Goal: Task Accomplishment & Management: Use online tool/utility

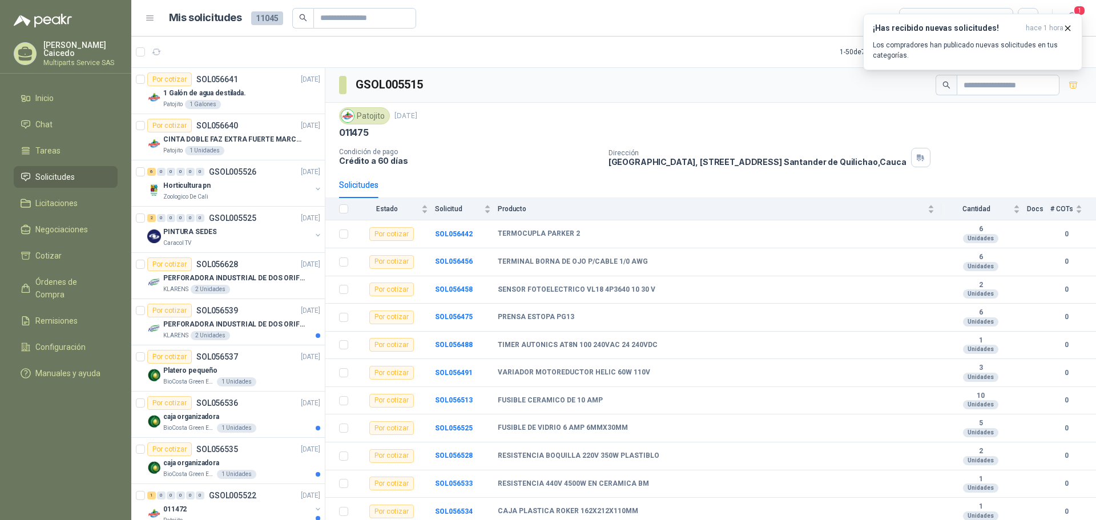
scroll to position [2, 0]
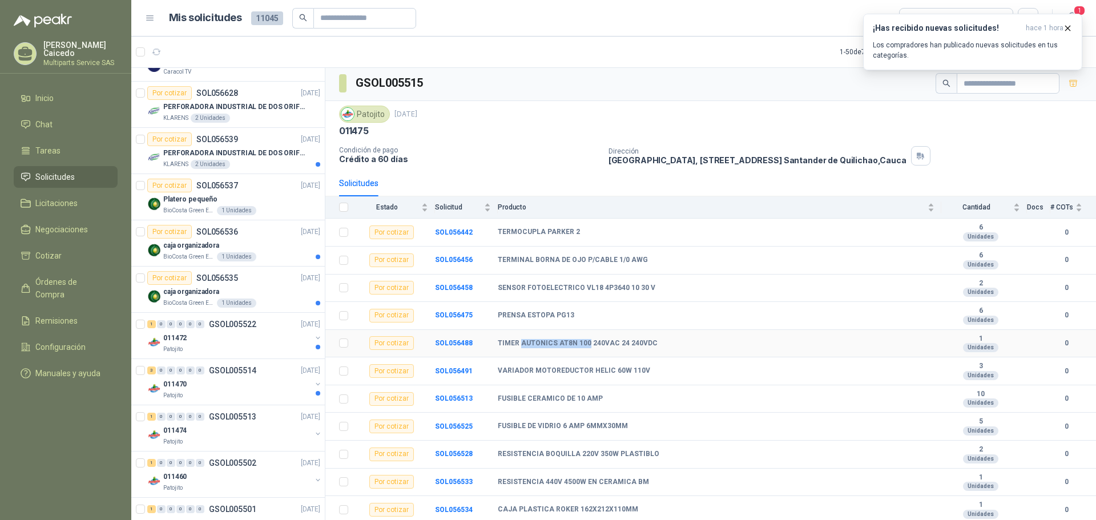
drag, startPoint x: 521, startPoint y: 343, endPoint x: 585, endPoint y: 341, distance: 64.5
click at [585, 341] on b "TIMER AUTONICS AT8N 100 240VAC 24 240VDC" at bounding box center [578, 343] width 160 height 9
copy b "AUTONICS AT8N 100"
click at [1069, 33] on div "¡Has recibido nuevas solicitudes! hace 1 hora Los compradores han publicado nue…" at bounding box center [973, 41] width 200 height 37
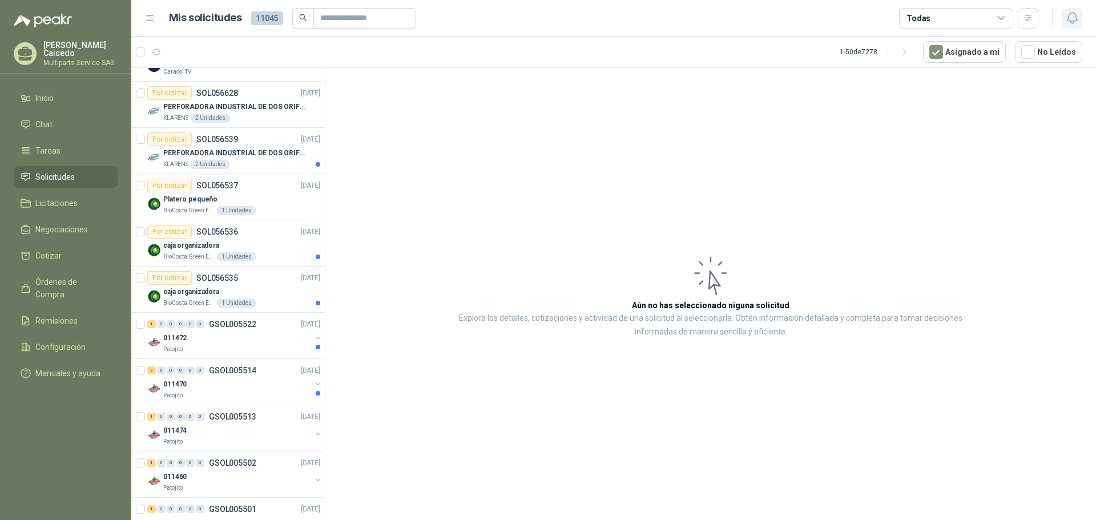
click at [1070, 25] on button "button" at bounding box center [1072, 18] width 21 height 21
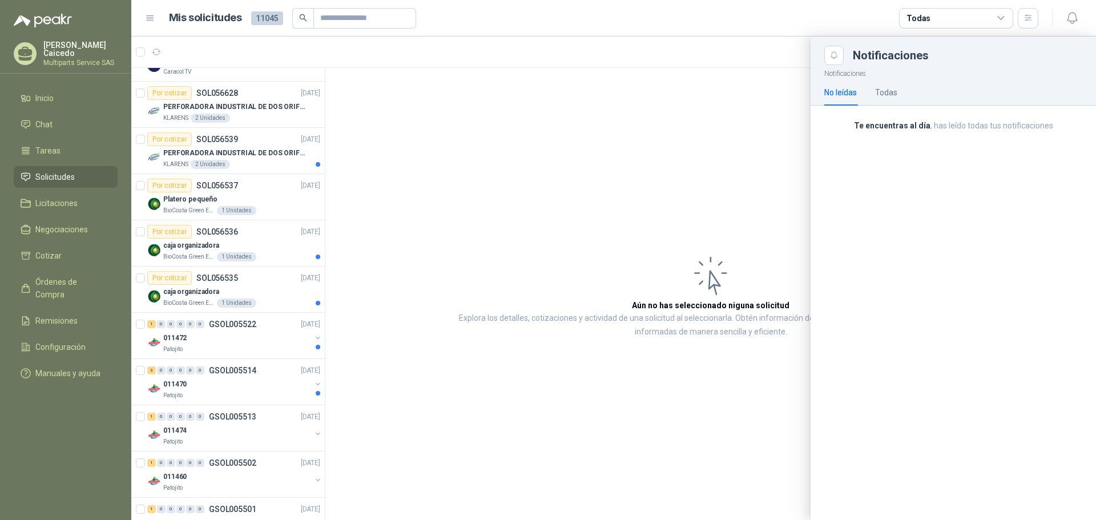
click at [288, 116] on div at bounding box center [613, 279] width 965 height 484
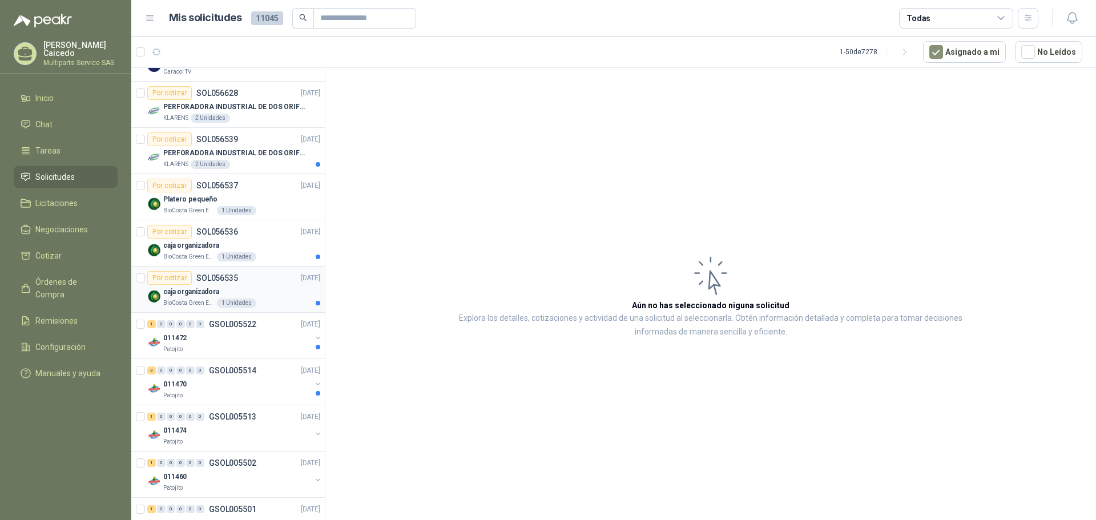
click at [277, 290] on div "caja organizadora" at bounding box center [241, 292] width 157 height 14
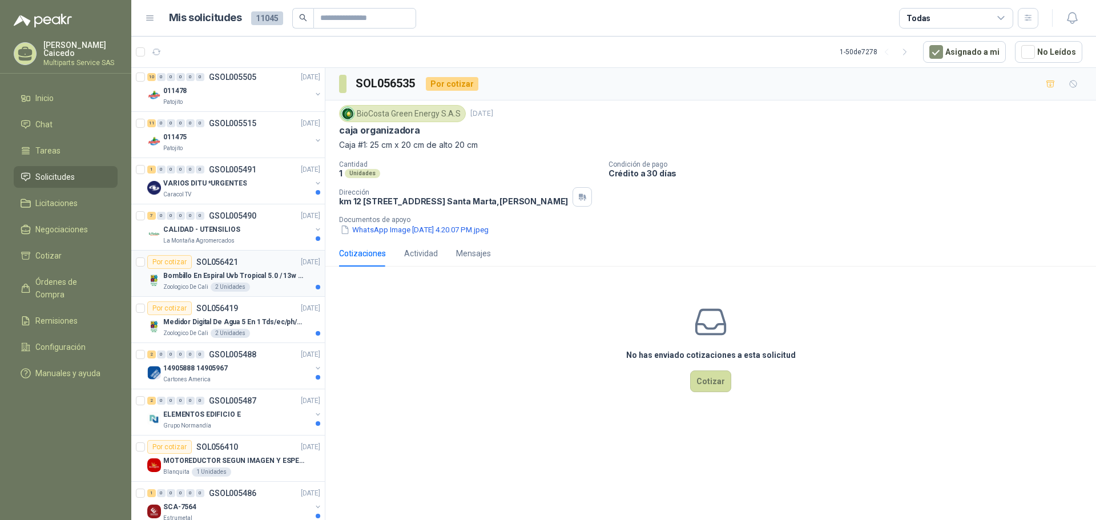
scroll to position [1028, 0]
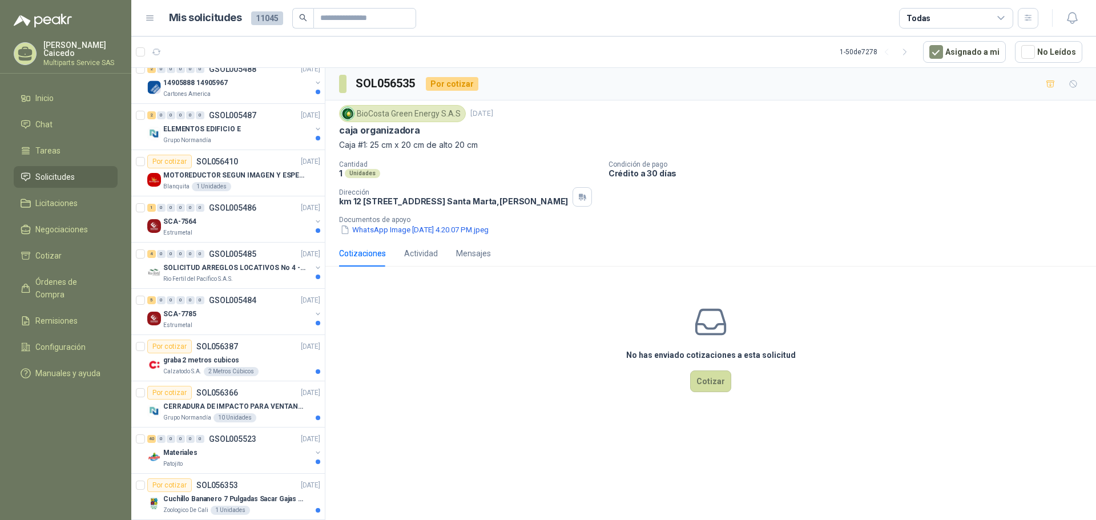
click at [74, 176] on span "Solicitudes" at bounding box center [54, 177] width 39 height 13
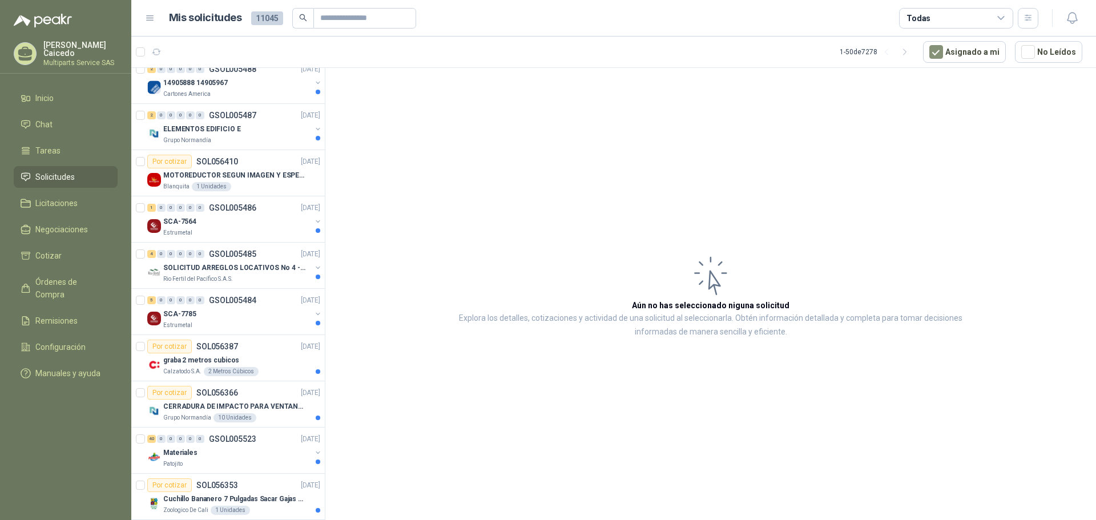
click at [74, 175] on span "Solicitudes" at bounding box center [54, 177] width 39 height 13
click at [150, 17] on icon at bounding box center [150, 18] width 10 height 10
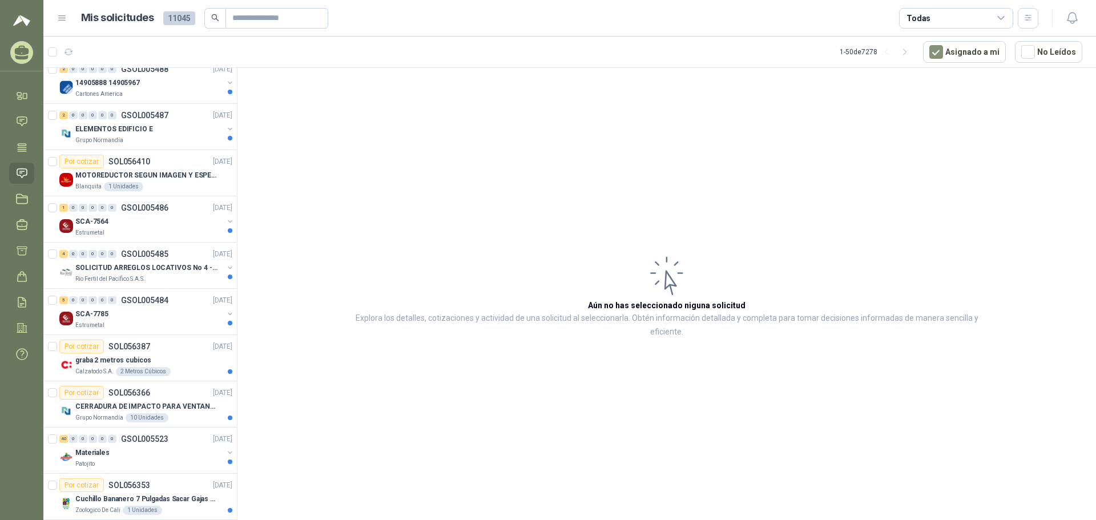
click at [63, 14] on icon at bounding box center [62, 18] width 10 height 10
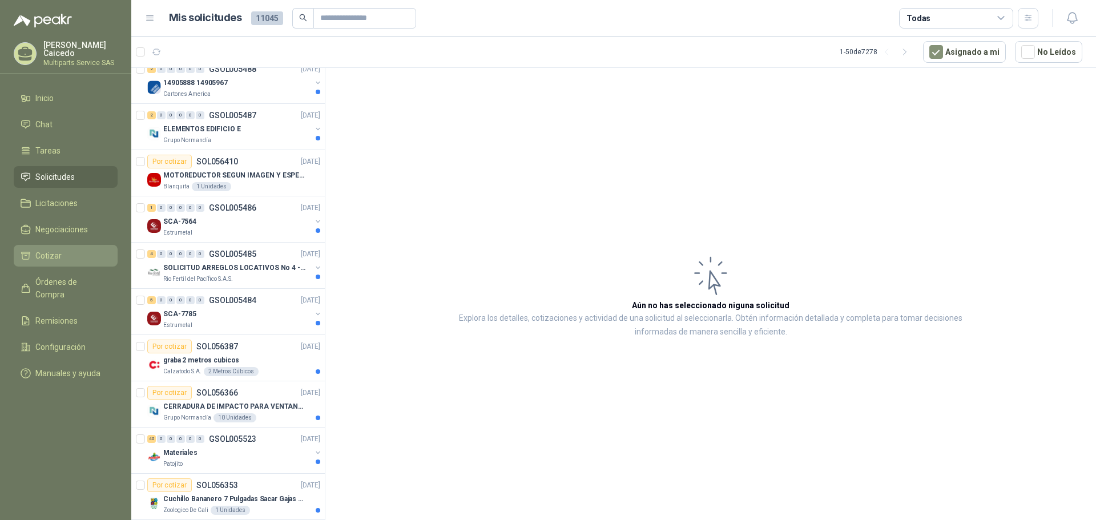
click at [84, 246] on link "Cotizar" at bounding box center [66, 256] width 104 height 22
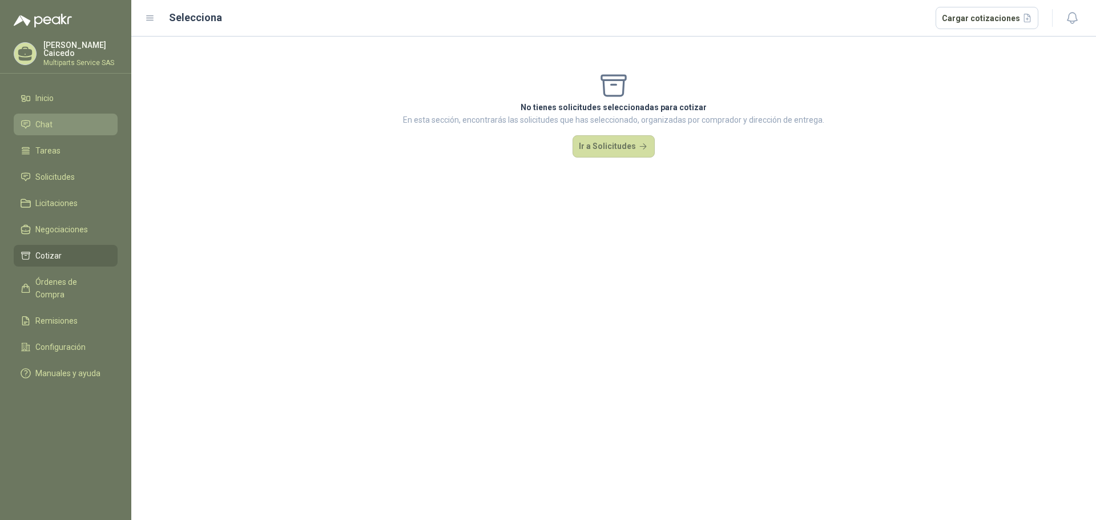
click at [72, 123] on li "Chat" at bounding box center [66, 124] width 90 height 13
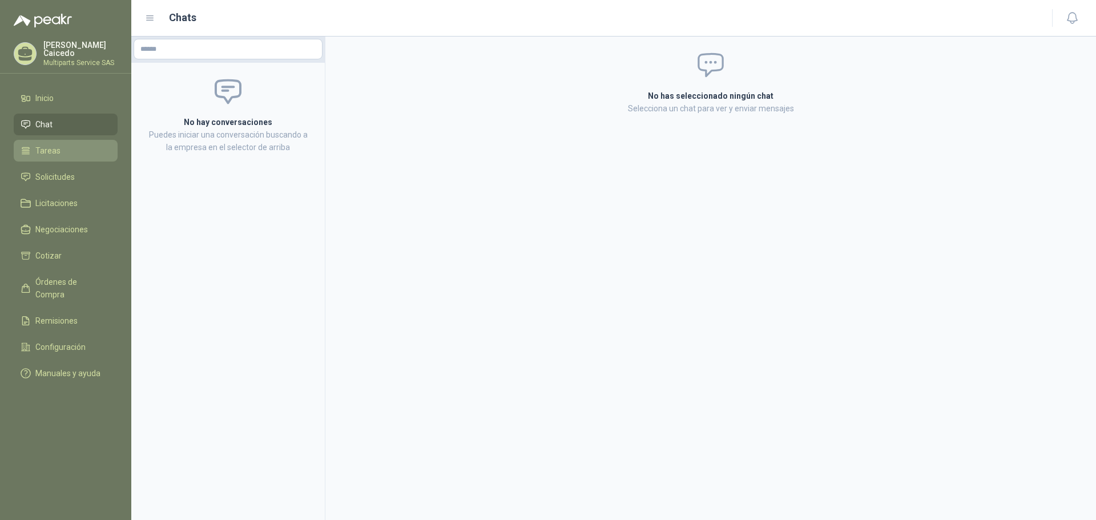
click at [67, 154] on li "Tareas" at bounding box center [66, 150] width 90 height 13
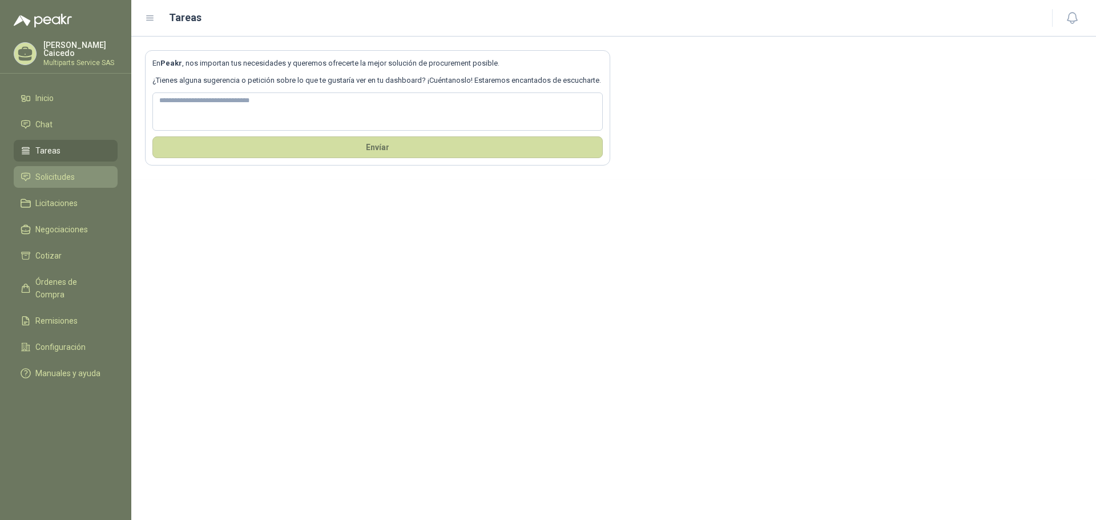
click at [73, 176] on span "Solicitudes" at bounding box center [54, 177] width 39 height 13
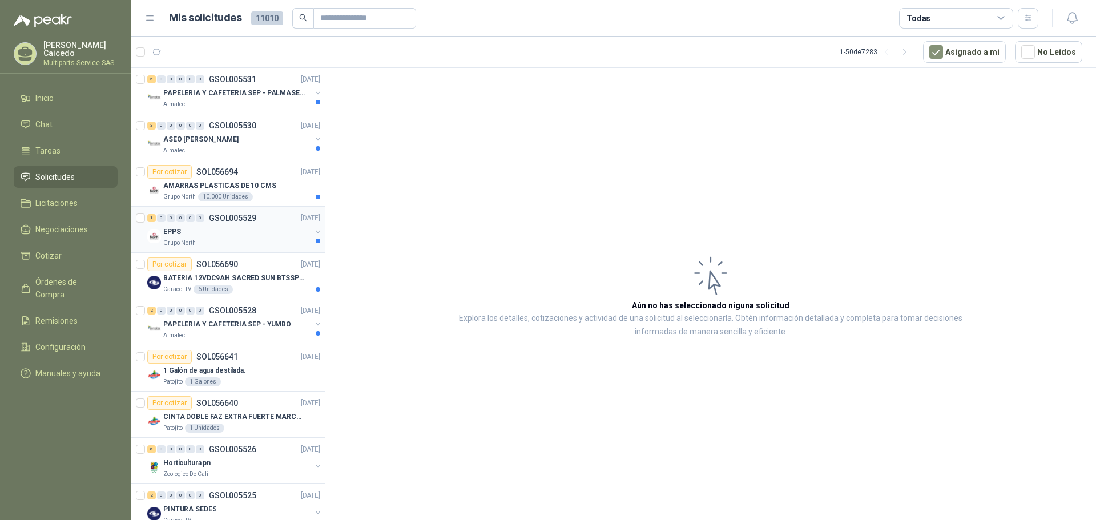
click at [261, 233] on div "EPPS" at bounding box center [237, 232] width 148 height 14
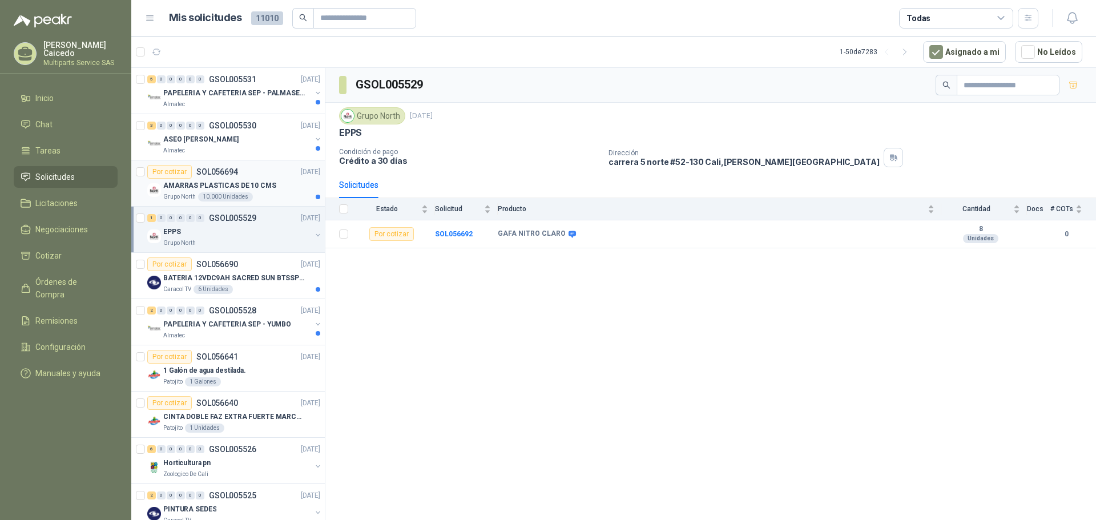
click at [261, 184] on p "AMARRAS PLASTICAS DE 10 CMS" at bounding box center [219, 185] width 113 height 11
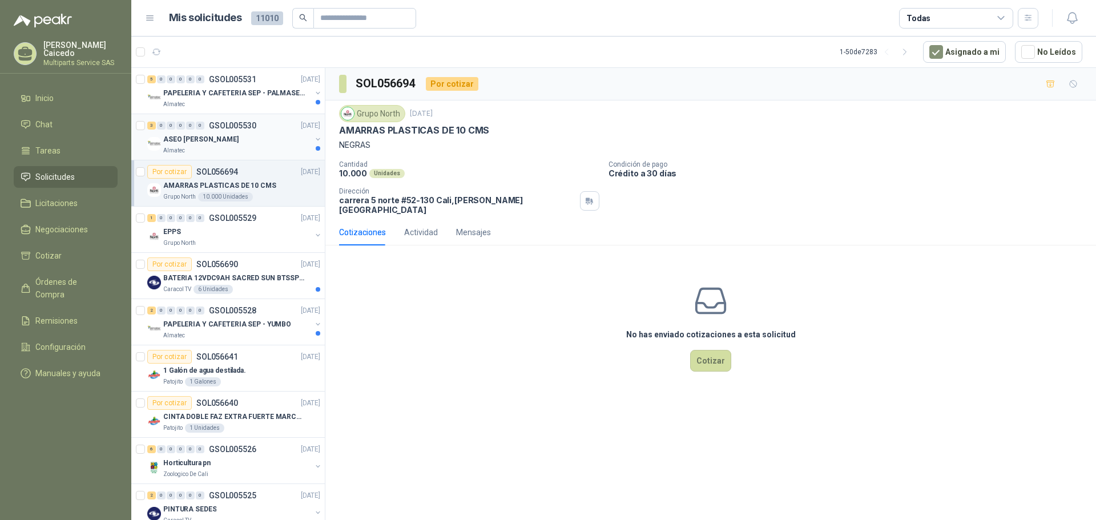
click at [280, 143] on div "ASEO [PERSON_NAME]" at bounding box center [237, 139] width 148 height 14
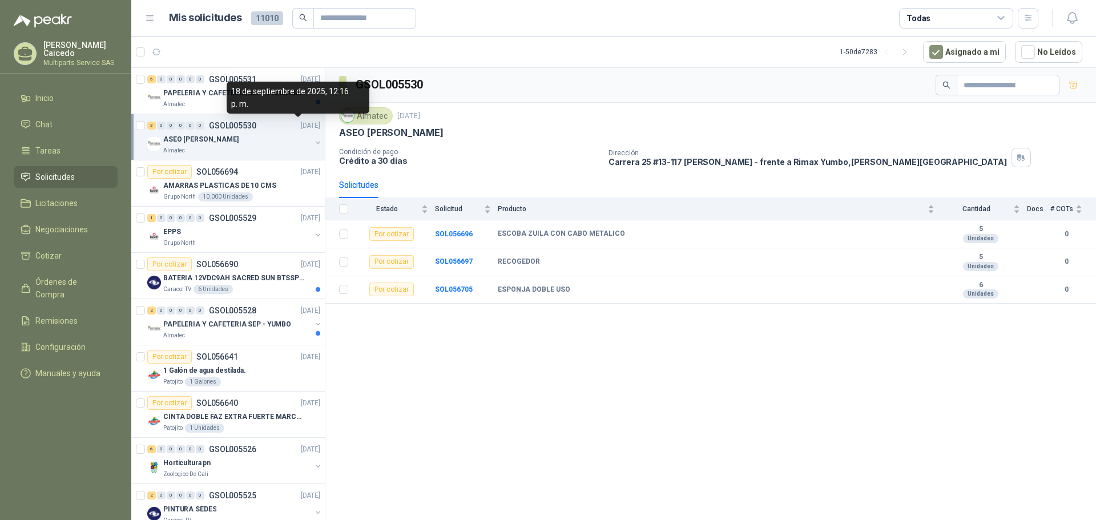
click at [268, 107] on div "18 de septiembre de 2025, 12:16 p. m." at bounding box center [298, 98] width 143 height 32
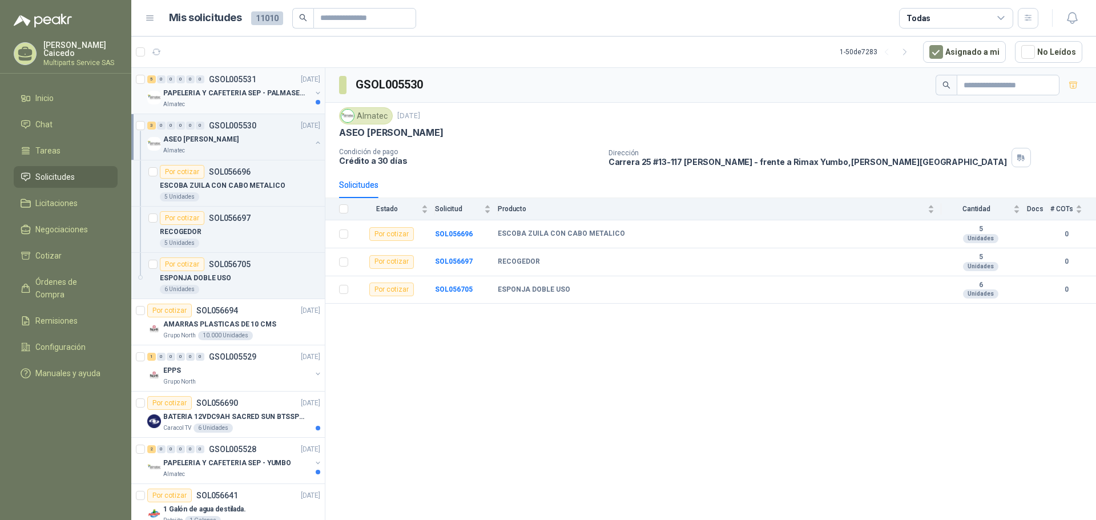
click at [197, 100] on div "Almatec" at bounding box center [237, 104] width 148 height 9
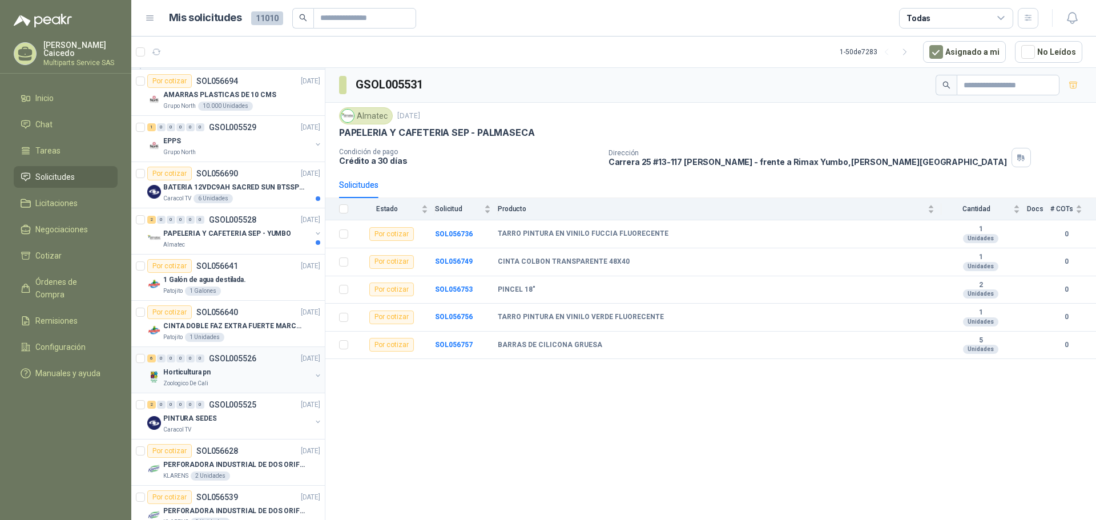
scroll to position [285, 0]
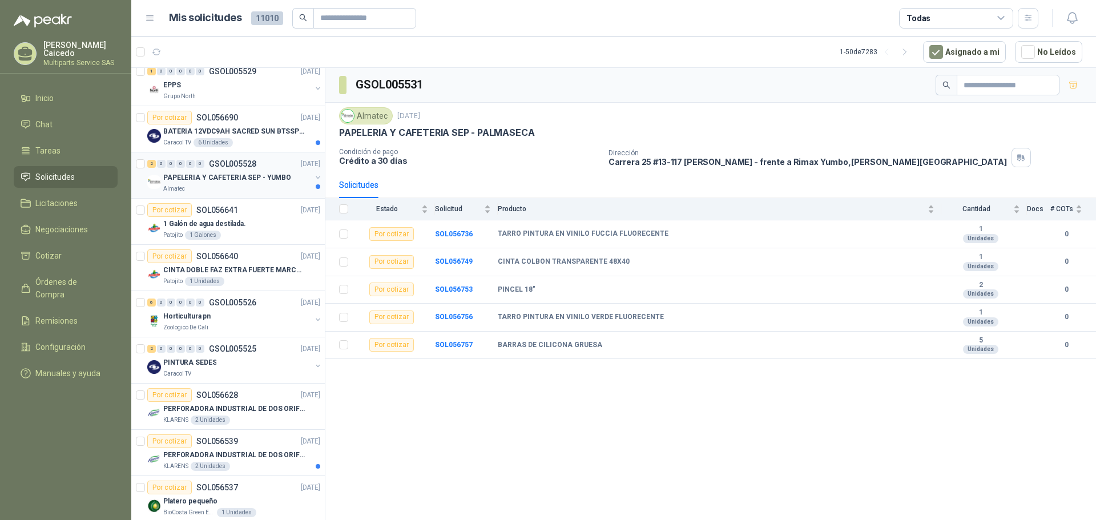
click at [240, 180] on p "PAPELERIA Y CAFETERIA SEP - YUMBO" at bounding box center [227, 177] width 128 height 11
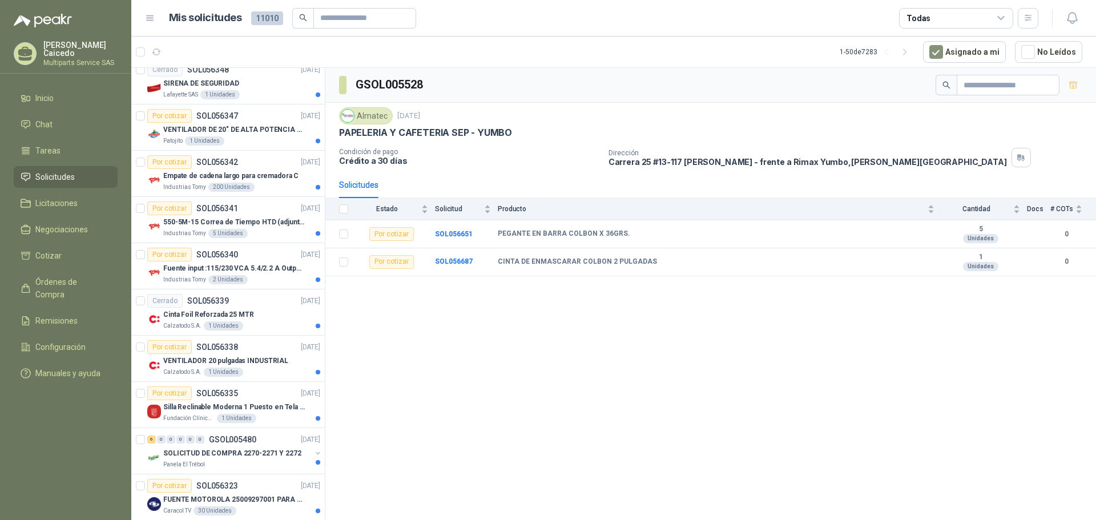
scroll to position [2020, 0]
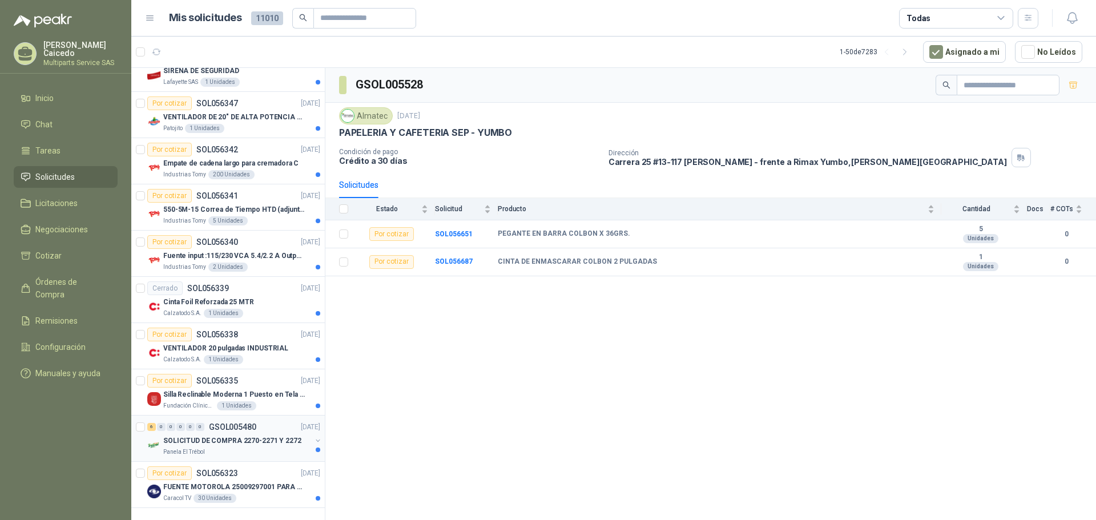
click at [254, 436] on p "SOLICITUD DE COMPRA 2270-2271 Y 2272" at bounding box center [232, 441] width 138 height 11
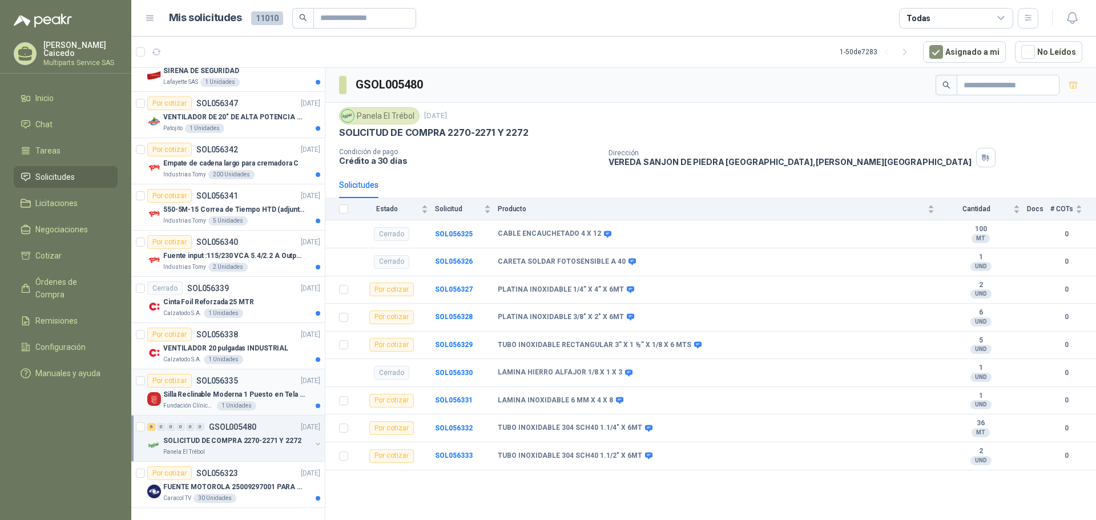
click at [259, 377] on div "Por cotizar SOL056335 [DATE]" at bounding box center [233, 381] width 173 height 14
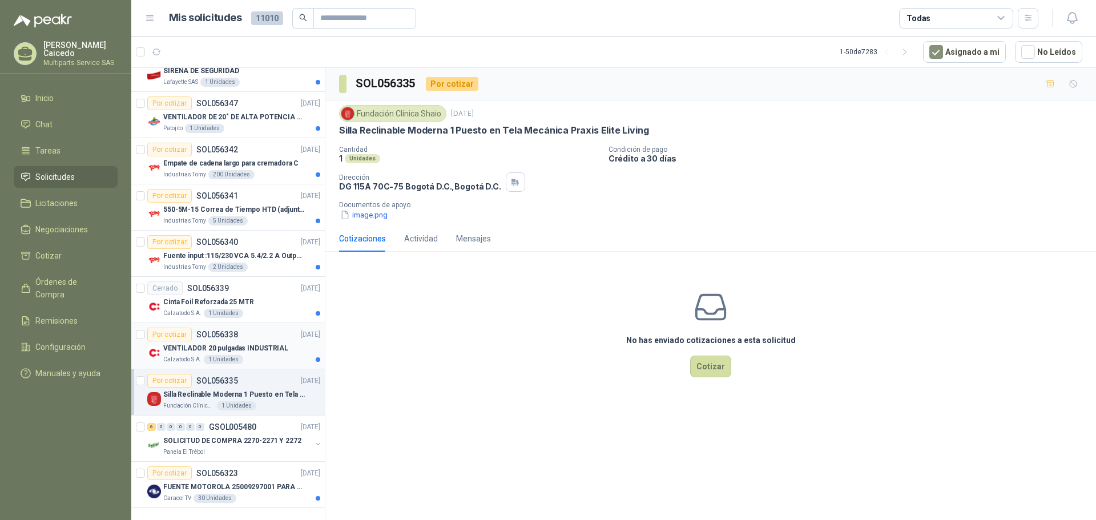
click at [282, 343] on p "VENTILADOR 20 pulgadas INDUSTRIAL" at bounding box center [225, 348] width 125 height 11
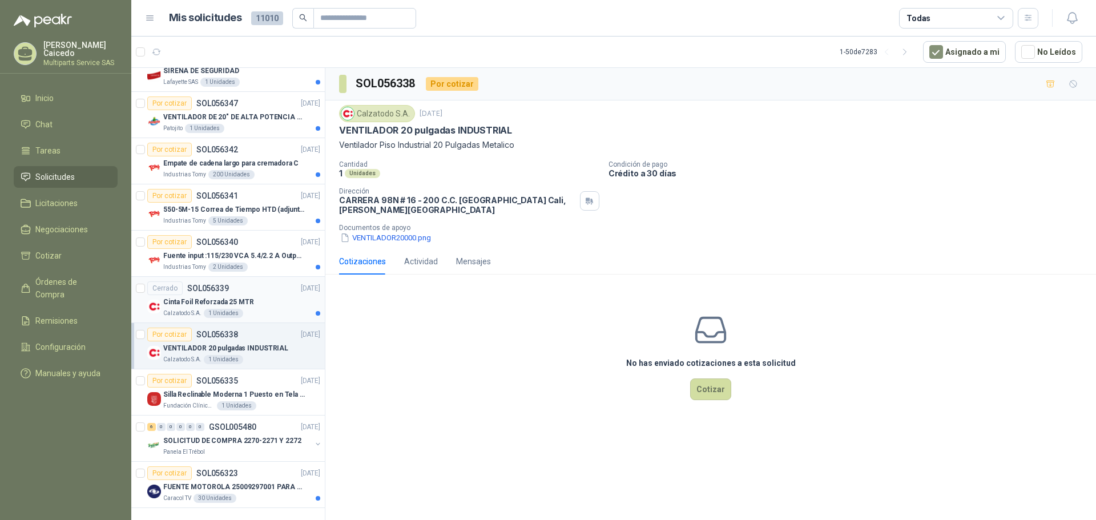
click at [262, 295] on div "Cinta Foil Reforzada 25 MTR" at bounding box center [241, 302] width 157 height 14
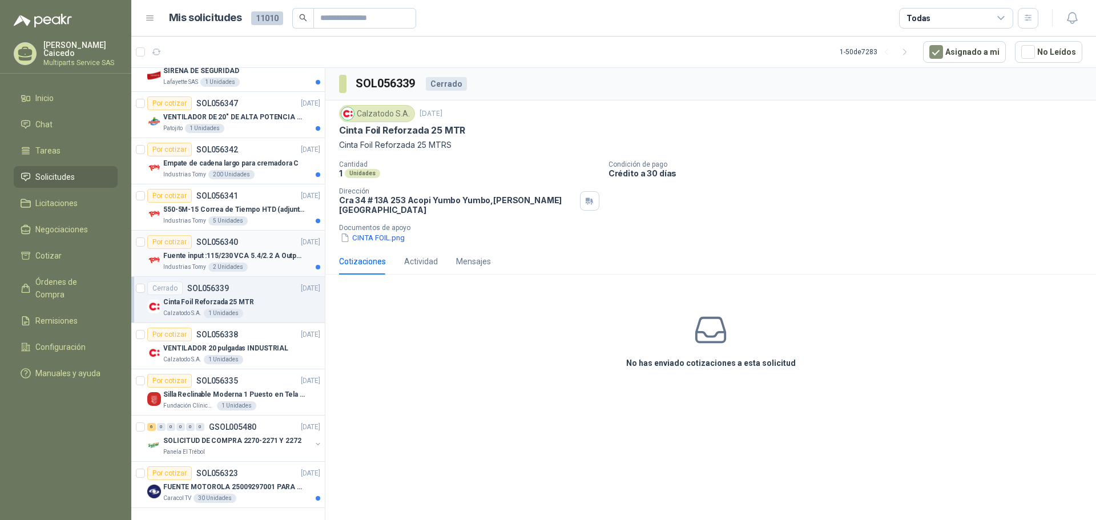
click at [260, 235] on div "Por cotizar SOL056340 [DATE]" at bounding box center [233, 242] width 173 height 14
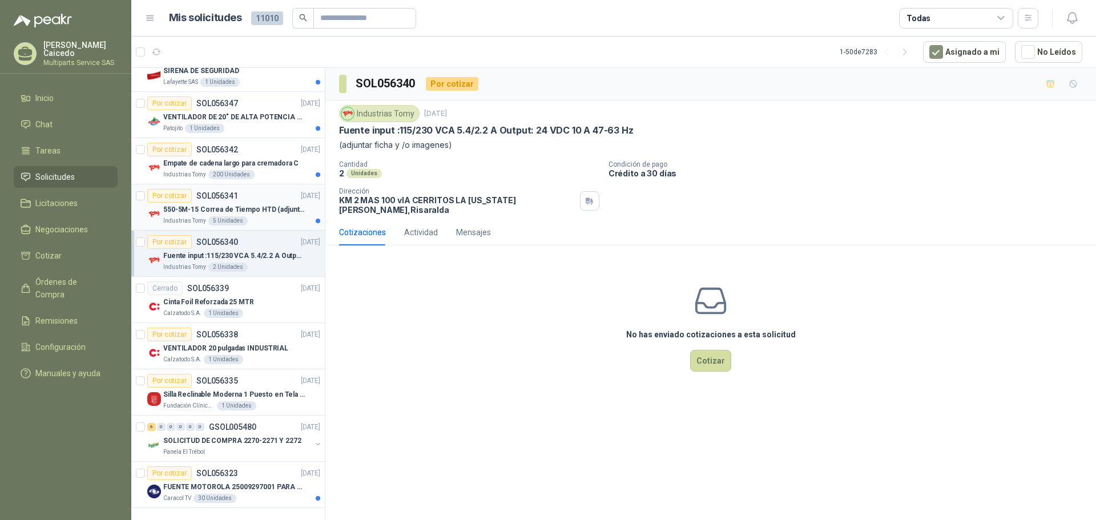
click at [274, 204] on p "550-5M-15 Correa de Tiempo HTD (adjuntar ficha y /o imagenes)" at bounding box center [234, 209] width 142 height 11
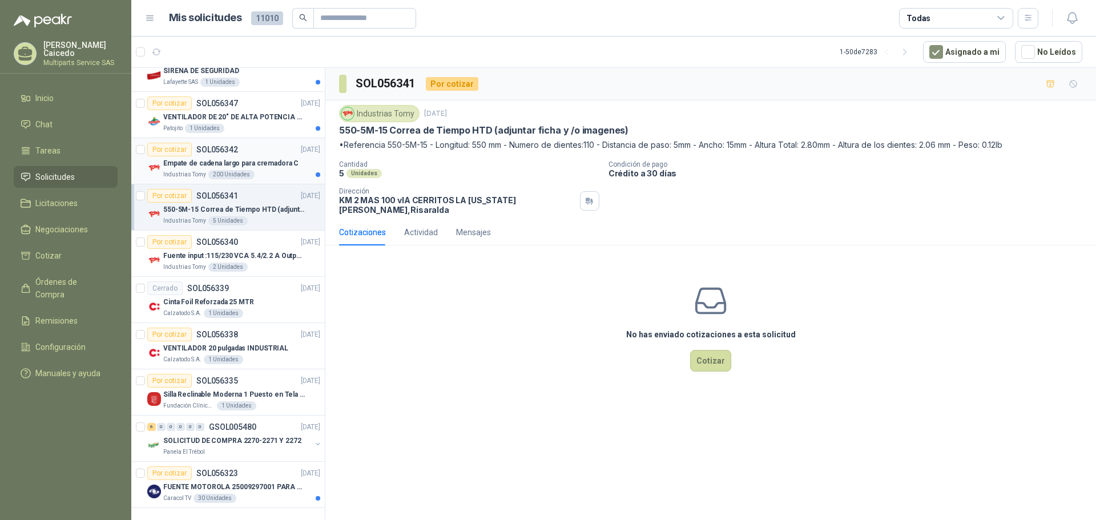
click at [276, 158] on p "Empate de cadena largo para cremadora C" at bounding box center [230, 163] width 135 height 11
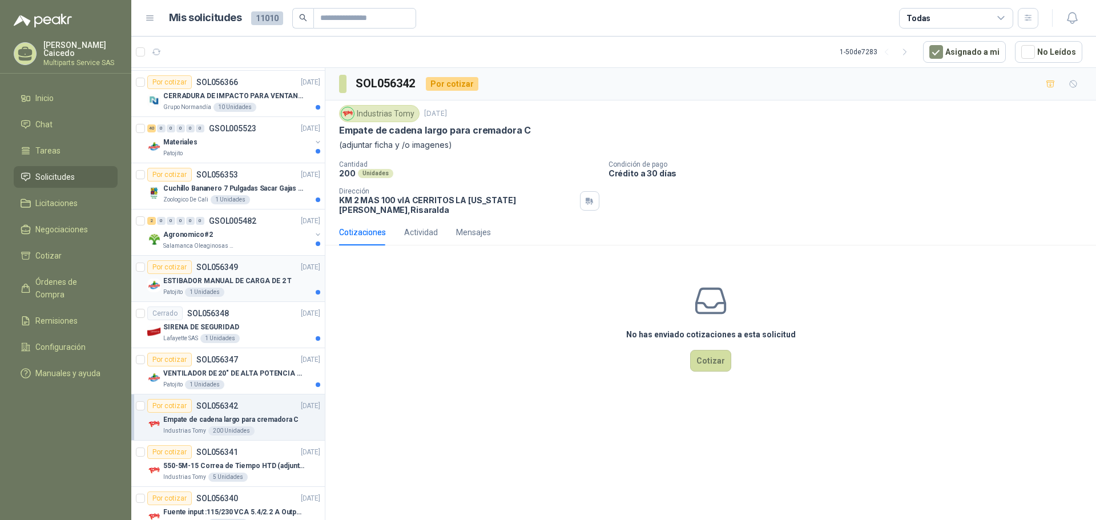
scroll to position [1735, 0]
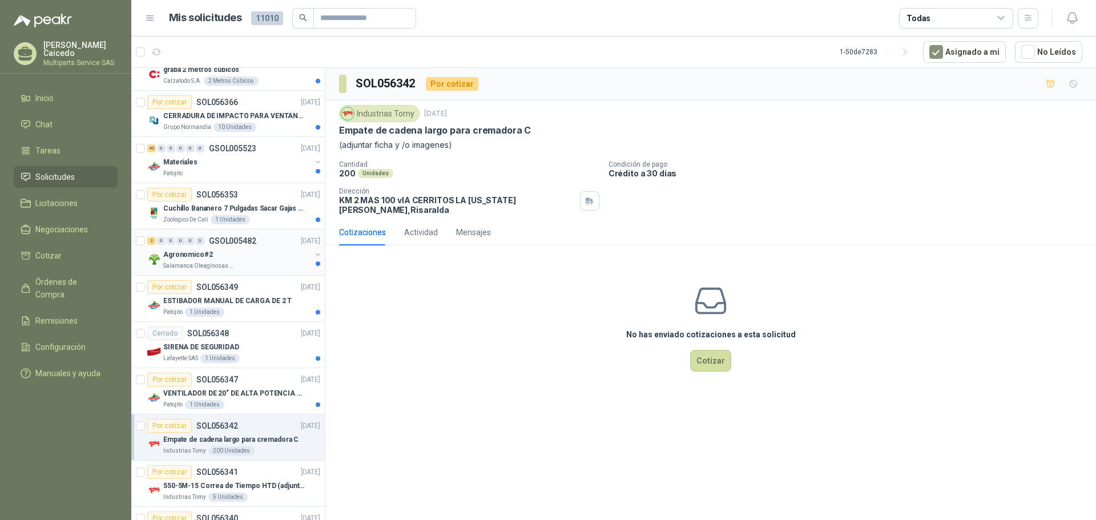
click at [286, 269] on div "Salamanca Oleaginosas SAS" at bounding box center [237, 266] width 148 height 9
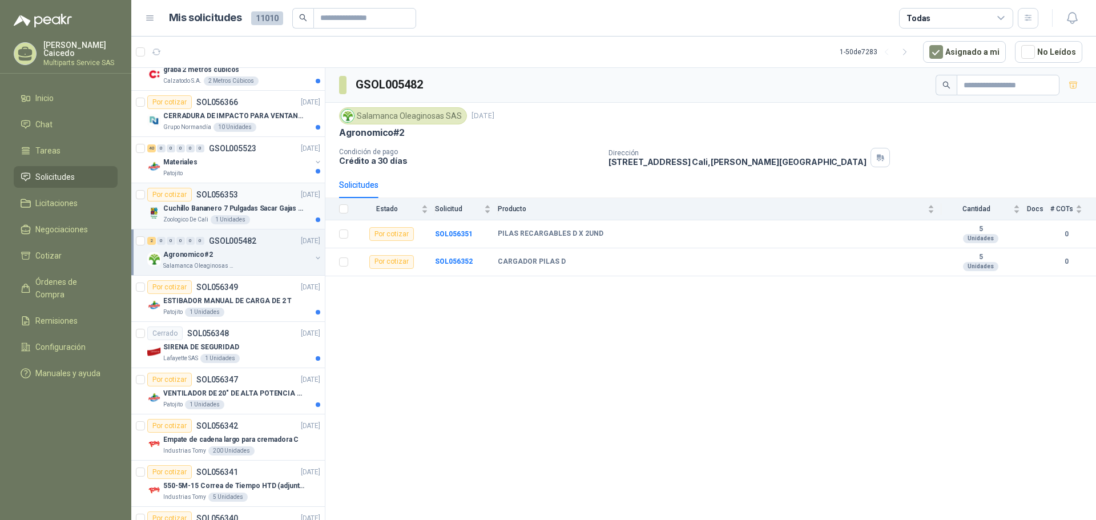
click at [275, 205] on p "Cuchillo Bananero 7 Pulgadas Sacar Gajas O Deshoje O Desman" at bounding box center [234, 208] width 142 height 11
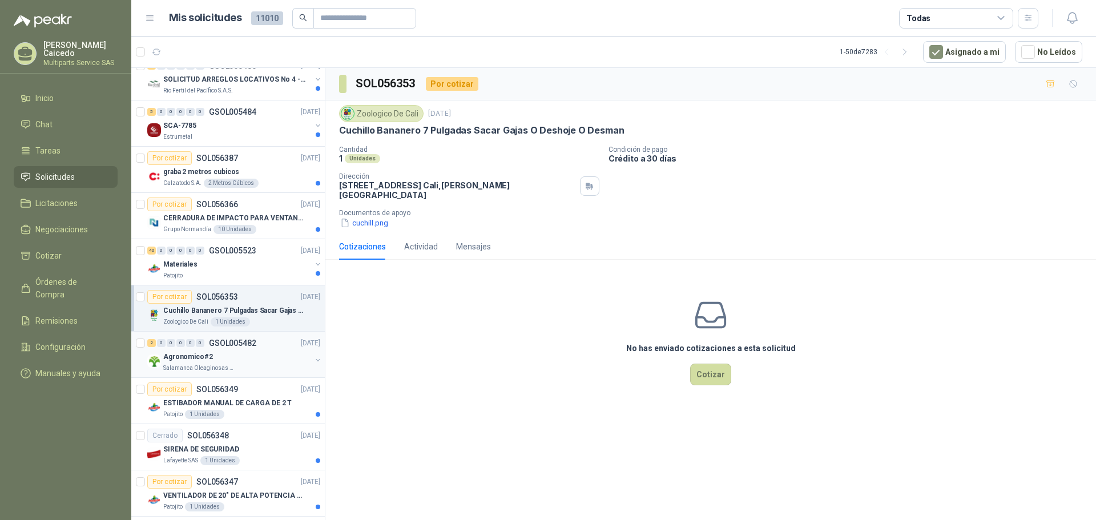
scroll to position [1620, 0]
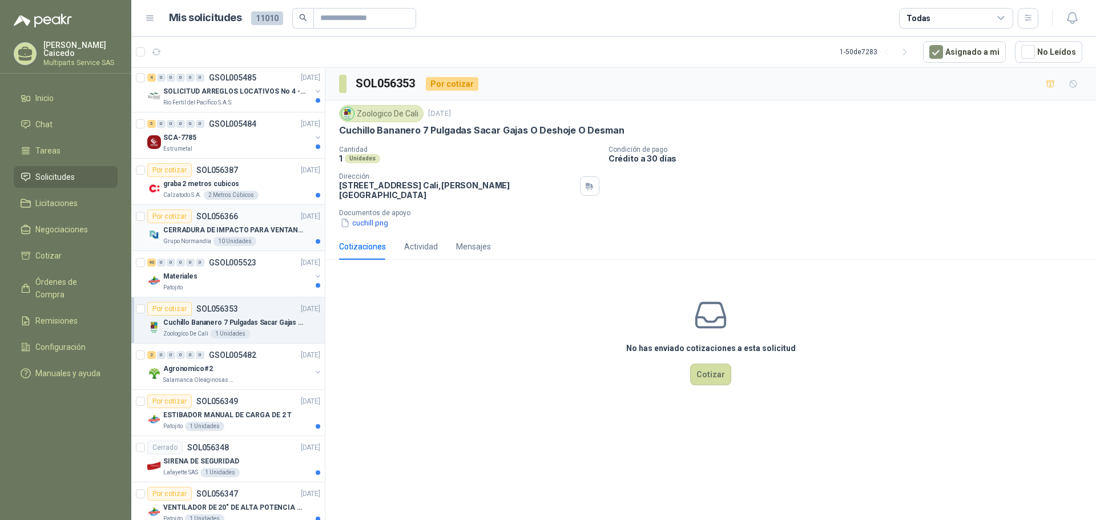
click at [301, 218] on p "[DATE]" at bounding box center [310, 216] width 19 height 11
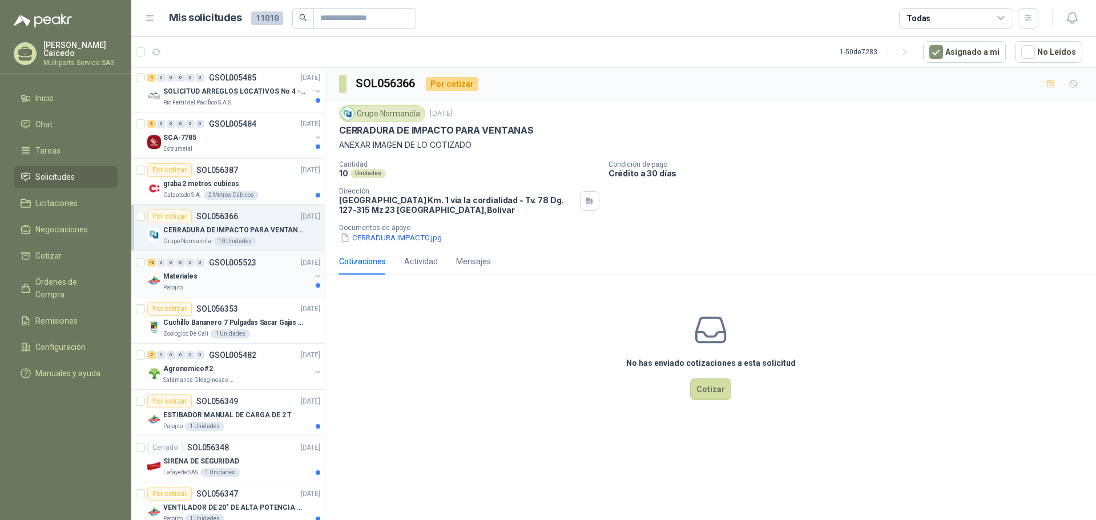
click at [245, 268] on div "40 0 0 0 0 0 GSOL005523 [DATE]" at bounding box center [234, 263] width 175 height 14
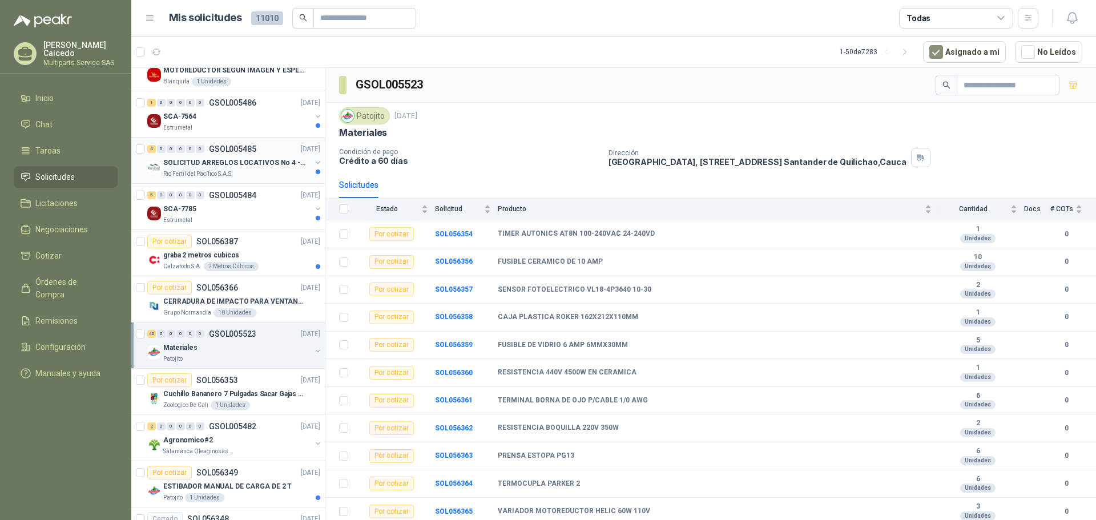
scroll to position [1392, 0]
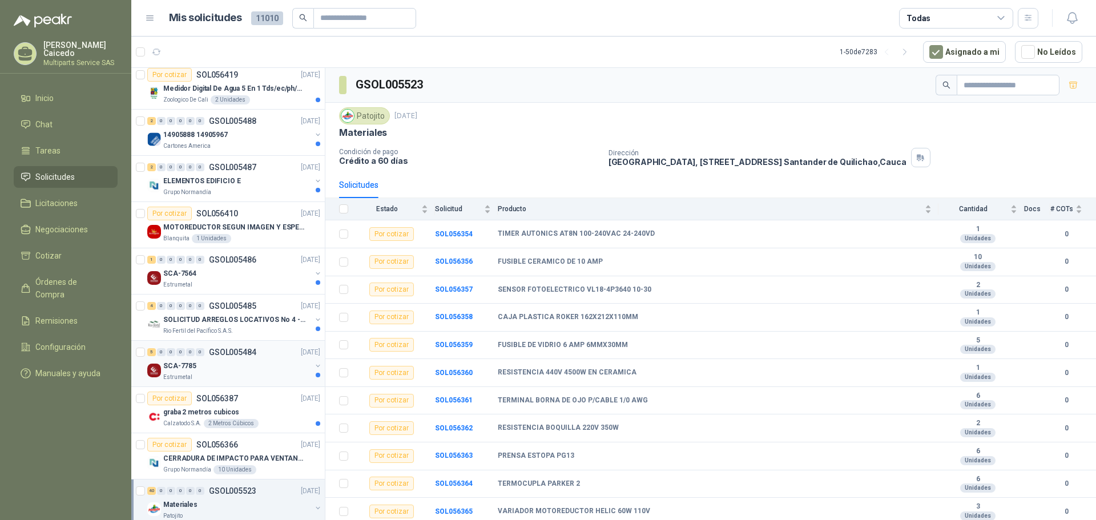
click at [259, 369] on div "SCA-7785" at bounding box center [237, 366] width 148 height 14
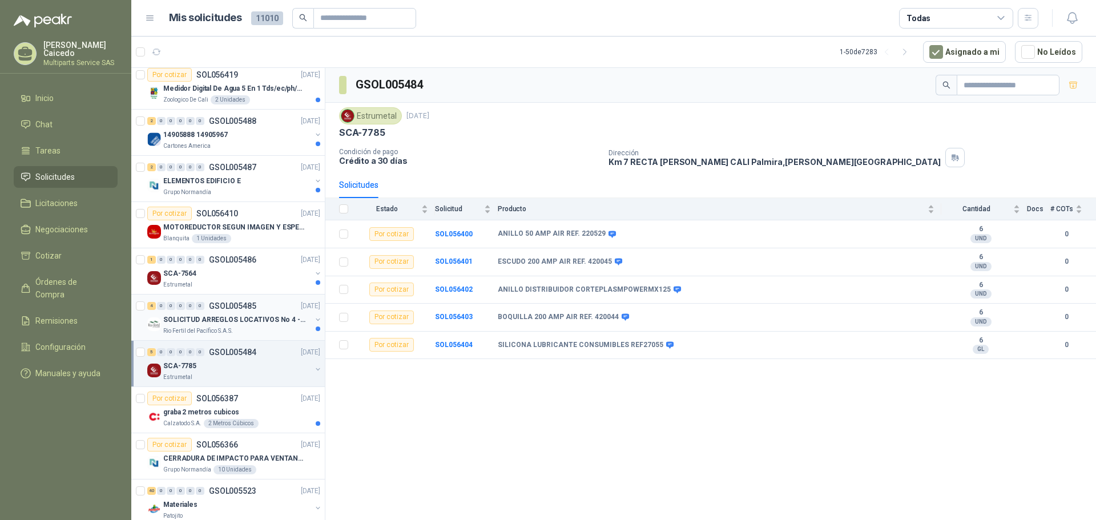
click at [267, 305] on div "4 0 0 0 0 0 GSOL005485 [DATE]" at bounding box center [234, 306] width 175 height 14
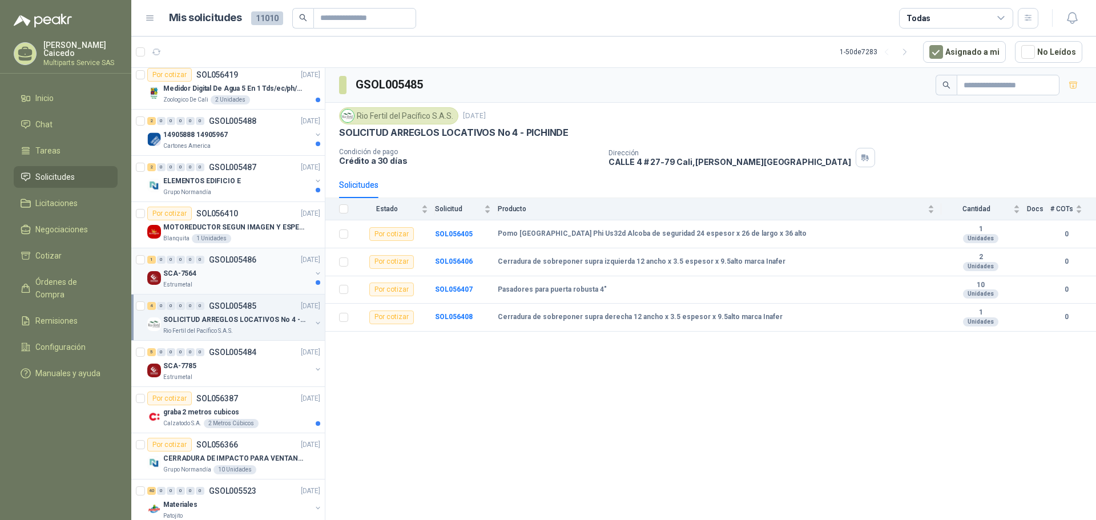
click at [260, 267] on div "SCA-7564" at bounding box center [237, 274] width 148 height 14
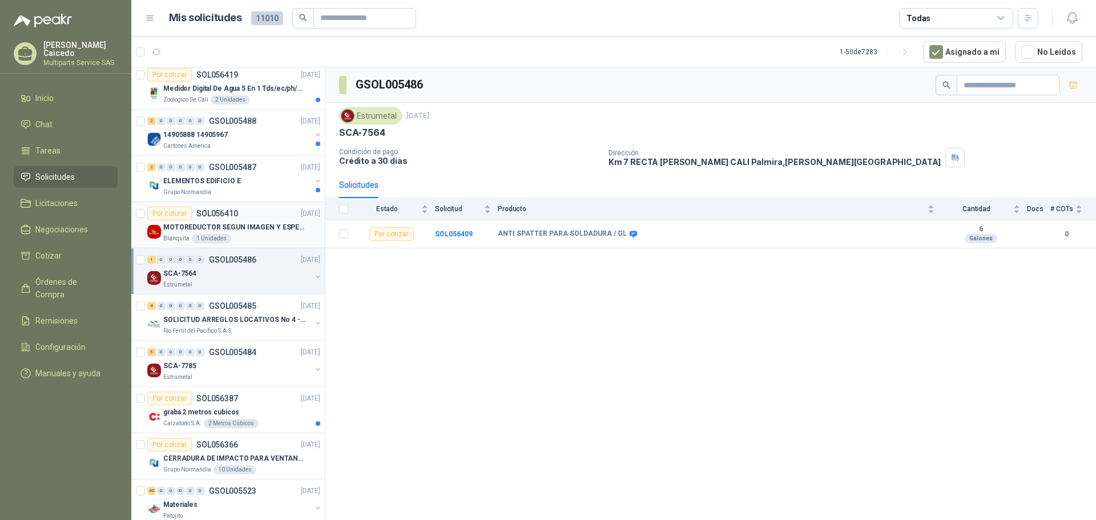
click at [262, 235] on div "Blanquita 1 Unidades" at bounding box center [241, 238] width 157 height 9
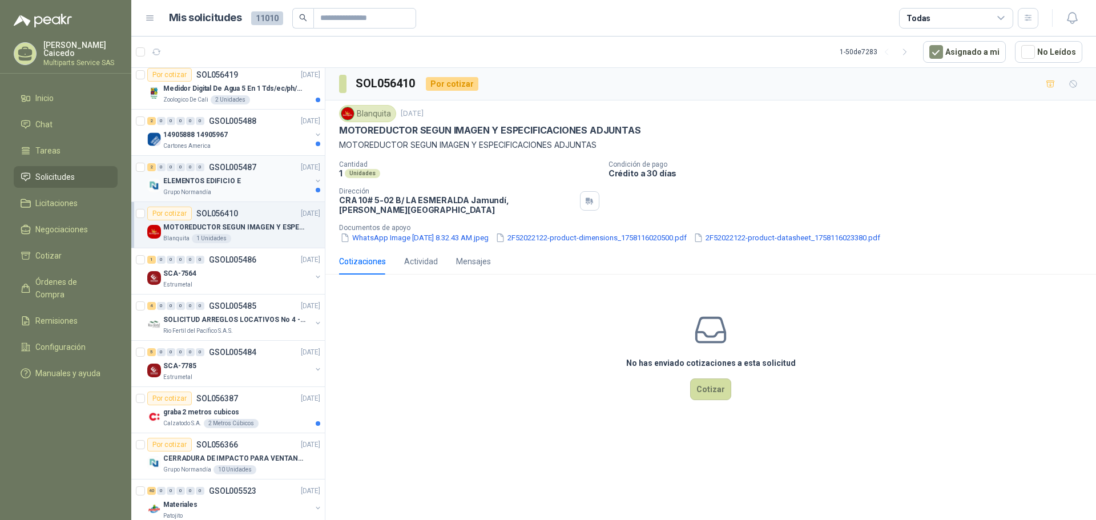
click at [252, 175] on div "ELEMENTOS EDIFICIO E" at bounding box center [237, 181] width 148 height 14
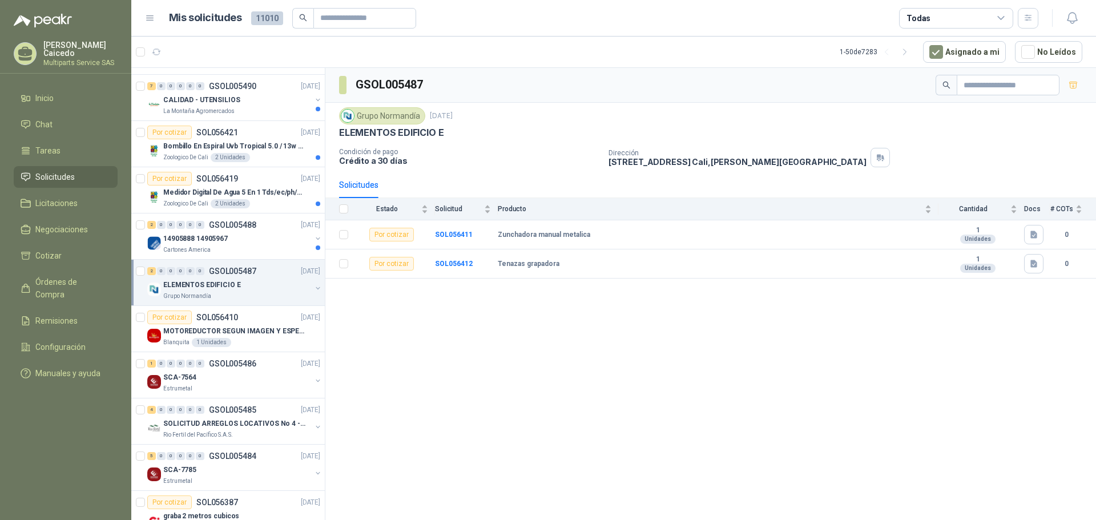
scroll to position [1278, 0]
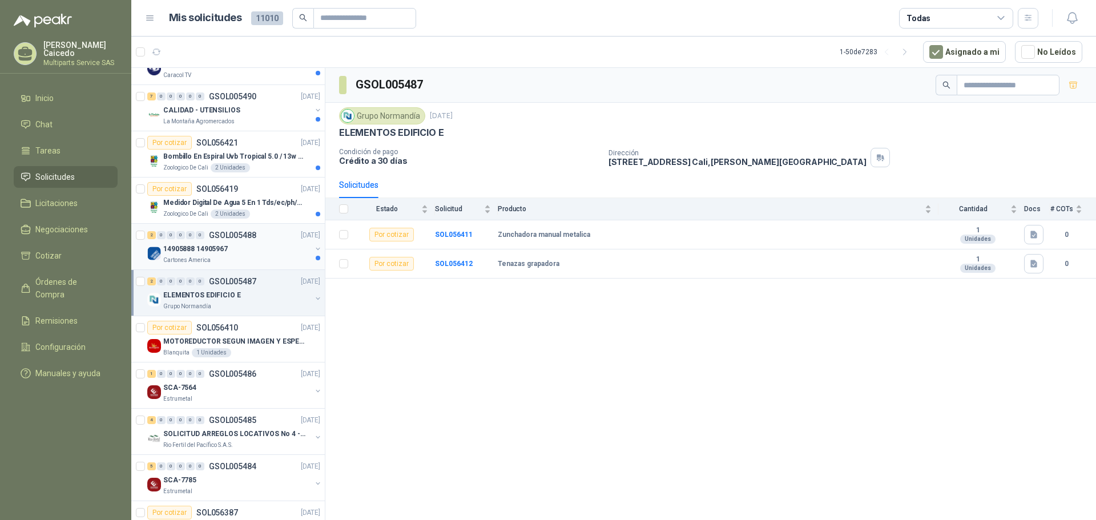
click at [262, 263] on div "Cartones America" at bounding box center [237, 260] width 148 height 9
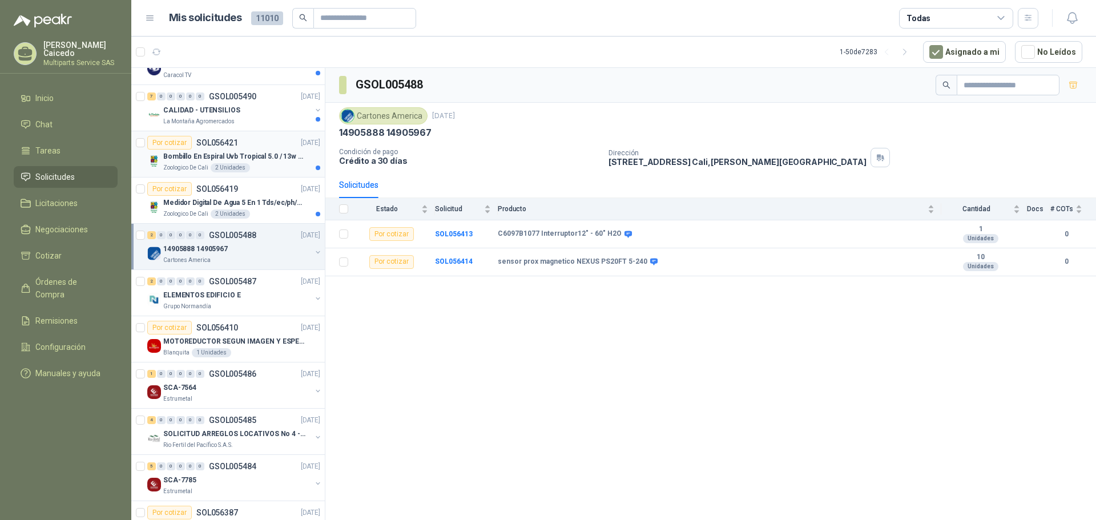
click at [285, 156] on p "Bombillo En Espiral Uvb Tropical 5.0 / 13w Reptiles (ectotermos)" at bounding box center [234, 156] width 142 height 11
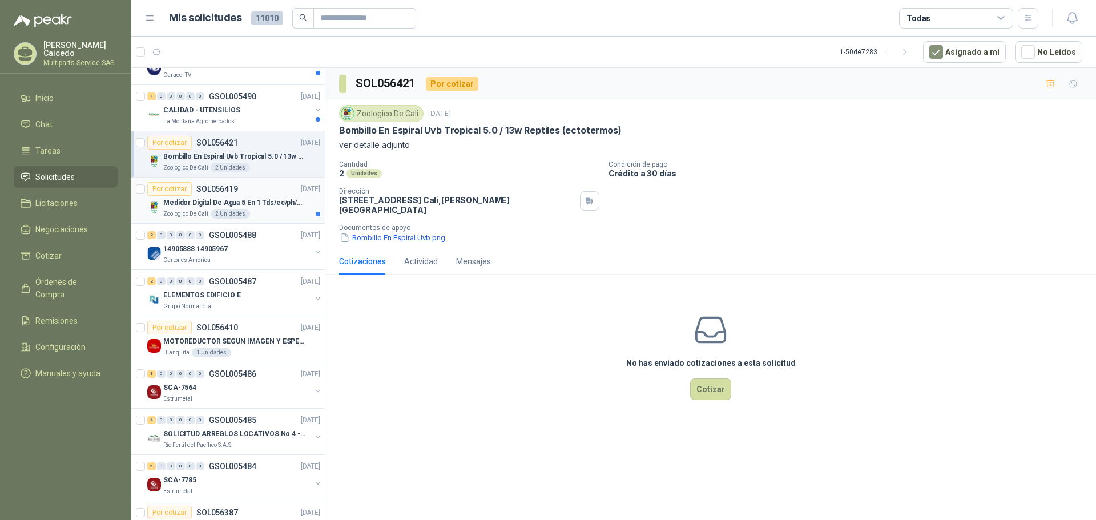
click at [269, 212] on div "Zoologico De Cali 2 Unidades" at bounding box center [241, 214] width 157 height 9
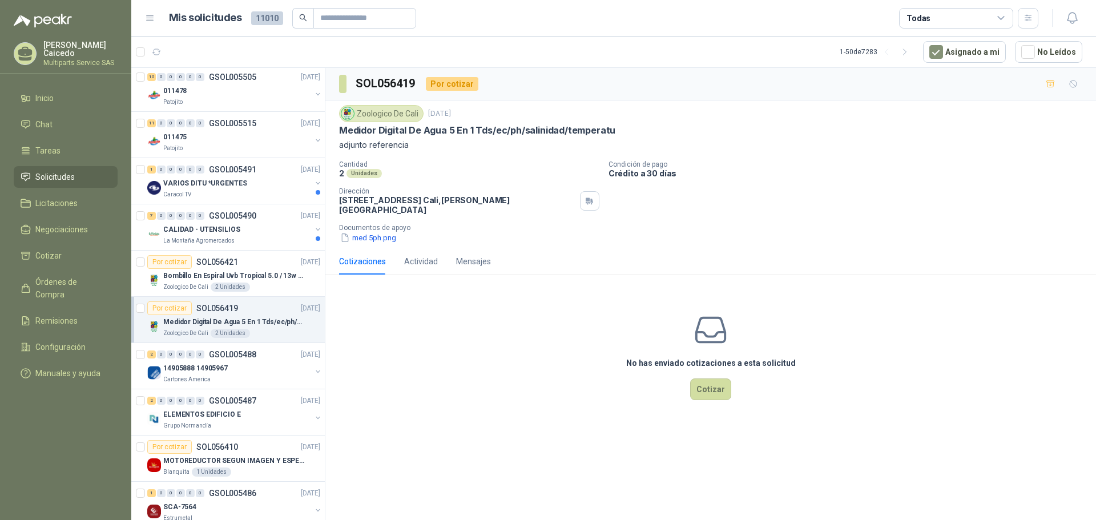
scroll to position [992, 0]
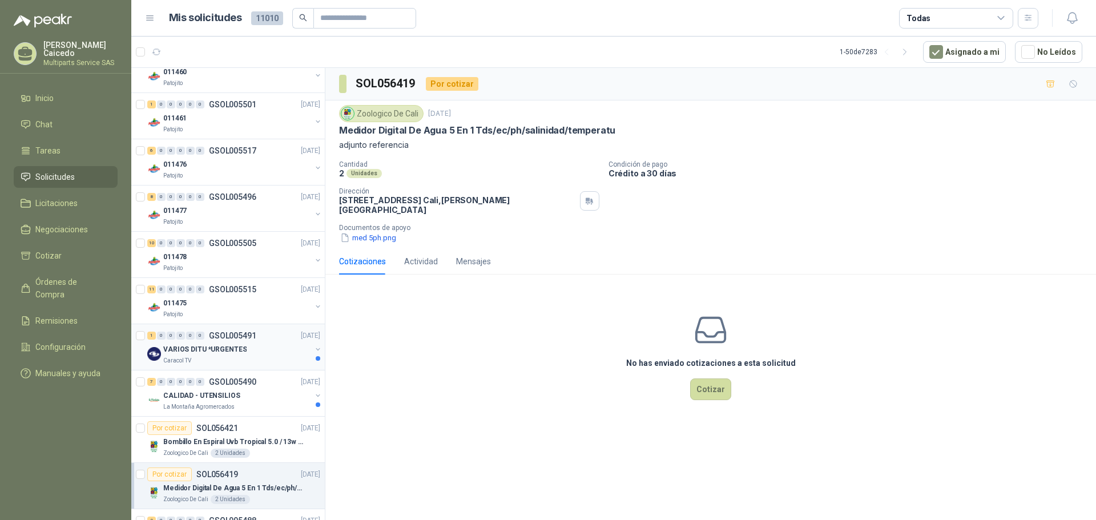
click at [277, 348] on div "VARIOS DITU *URGENTES" at bounding box center [237, 350] width 148 height 14
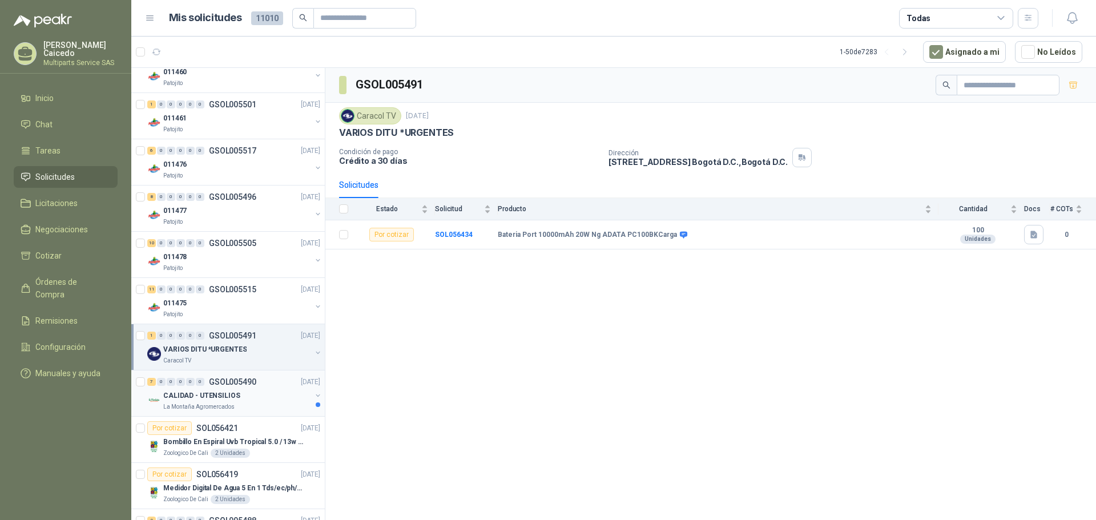
click at [250, 380] on p "GSOL005490" at bounding box center [232, 382] width 47 height 8
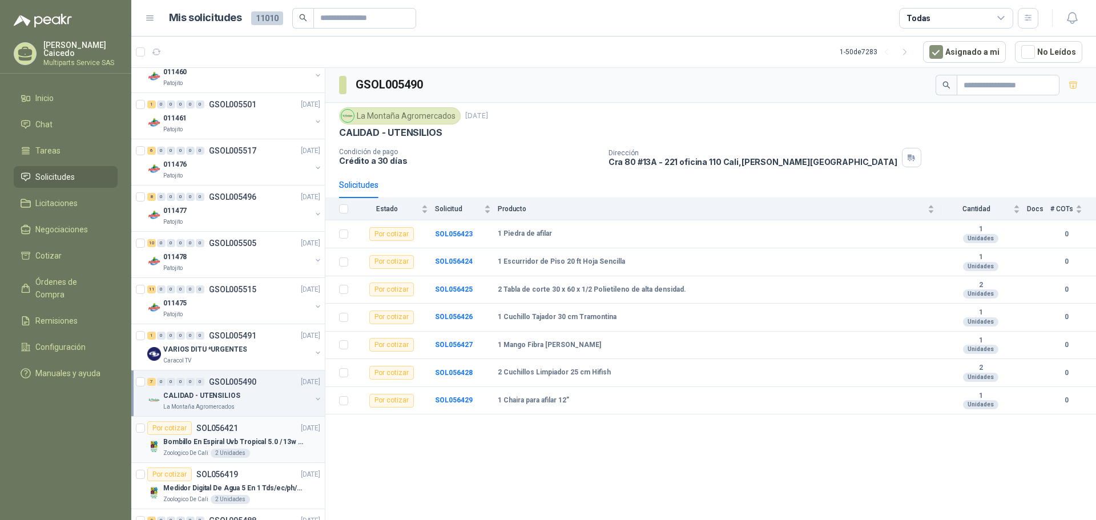
click at [271, 440] on p "Bombillo En Espiral Uvb Tropical 5.0 / 13w Reptiles (ectotermos)" at bounding box center [234, 442] width 142 height 11
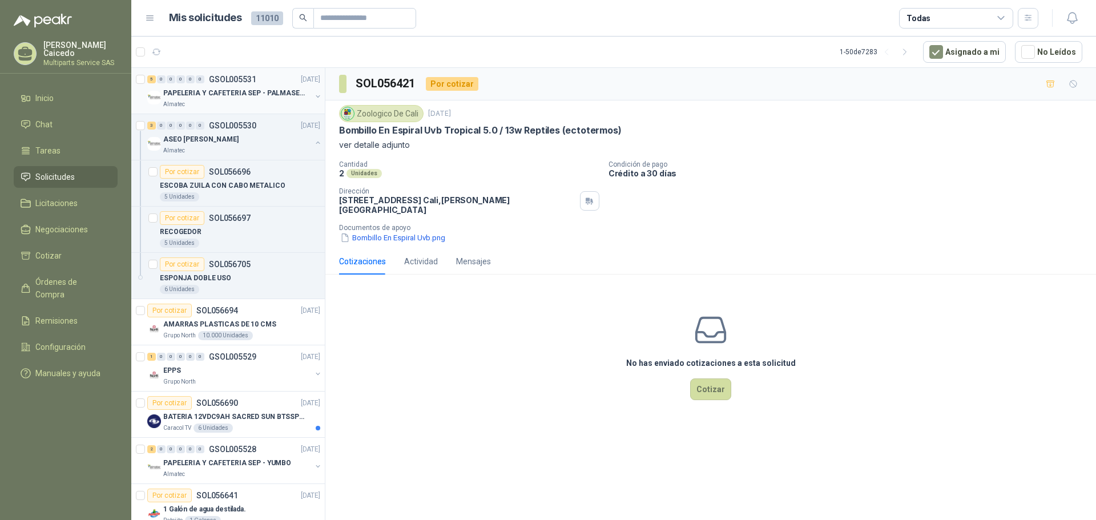
click at [281, 91] on p "PAPELERIA Y CAFETERIA SEP - PALMASECA" at bounding box center [234, 93] width 142 height 11
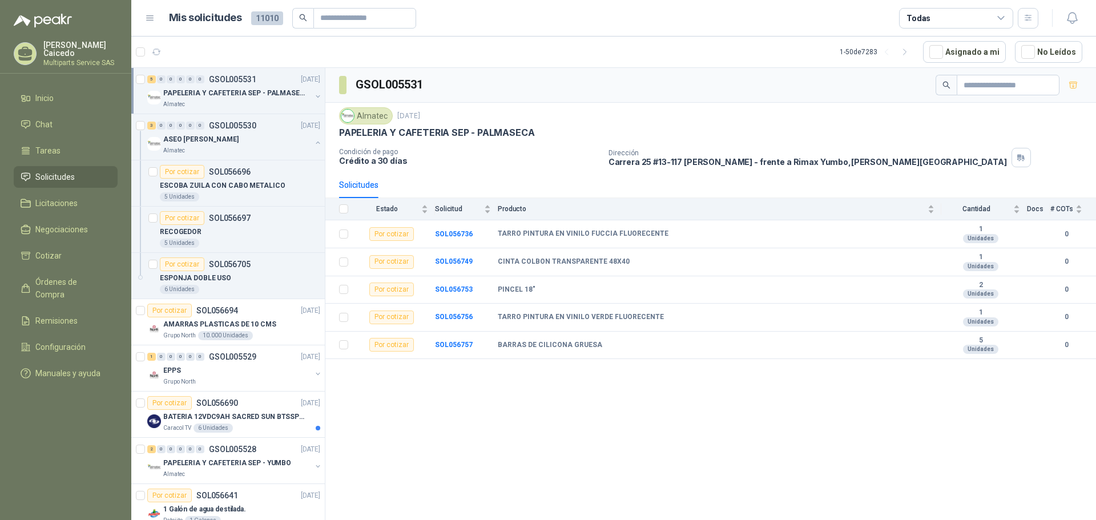
click at [256, 20] on span "11010" at bounding box center [267, 18] width 32 height 14
click at [1069, 56] on button "No Leídos" at bounding box center [1048, 52] width 67 height 22
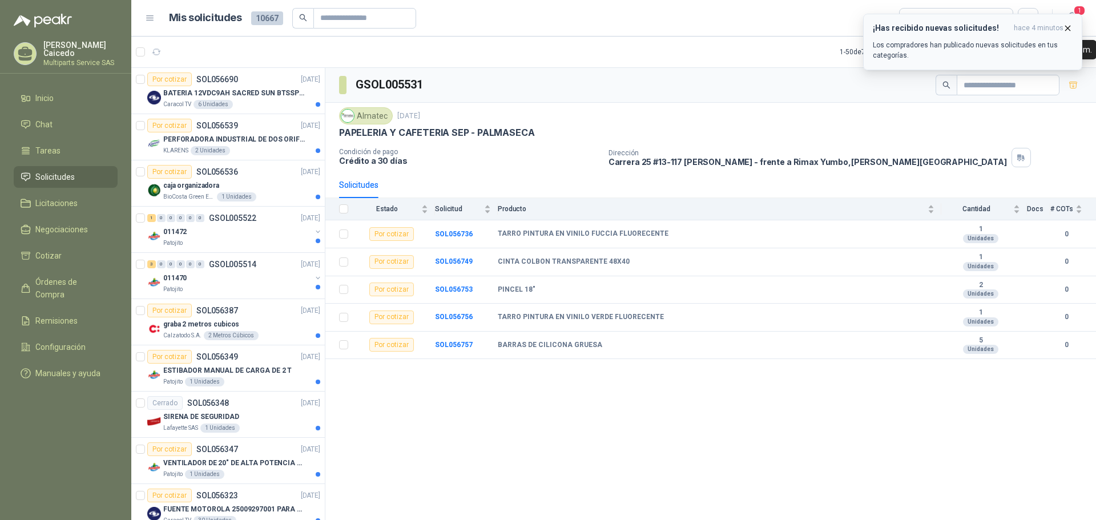
click at [999, 39] on div "¡Has recibido nuevas solicitudes! hace 4 minutos Los compradores han publicado …" at bounding box center [973, 41] width 200 height 37
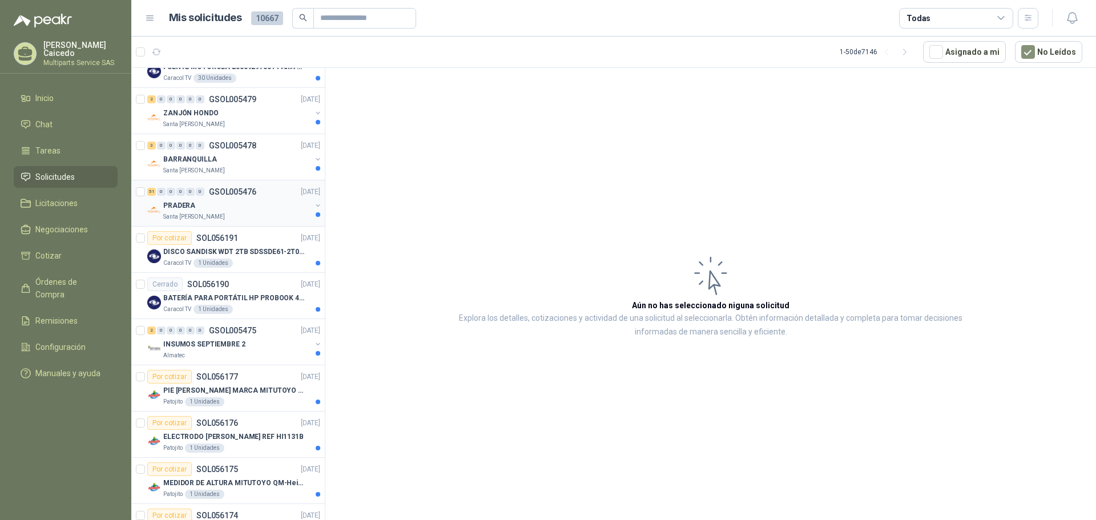
scroll to position [571, 0]
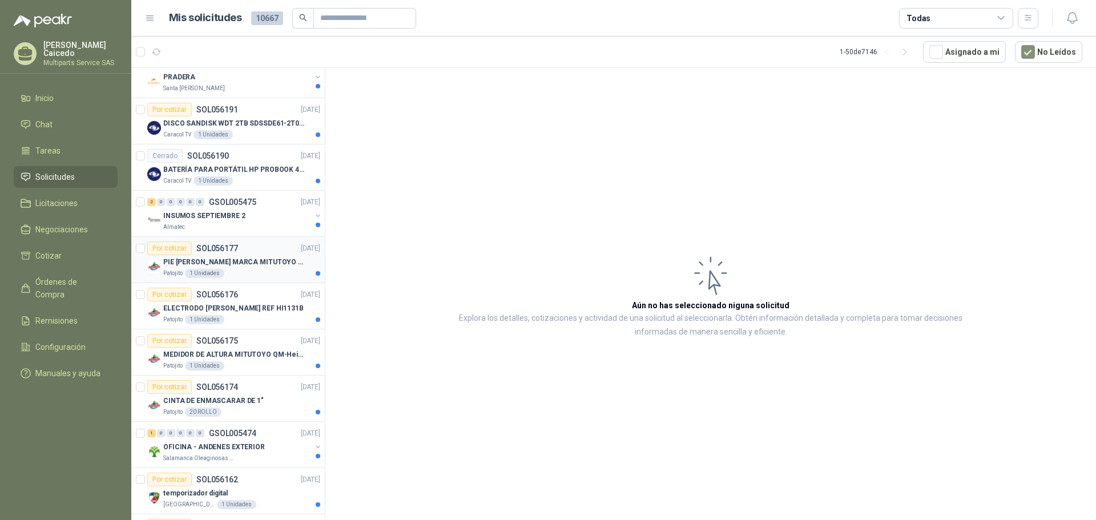
click at [268, 262] on p "PIE [PERSON_NAME] MARCA MITUTOYO REF [PHONE_NUMBER]" at bounding box center [234, 262] width 142 height 11
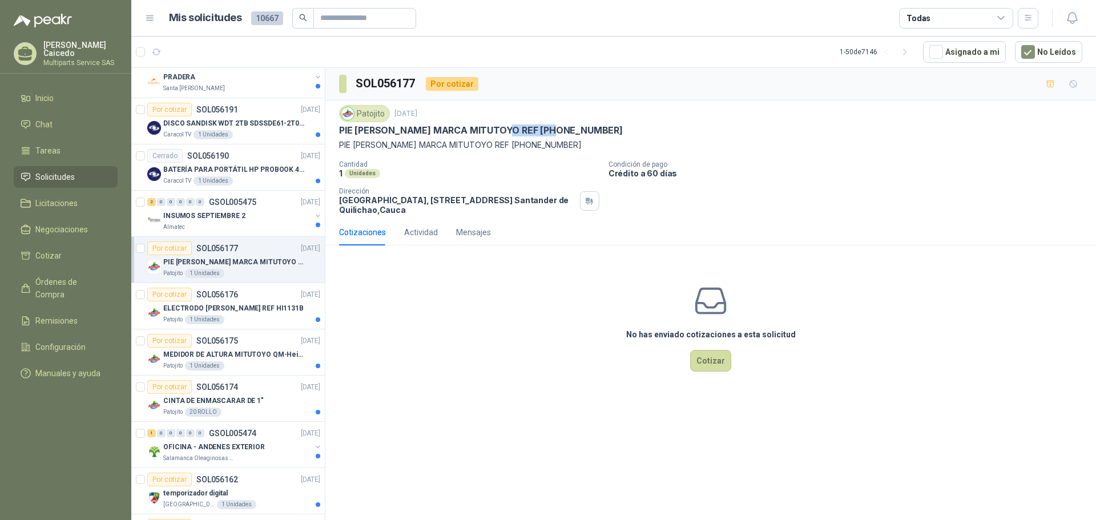
drag, startPoint x: 494, startPoint y: 128, endPoint x: 546, endPoint y: 131, distance: 51.5
click at [546, 131] on p "PIE [PERSON_NAME] MARCA MITUTOYO REF [PHONE_NUMBER]" at bounding box center [481, 130] width 284 height 12
drag, startPoint x: 423, startPoint y: 130, endPoint x: 555, endPoint y: 130, distance: 132.5
click at [555, 130] on div "PIE [PERSON_NAME] MARCA MITUTOYO REF [PHONE_NUMBER]" at bounding box center [710, 130] width 743 height 12
copy p "MITUTOYO REF [PHONE_NUMBER]"
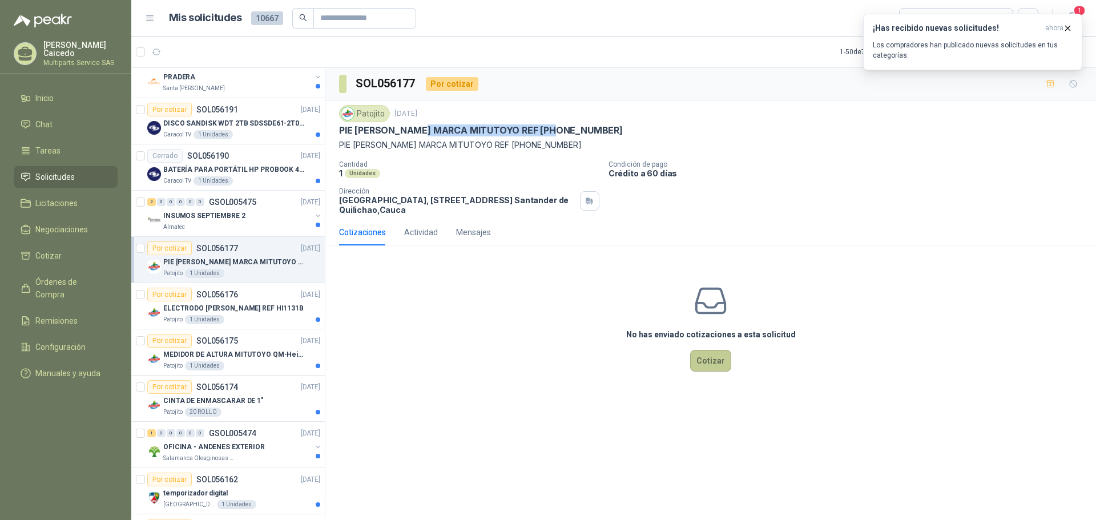
click at [715, 360] on button "Cotizar" at bounding box center [710, 361] width 41 height 22
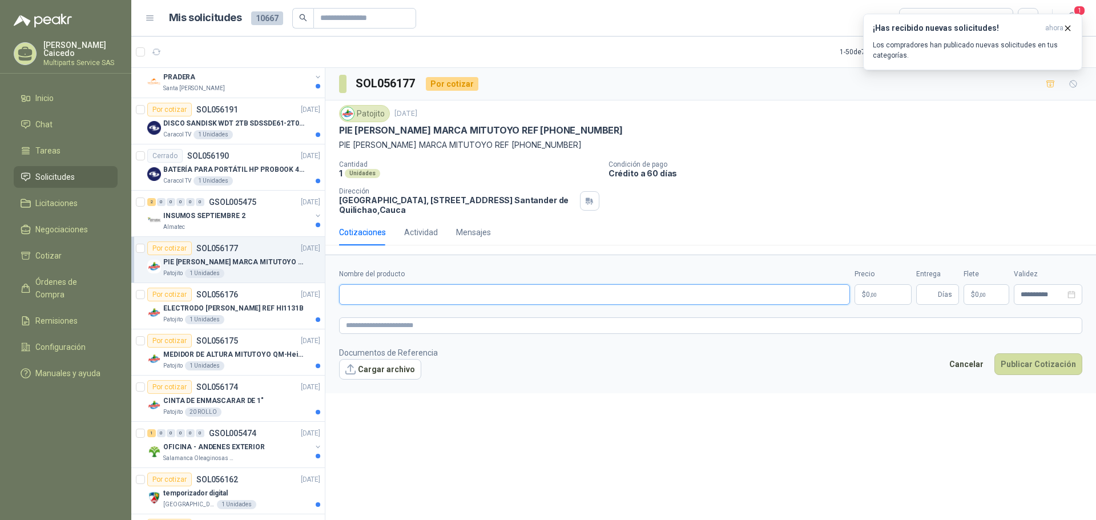
click at [433, 302] on input "Nombre del producto" at bounding box center [594, 294] width 511 height 21
click at [404, 288] on input "Nombre del producto" at bounding box center [594, 294] width 511 height 21
paste input "**********"
type input "**********"
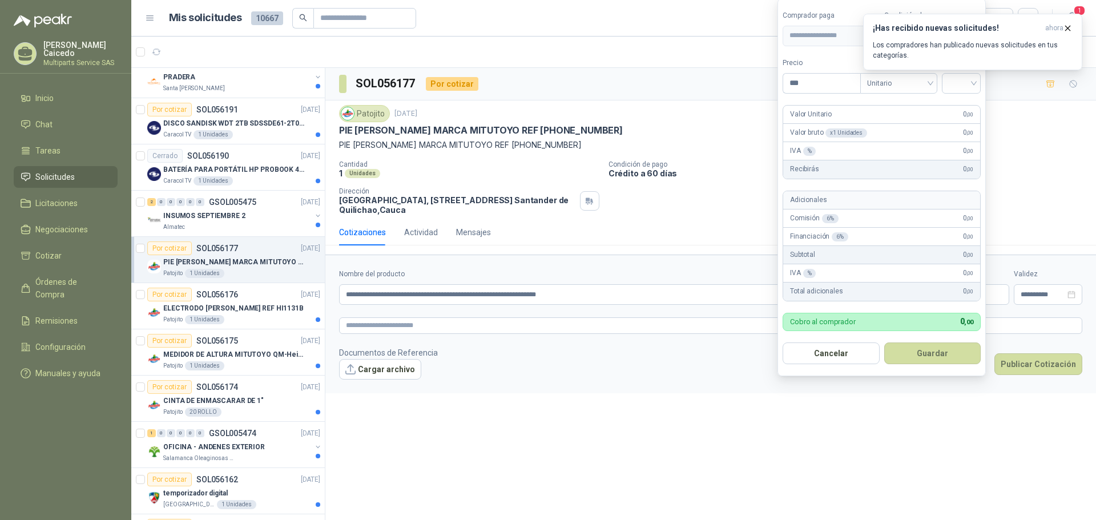
drag, startPoint x: 905, startPoint y: 296, endPoint x: 867, endPoint y: 292, distance: 37.9
click at [867, 292] on body "[PERSON_NAME] Multiparts Service SAS Inicio Chat Tareas Solicitudes Licitacione…" at bounding box center [548, 260] width 1096 height 520
click at [1068, 29] on icon "button" at bounding box center [1068, 28] width 10 height 10
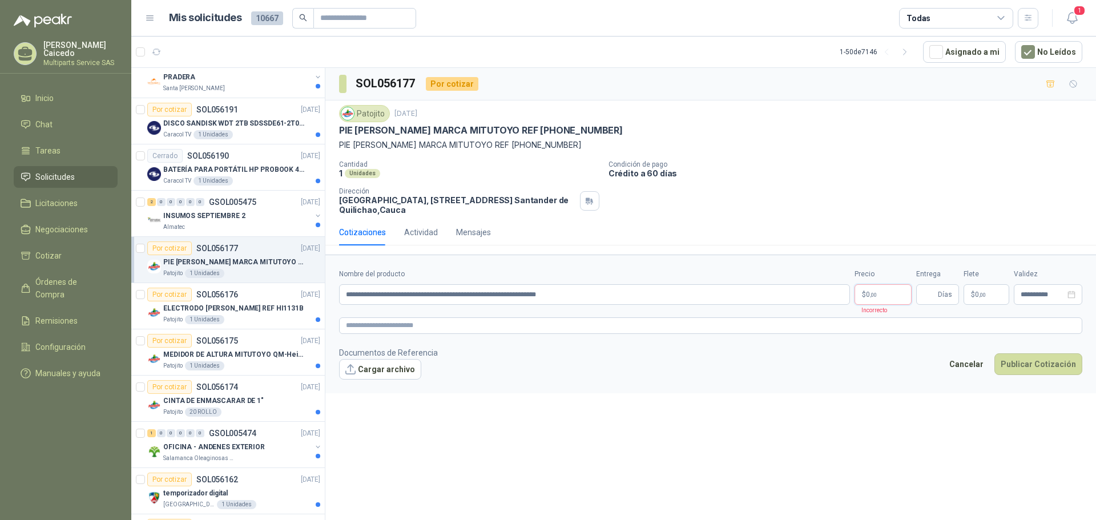
click at [889, 294] on body "[PERSON_NAME] Multiparts Service SAS Inicio Chat Tareas Solicitudes Licitacione…" at bounding box center [548, 260] width 1096 height 520
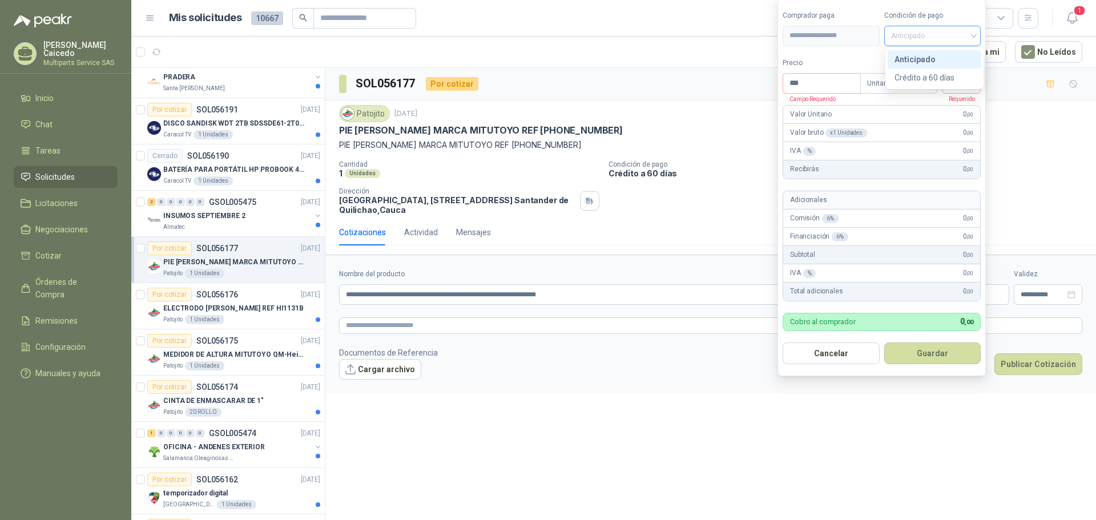
click at [928, 35] on span "Anticipado" at bounding box center [932, 35] width 83 height 17
click at [928, 55] on div "Anticipado" at bounding box center [935, 59] width 80 height 13
drag, startPoint x: 808, startPoint y: 81, endPoint x: 793, endPoint y: 82, distance: 15.4
click at [793, 82] on input "***" at bounding box center [821, 83] width 77 height 19
click at [967, 79] on input "search" at bounding box center [961, 82] width 25 height 17
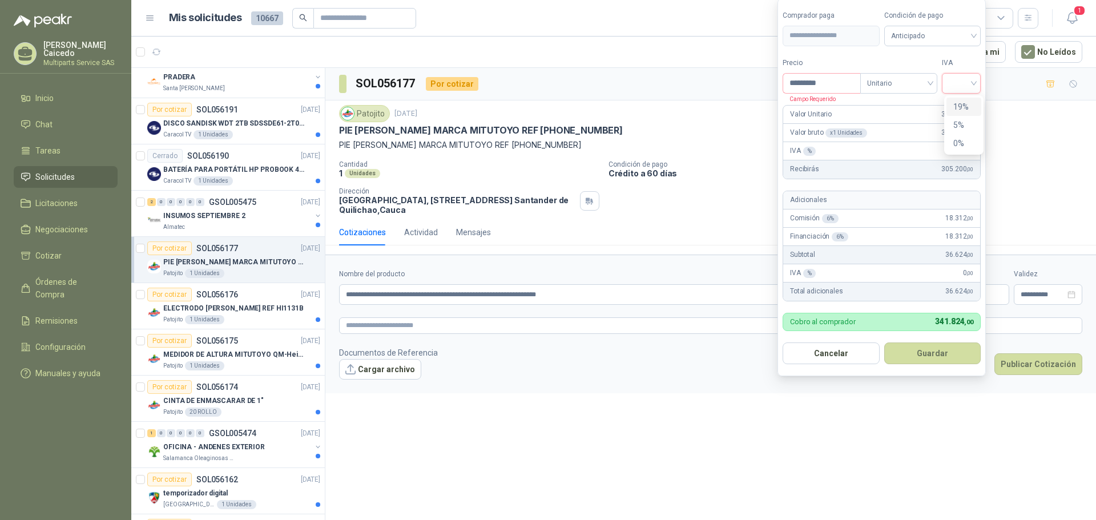
click at [964, 107] on div "19%" at bounding box center [964, 106] width 21 height 13
click at [915, 83] on span "Unitario" at bounding box center [901, 83] width 63 height 17
click at [829, 86] on input "*********" at bounding box center [822, 83] width 79 height 19
drag, startPoint x: 830, startPoint y: 85, endPoint x: 786, endPoint y: 83, distance: 43.4
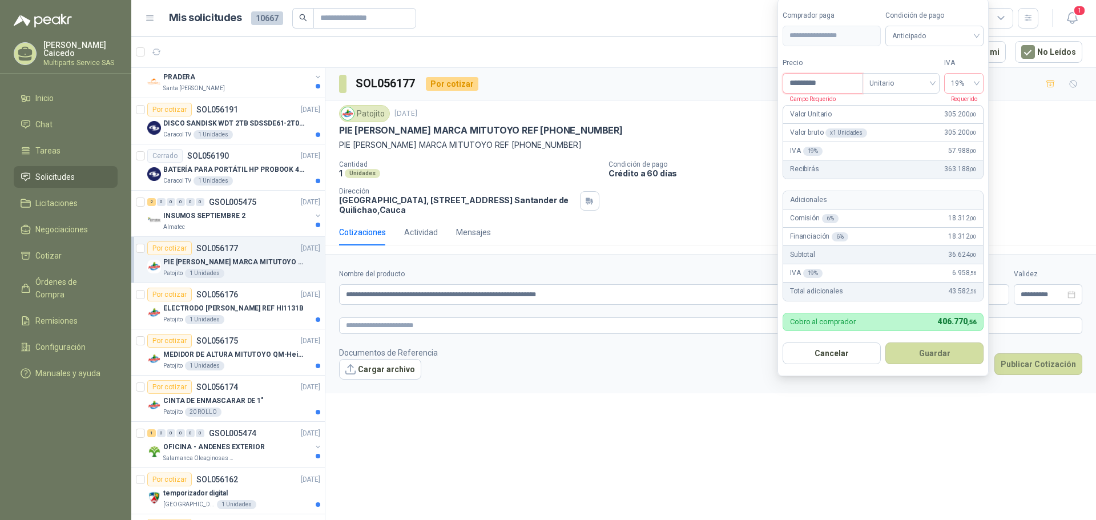
click at [786, 83] on input "*********" at bounding box center [822, 83] width 79 height 19
type input "*********"
click at [914, 356] on button "Guardar" at bounding box center [935, 354] width 98 height 22
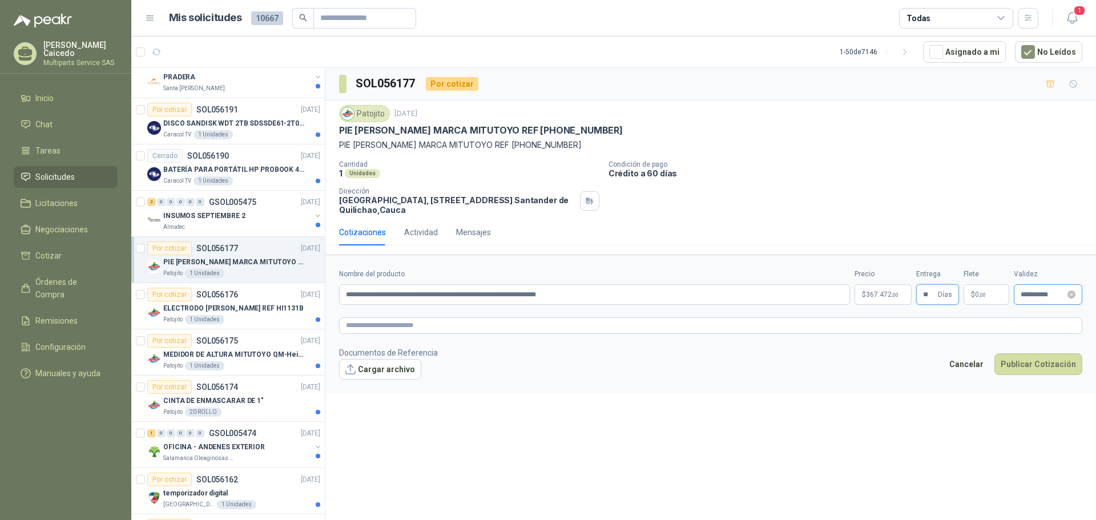
type input "**"
click at [1026, 294] on input "**********" at bounding box center [1043, 294] width 45 height 7
click at [945, 319] on button "button" at bounding box center [941, 318] width 13 height 23
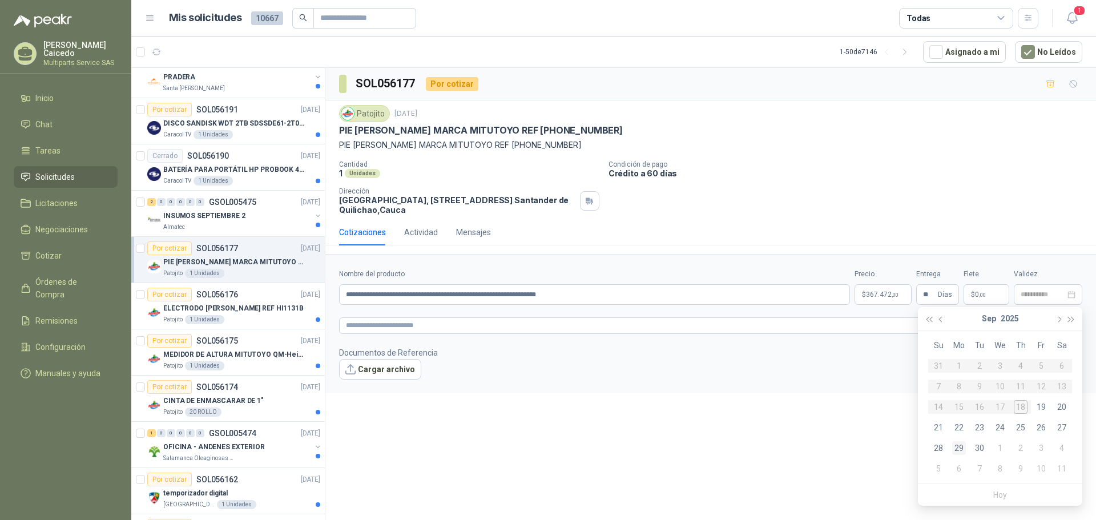
click at [962, 447] on div "29" at bounding box center [959, 448] width 14 height 14
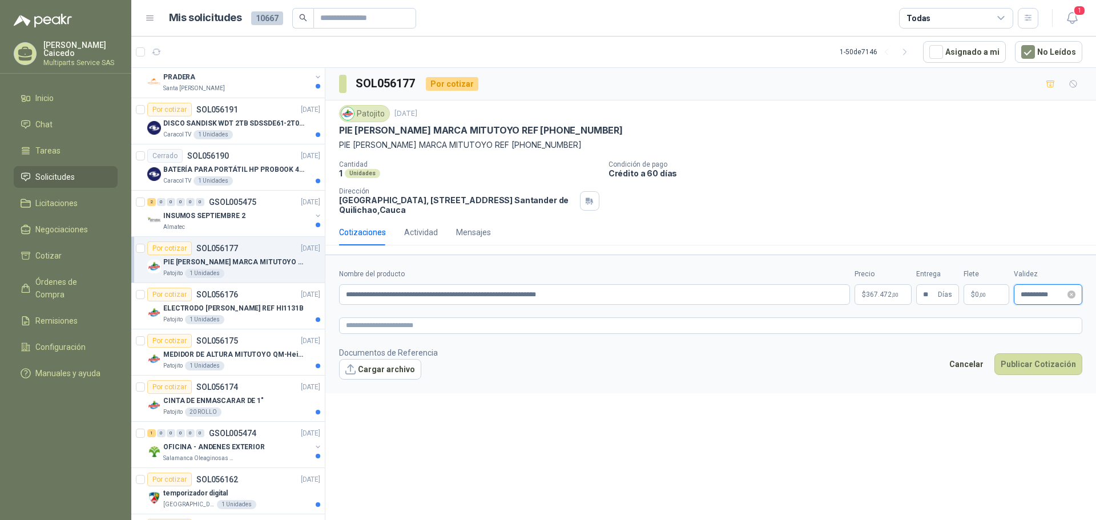
click at [1031, 297] on input "**********" at bounding box center [1043, 294] width 45 height 7
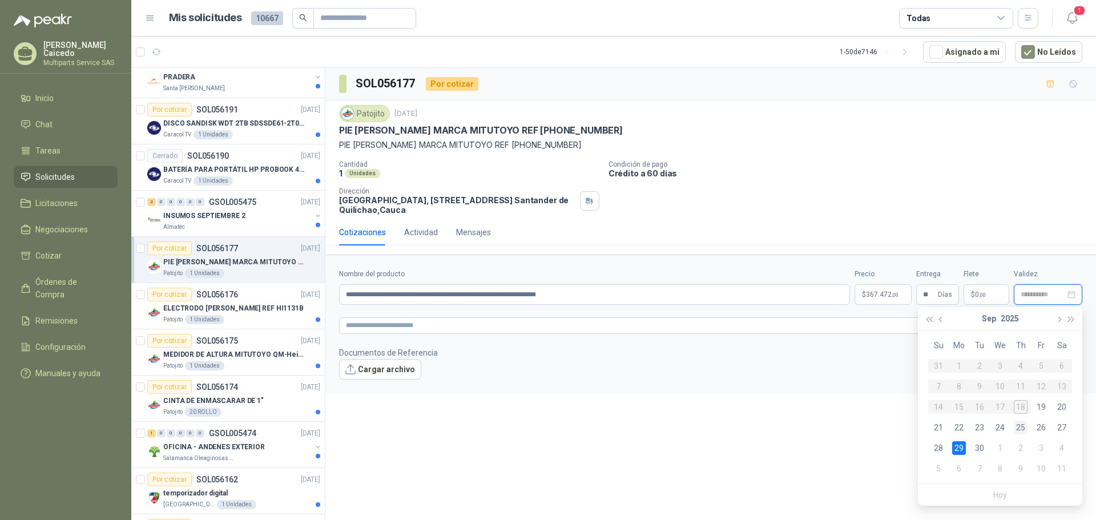
type input "**********"
click at [1021, 427] on div "25" at bounding box center [1021, 428] width 14 height 14
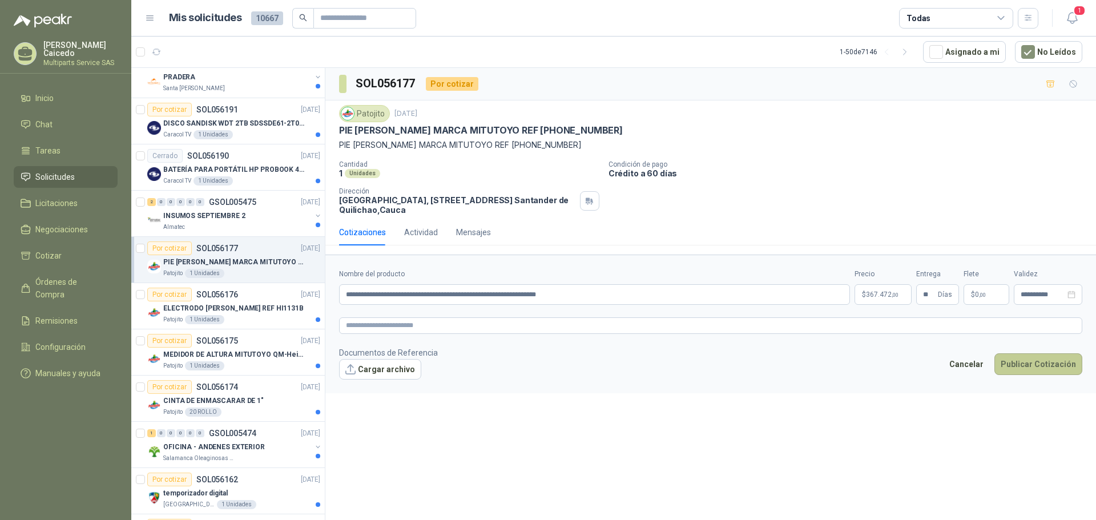
click at [1017, 365] on button "Publicar Cotización" at bounding box center [1039, 364] width 88 height 22
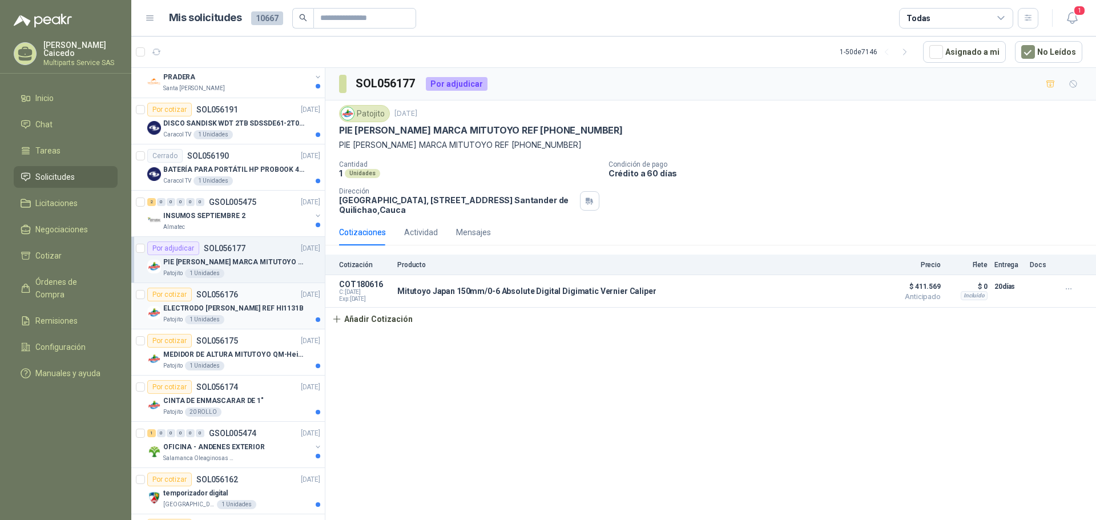
click at [263, 300] on div "Por cotizar SOL056176 [DATE]" at bounding box center [233, 295] width 173 height 14
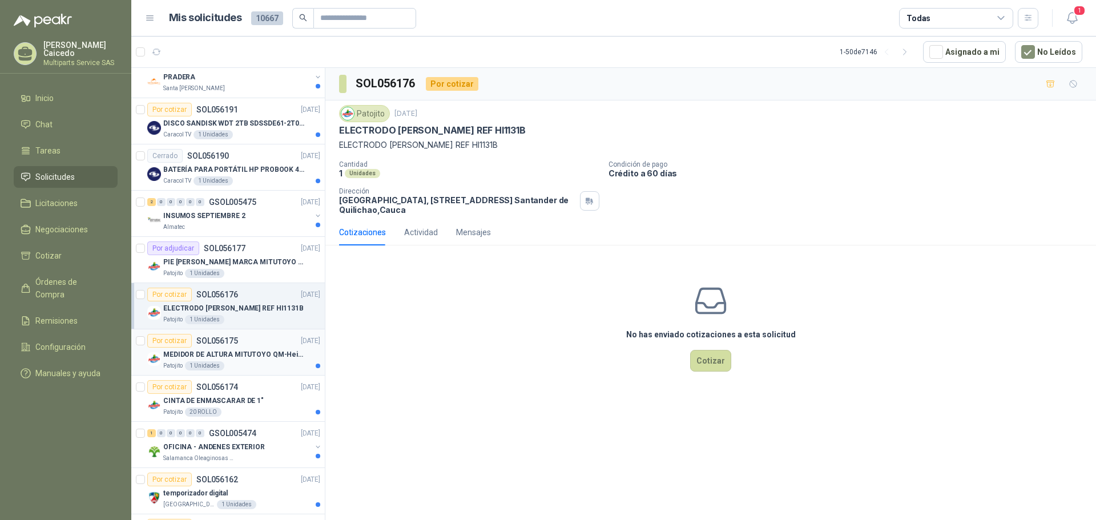
click at [246, 343] on div "Por cotizar SOL056175 [DATE]" at bounding box center [233, 341] width 173 height 14
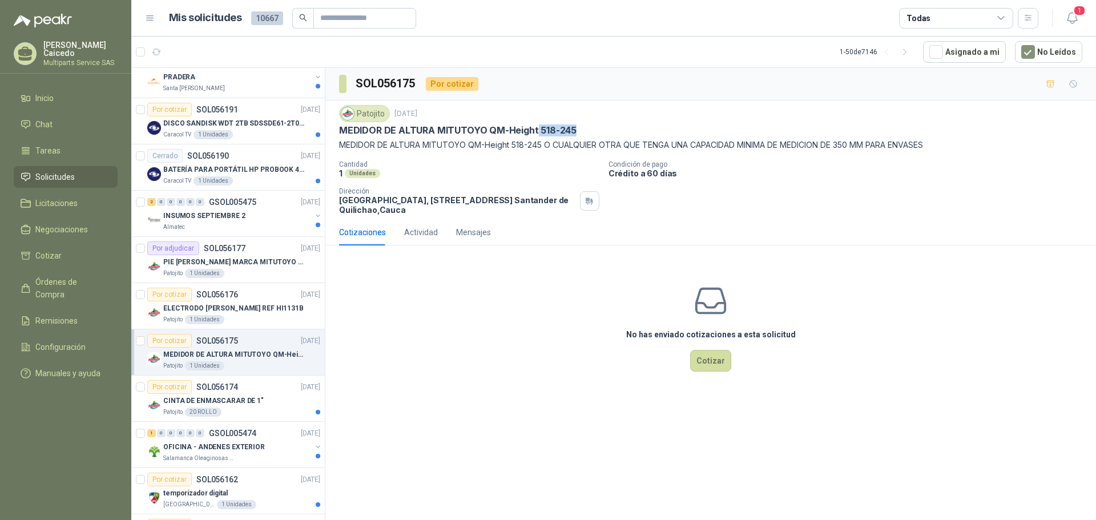
drag, startPoint x: 536, startPoint y: 130, endPoint x: 583, endPoint y: 128, distance: 47.4
click at [583, 128] on div "MEDIDOR DE ALTURA MITUTOYO QM-Height 518-245" at bounding box center [710, 130] width 743 height 12
copy p "518-245"
click at [271, 439] on div "1 0 0 0 0 0 GSOL005474 [DATE]" at bounding box center [234, 434] width 175 height 14
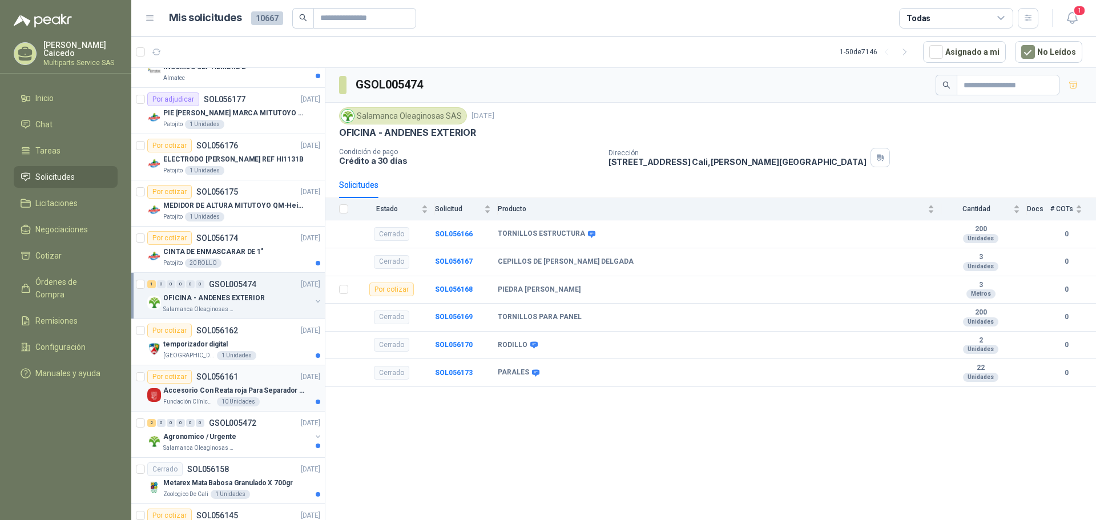
scroll to position [742, 0]
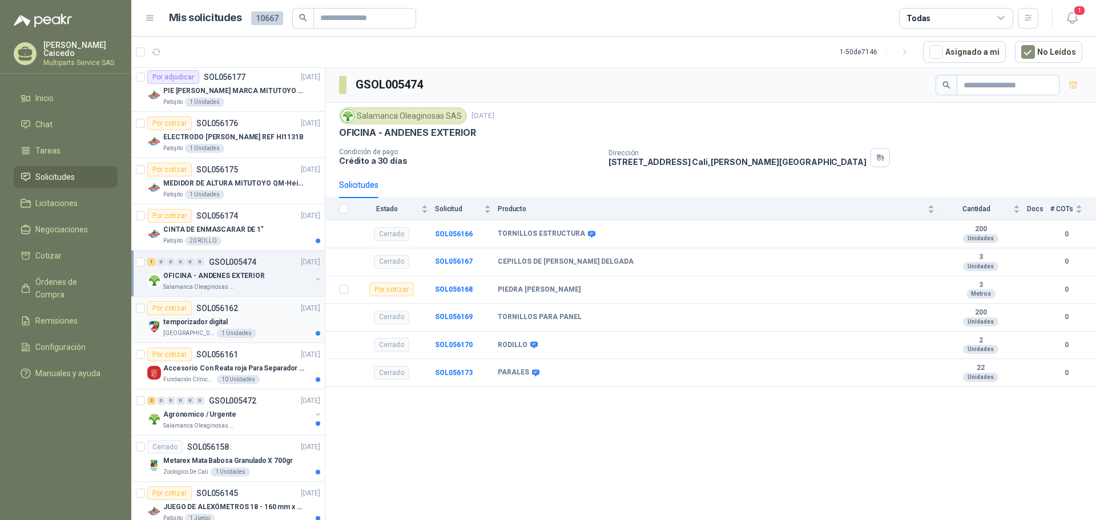
click at [271, 308] on div "Por cotizar SOL056162 [DATE]" at bounding box center [233, 308] width 173 height 14
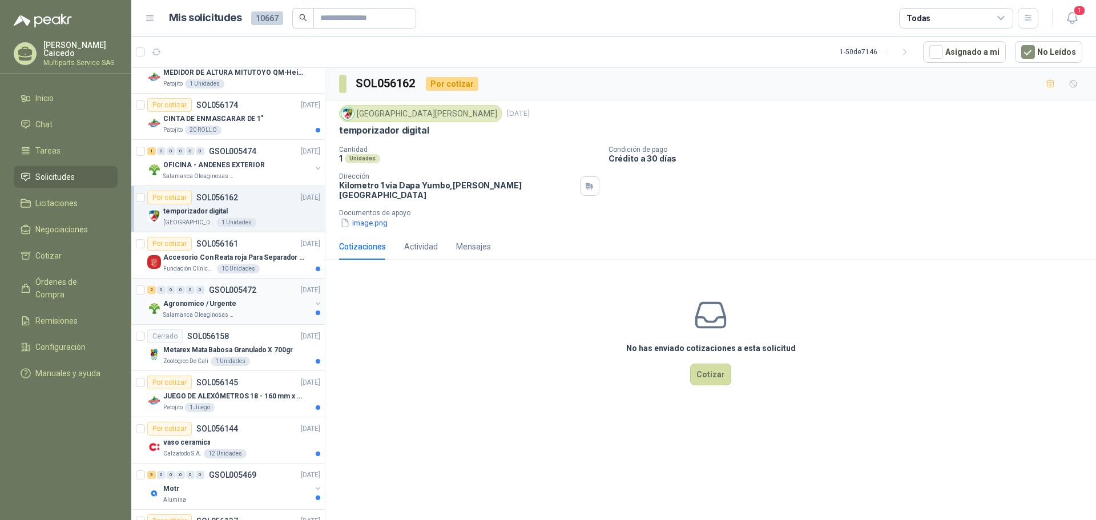
scroll to position [856, 0]
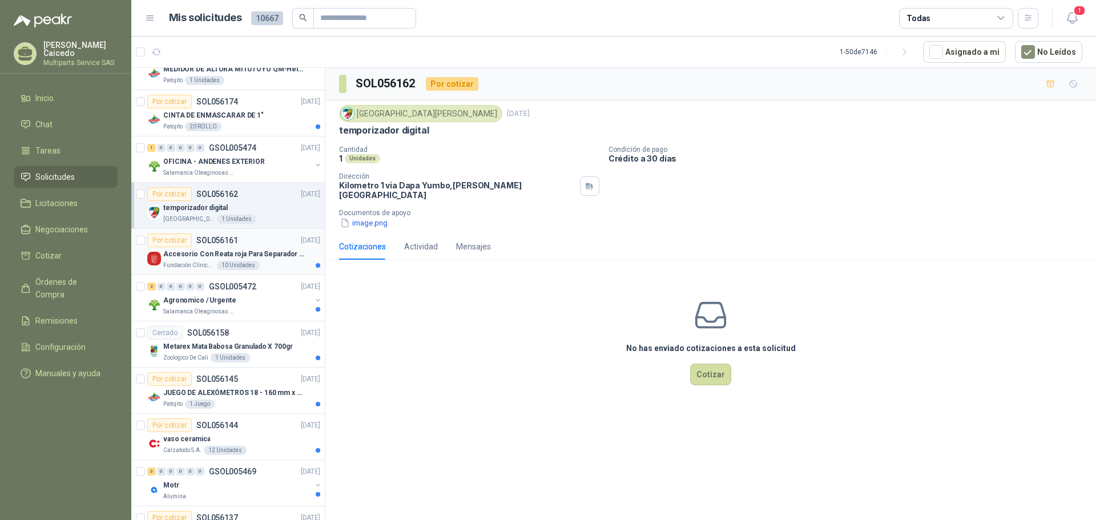
click at [267, 250] on p "Accesorio Con Reata roja Para Separador De Fila" at bounding box center [234, 254] width 142 height 11
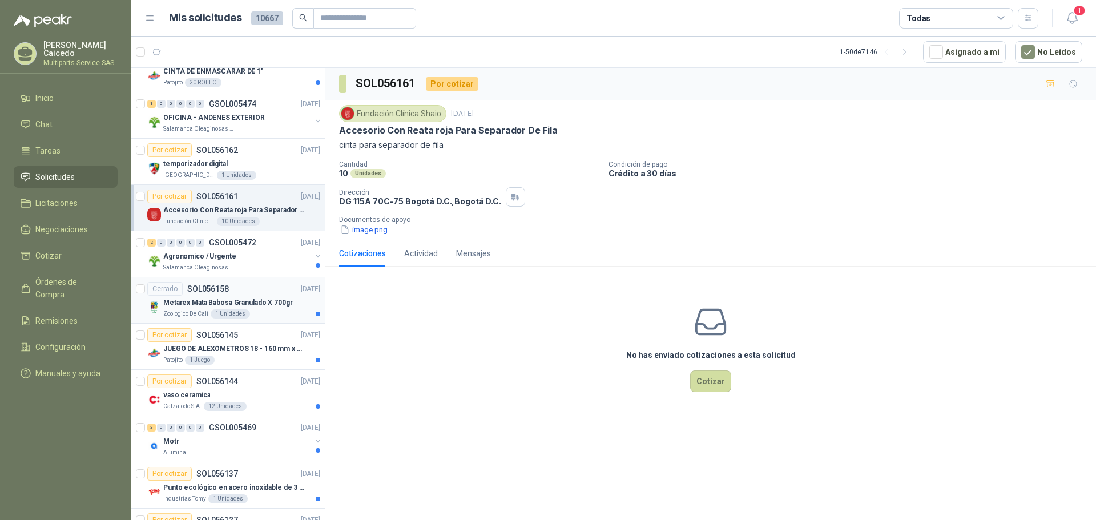
scroll to position [971, 0]
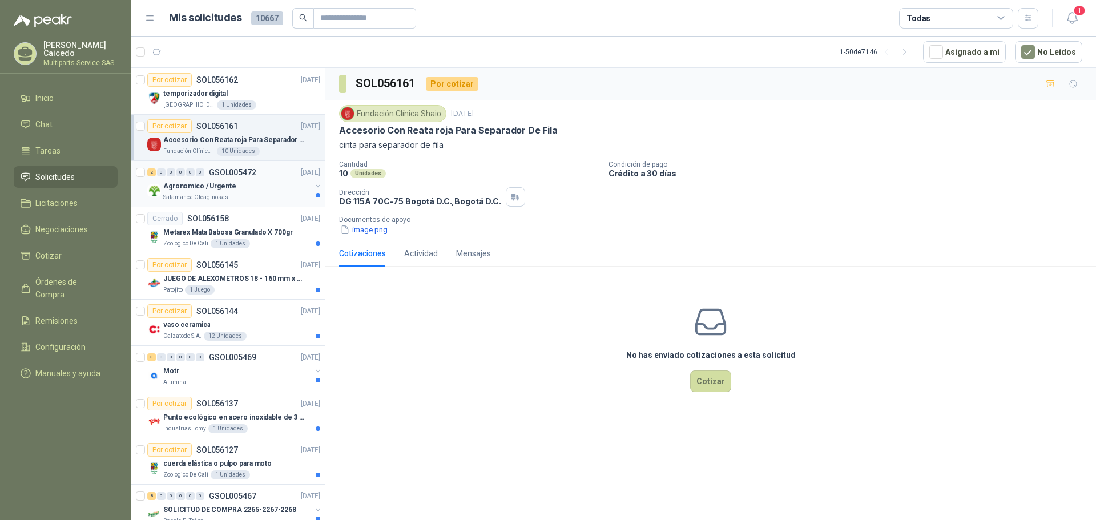
click at [265, 186] on div "Agronomico / Urgente" at bounding box center [237, 186] width 148 height 14
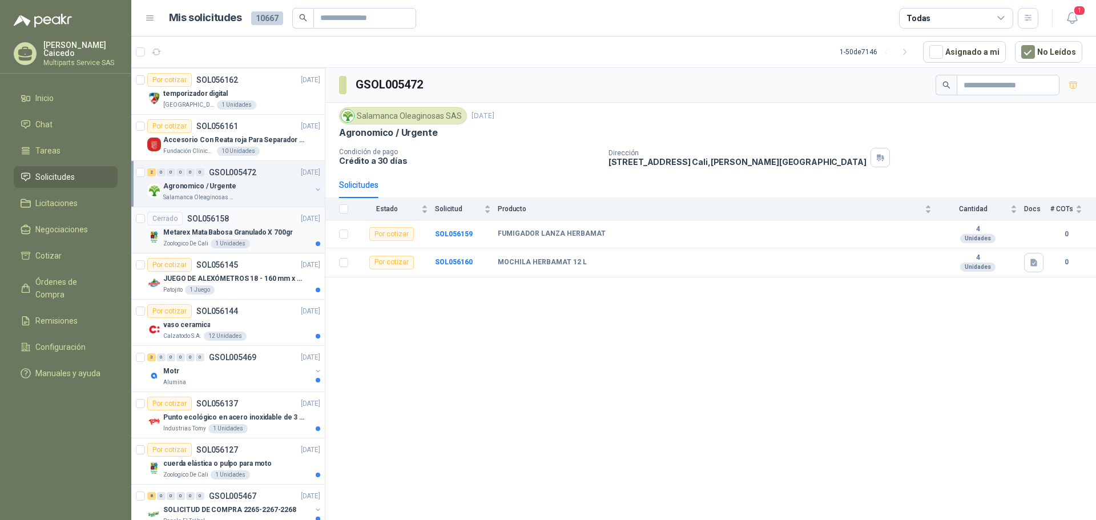
click at [288, 230] on div "Metarex Mata Babosa Granulado X 700gr" at bounding box center [241, 233] width 157 height 14
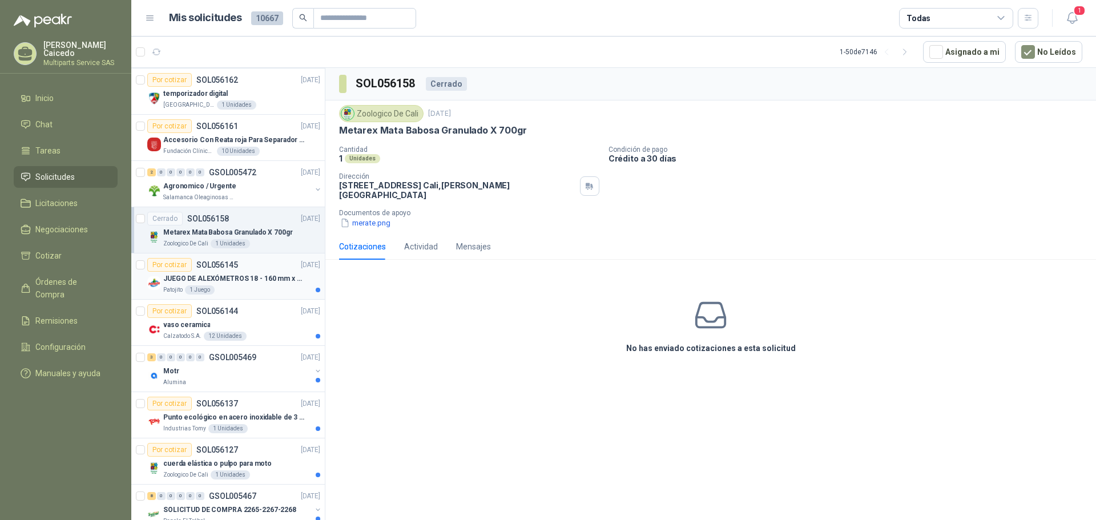
click at [281, 293] on div "Patojito 1 Juego" at bounding box center [241, 289] width 157 height 9
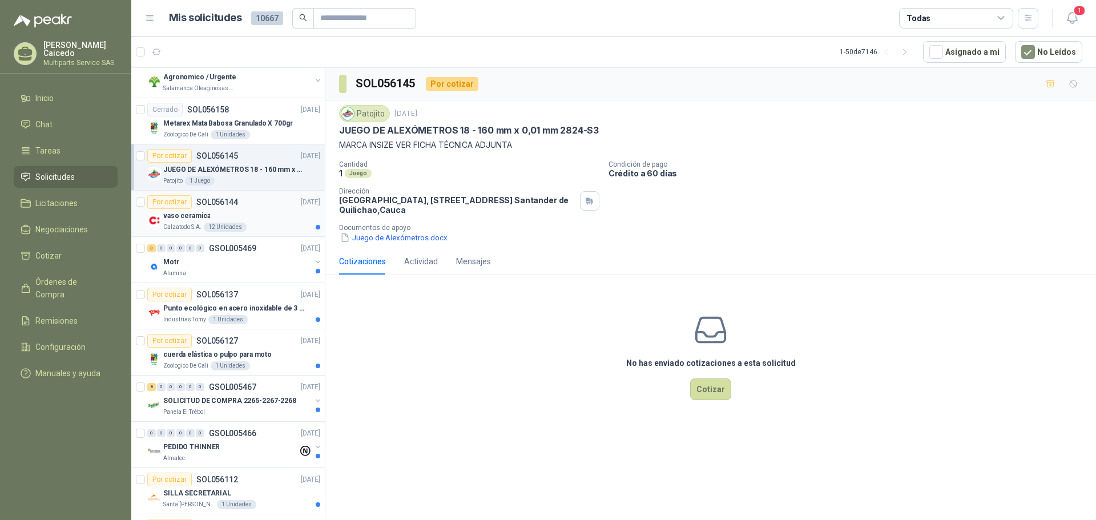
scroll to position [1085, 0]
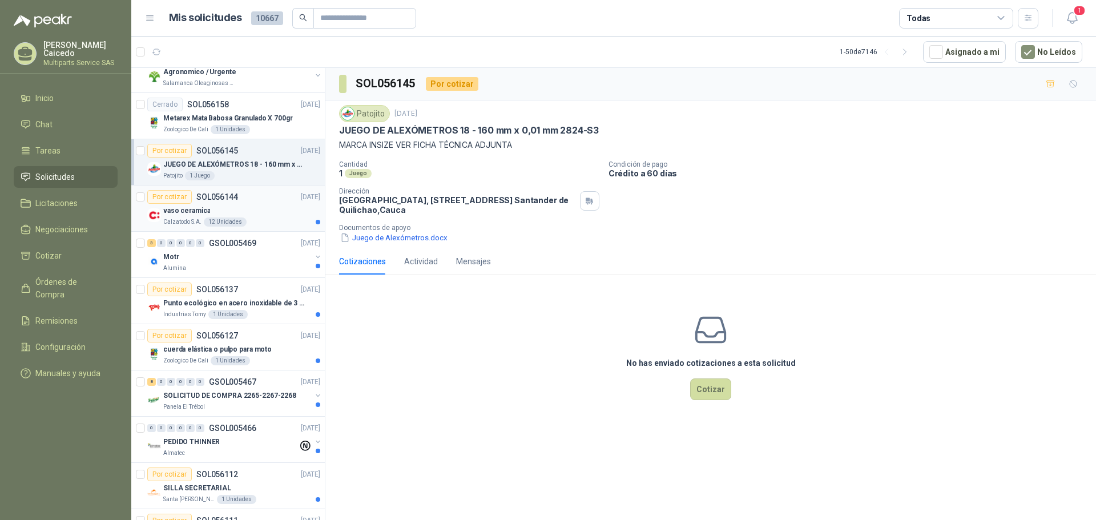
click at [301, 195] on p "[DATE]" at bounding box center [310, 197] width 19 height 11
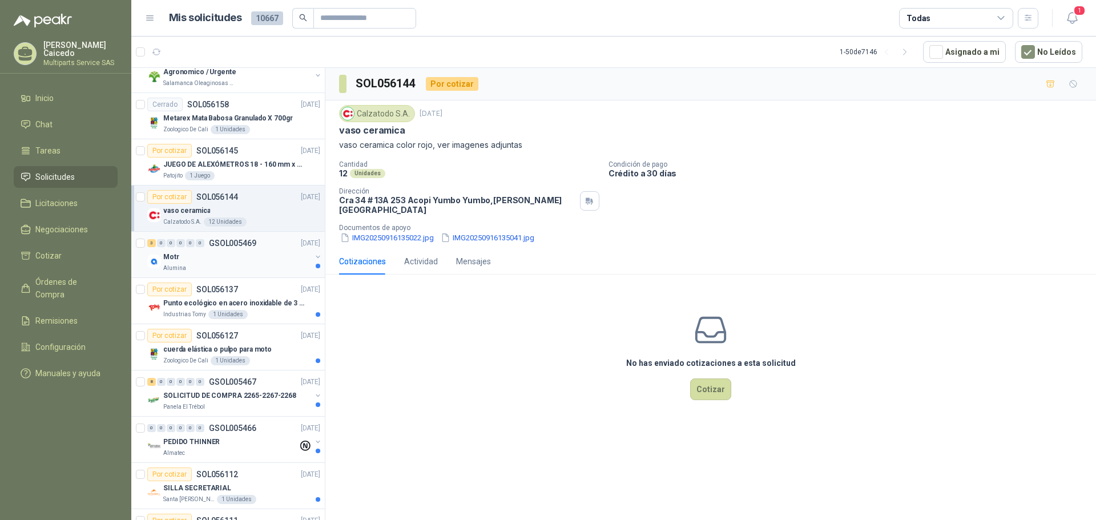
click at [269, 262] on div "Motr" at bounding box center [237, 257] width 148 height 14
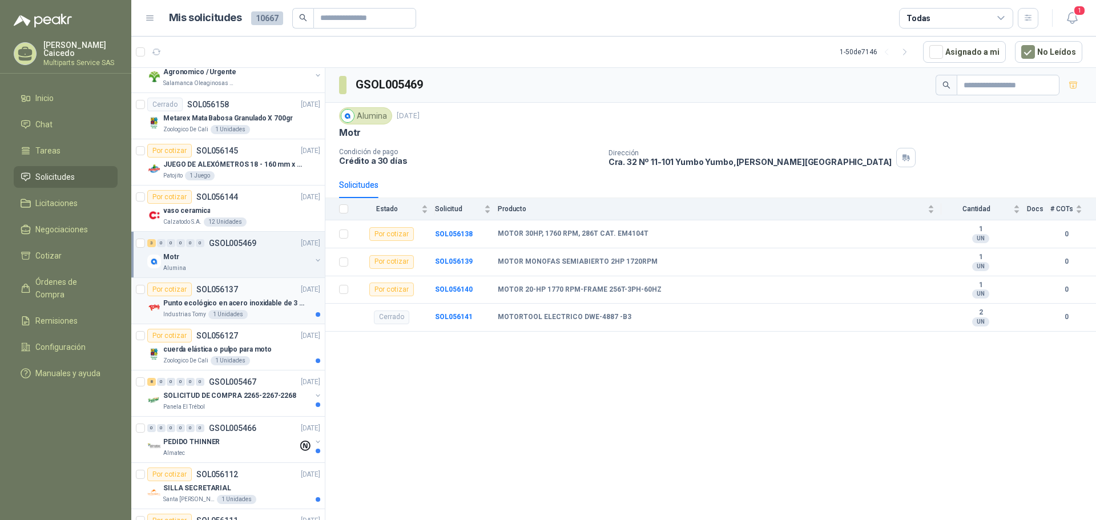
click at [258, 307] on p "Punto ecológico en acero inoxidable de 3 puestos, con capacidad para 121L cada …" at bounding box center [234, 303] width 142 height 11
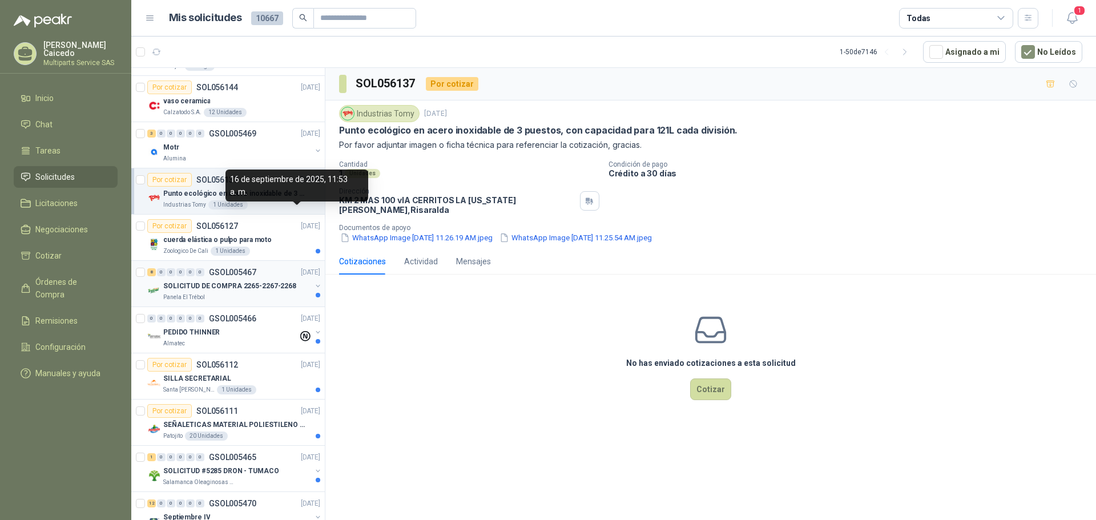
scroll to position [1199, 0]
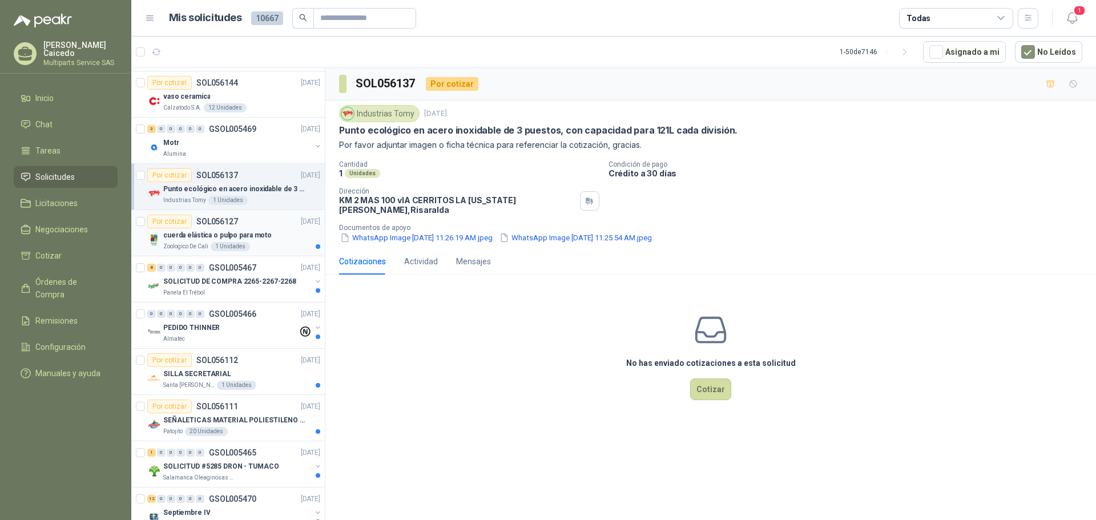
click at [279, 234] on div "cuerda elástica o pulpo para moto" at bounding box center [241, 235] width 157 height 14
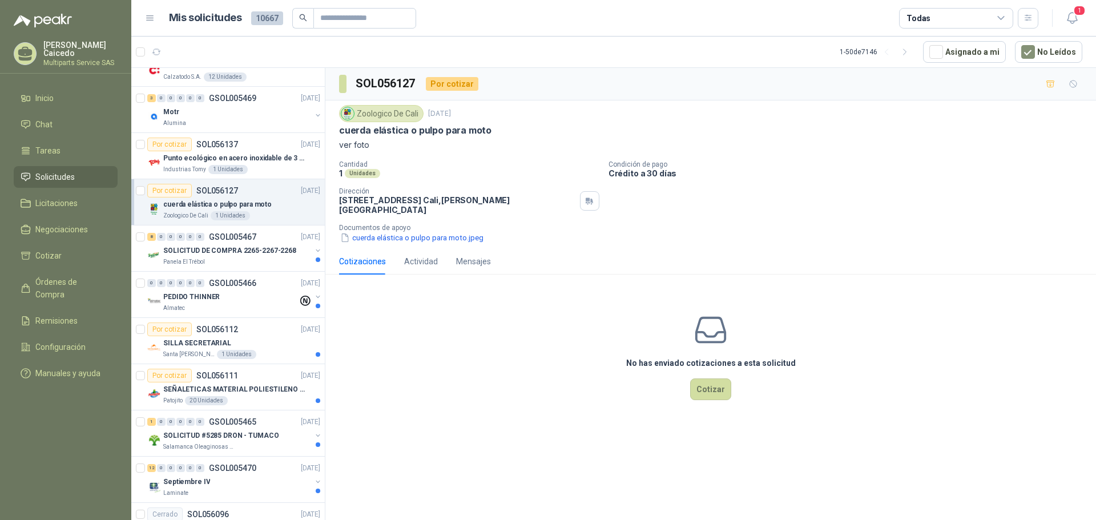
scroll to position [1256, 0]
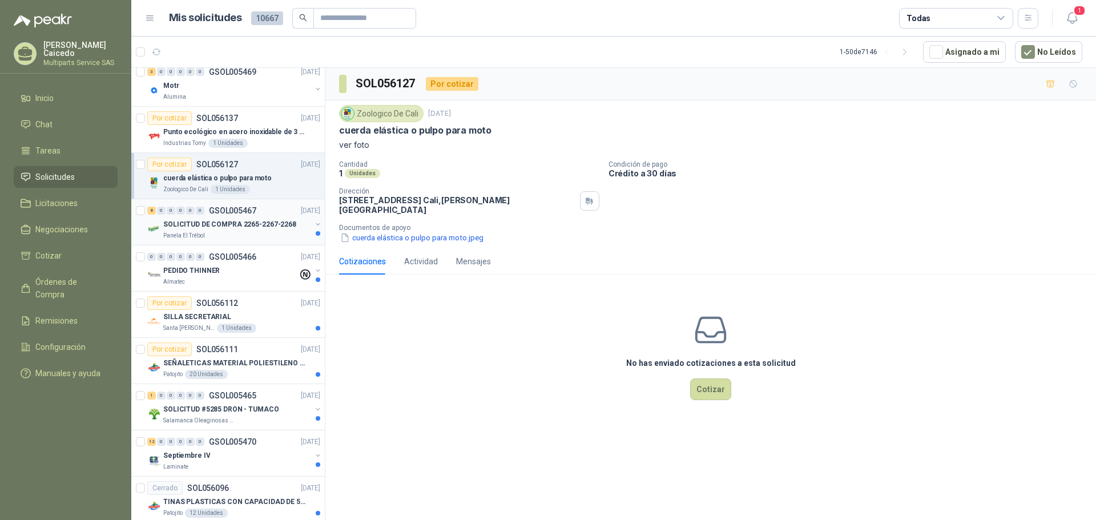
click at [256, 223] on p "SOLICITUD DE COMPRA 2265-2267-2268" at bounding box center [229, 224] width 133 height 11
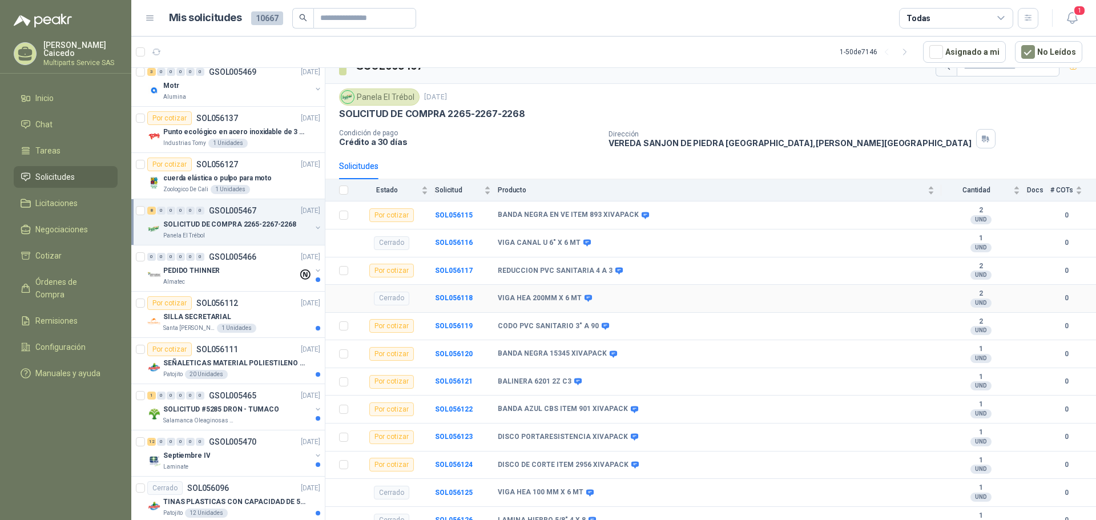
scroll to position [29, 0]
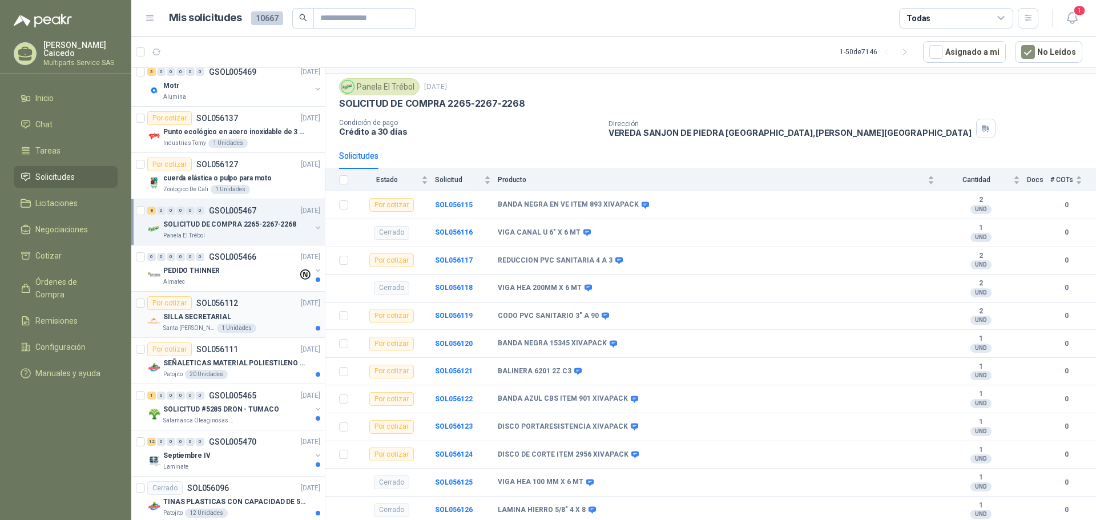
click at [250, 308] on div "Por cotizar SOL056112 [DATE]" at bounding box center [233, 303] width 173 height 14
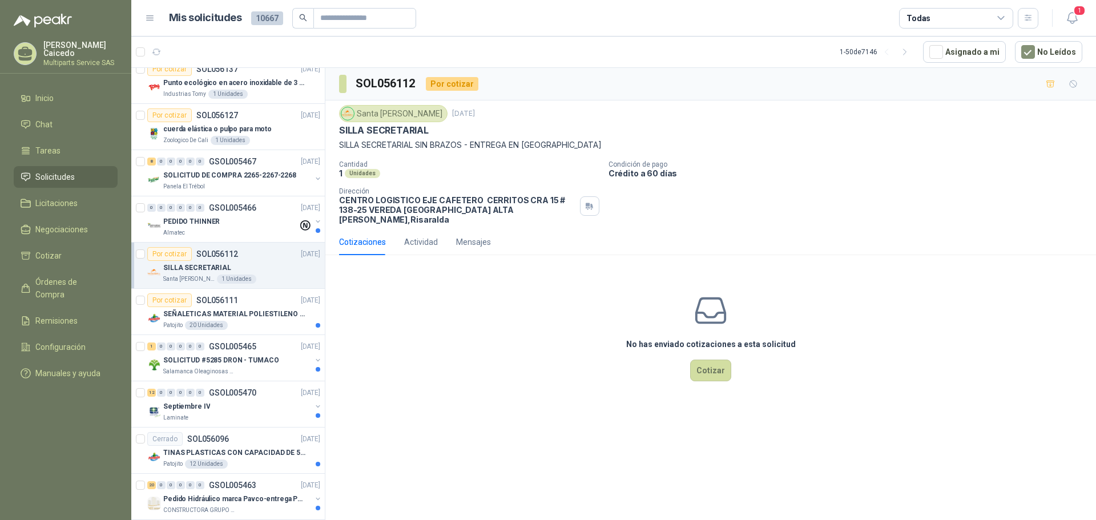
scroll to position [1370, 0]
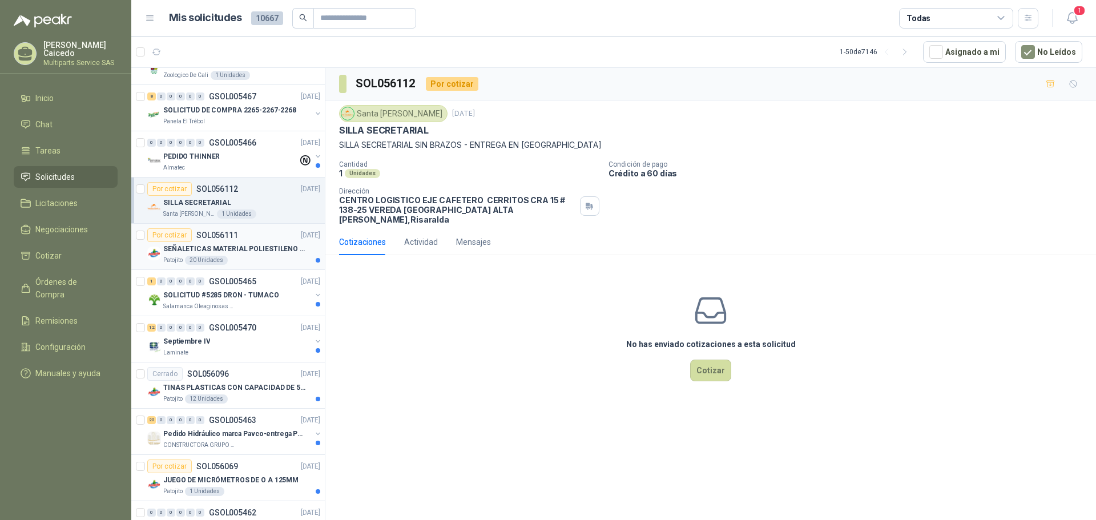
click at [262, 262] on div "Patojito 20 Unidades" at bounding box center [241, 260] width 157 height 9
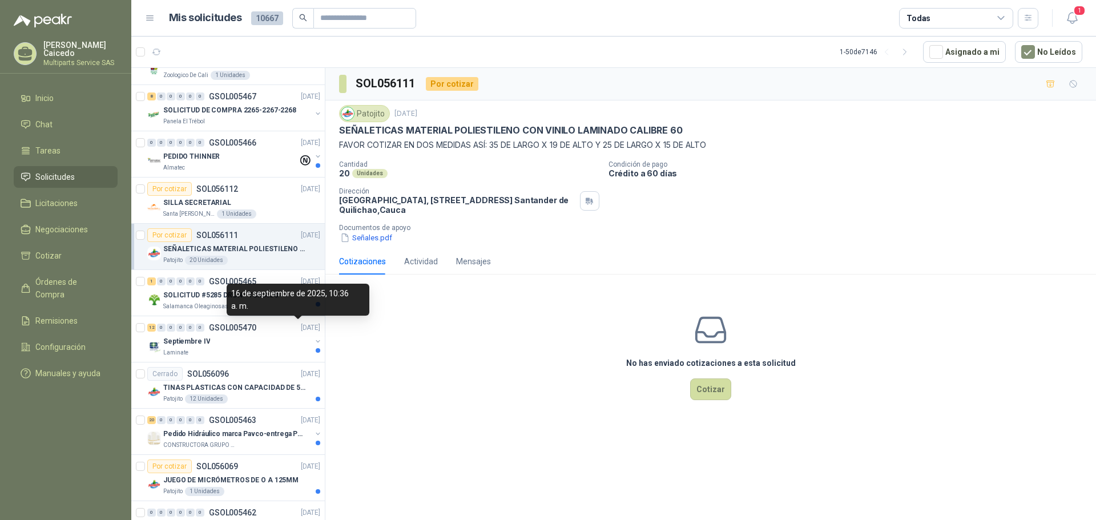
scroll to position [1485, 0]
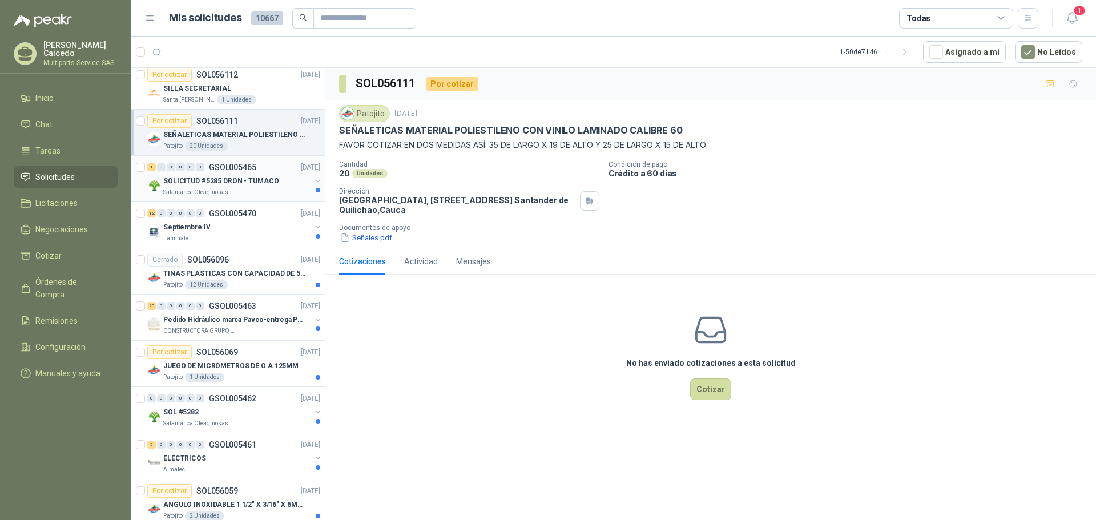
click at [262, 184] on p "SOLICITUD #5285 DRON - TUMACO" at bounding box center [221, 181] width 116 height 11
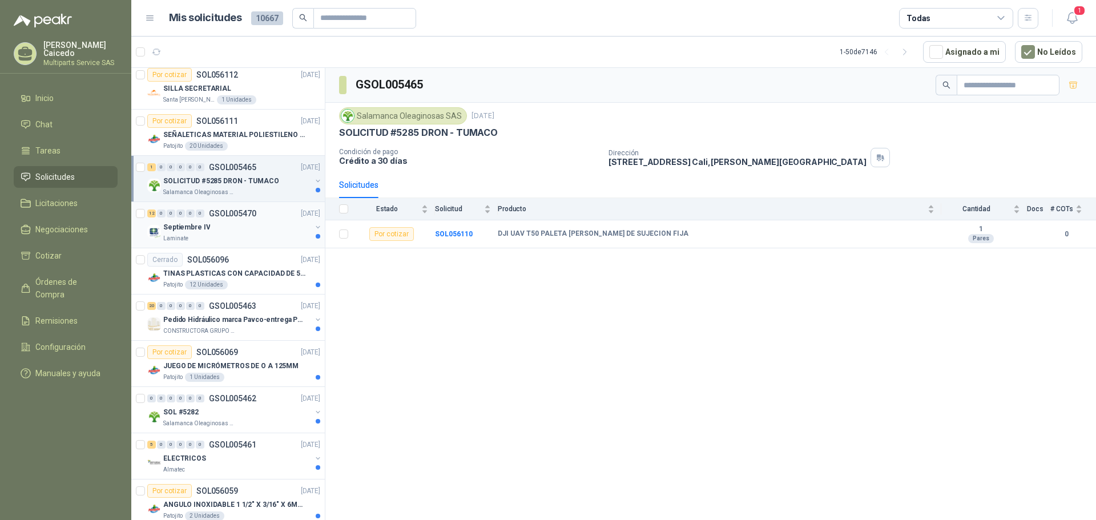
click at [272, 235] on div "Laminate" at bounding box center [237, 238] width 148 height 9
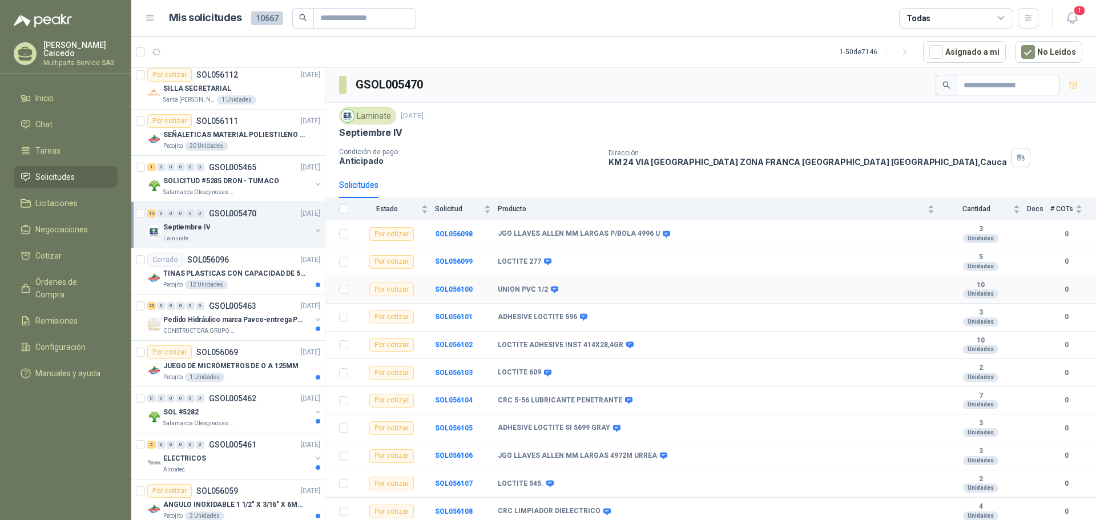
scroll to position [29, 0]
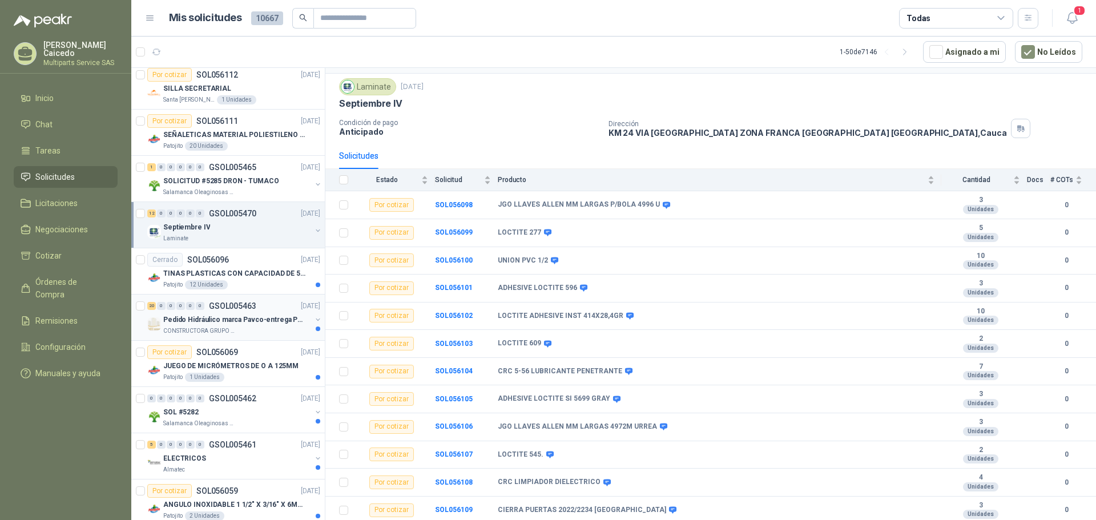
click at [277, 321] on p "Pedido Hidráulico marca Pavco-entrega Popayán" at bounding box center [234, 320] width 142 height 11
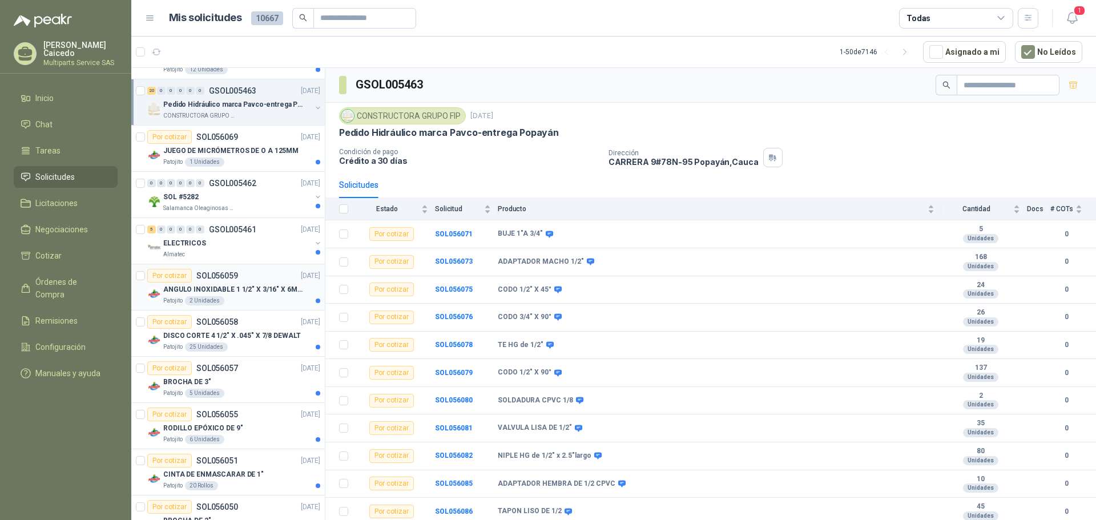
scroll to position [1713, 0]
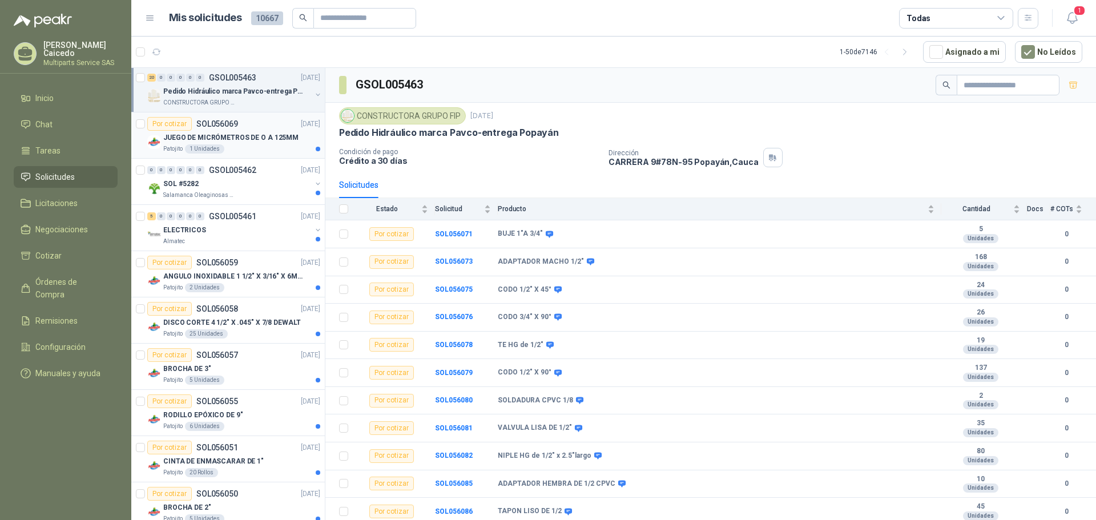
click at [274, 124] on div "Por cotizar SOL056069 [DATE]" at bounding box center [233, 124] width 173 height 14
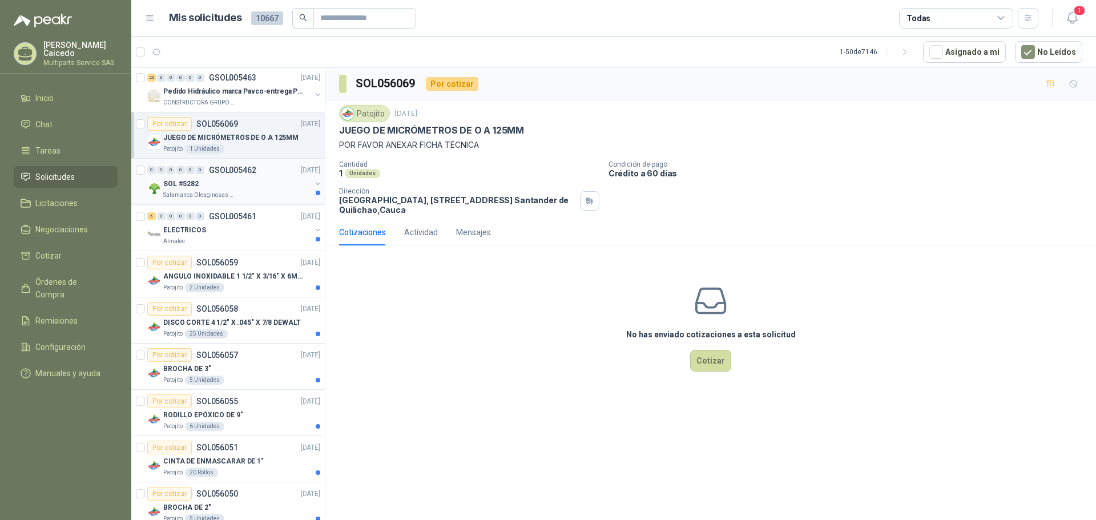
click at [266, 184] on div "SOL #5282" at bounding box center [237, 184] width 148 height 14
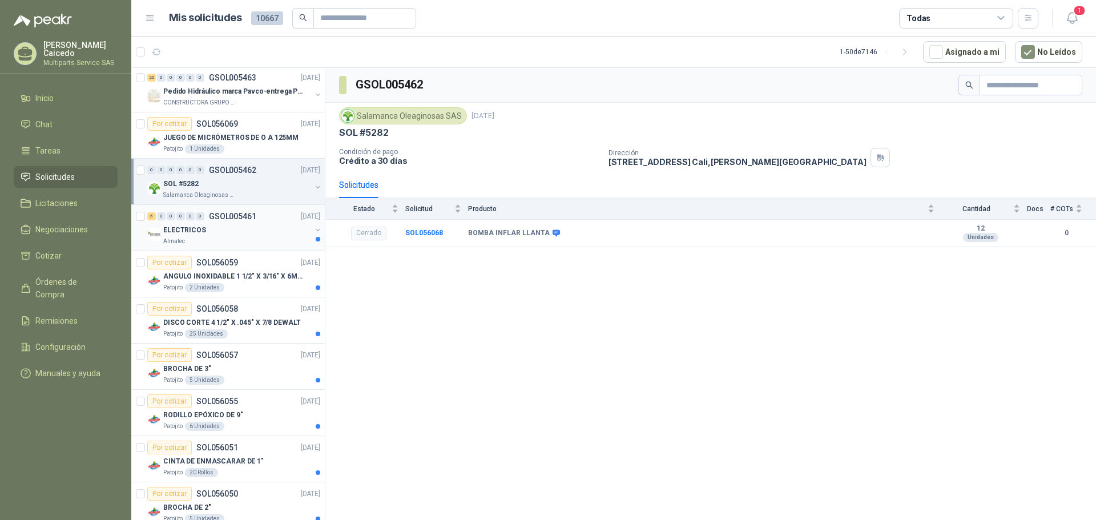
click at [258, 239] on div "Almatec" at bounding box center [237, 241] width 148 height 9
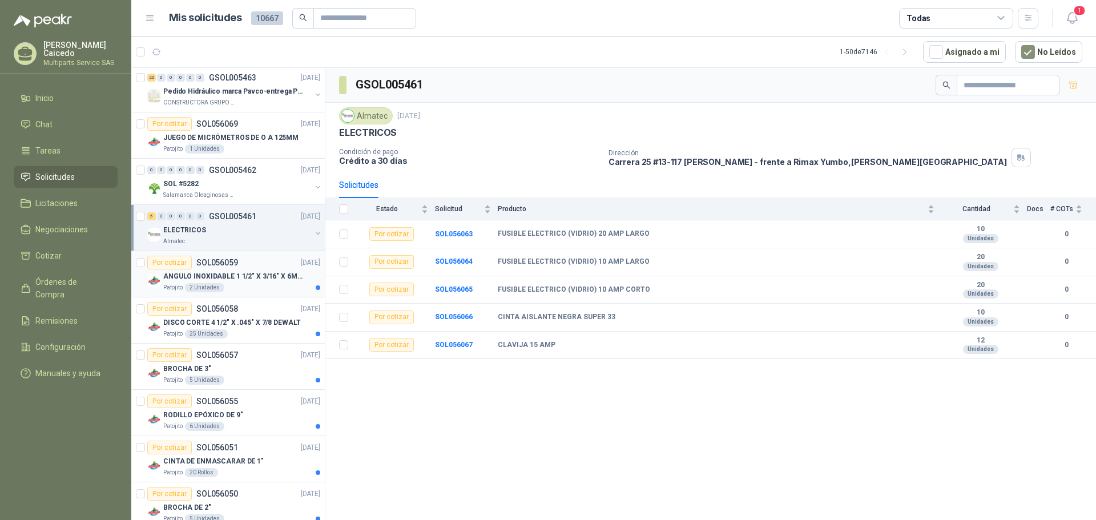
click at [268, 292] on div "Patojito 2 Unidades" at bounding box center [241, 287] width 157 height 9
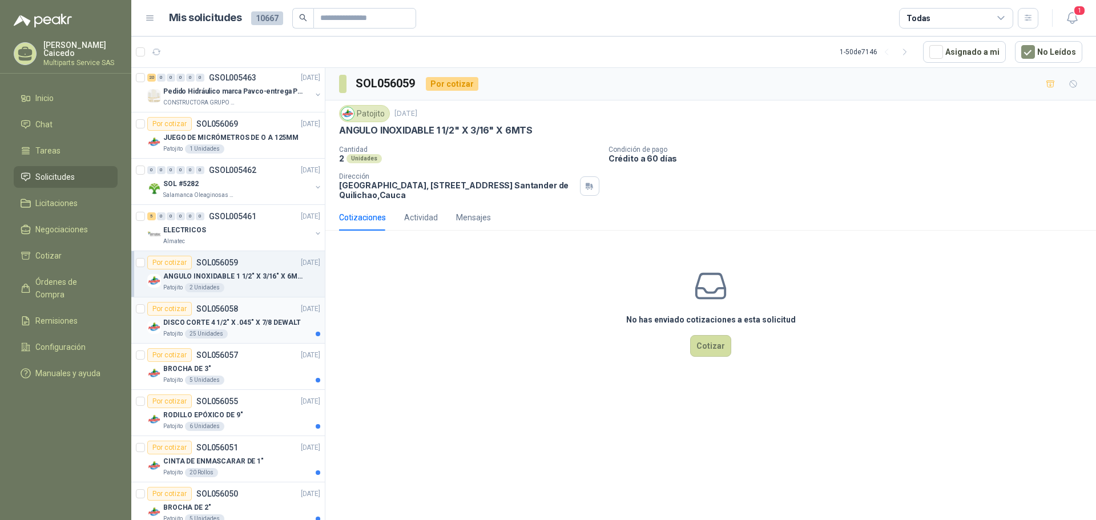
click at [261, 298] on article "Por cotizar SOL056058 [DATE] DISCO CORTE 4 1/2" X .045" X 7/8 DEWALT Patojito 2…" at bounding box center [228, 320] width 194 height 46
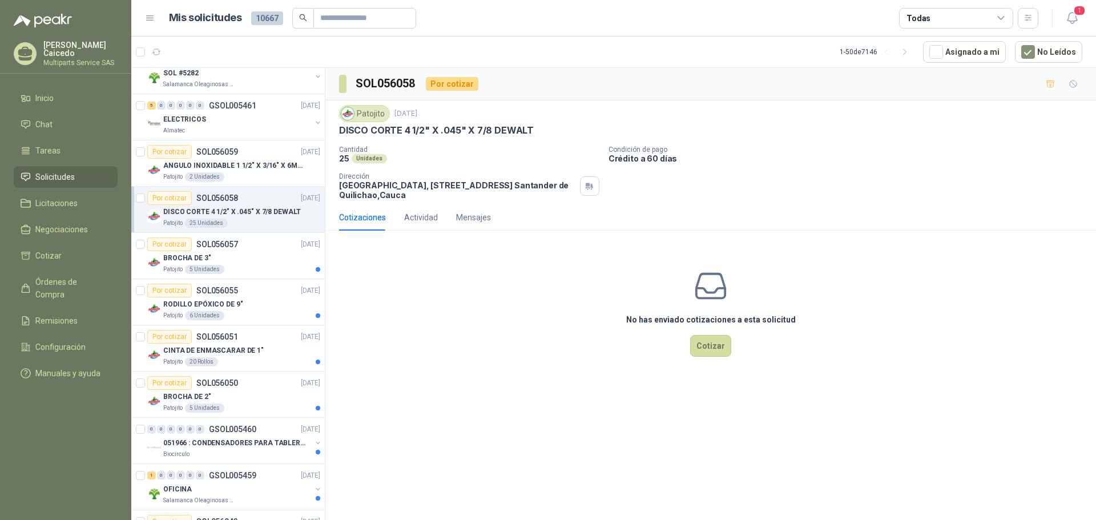
scroll to position [1827, 0]
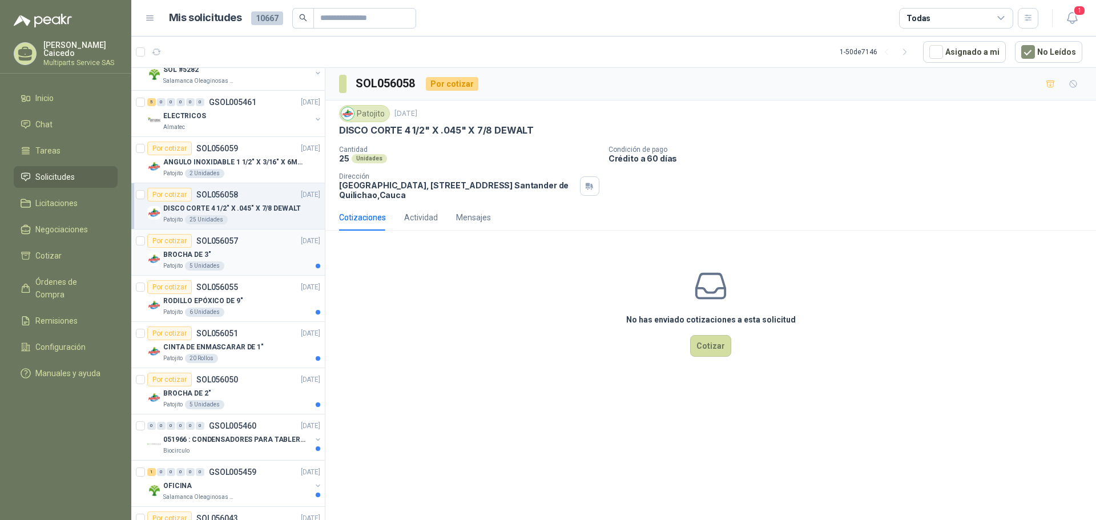
click at [271, 260] on div "BROCHA DE 3"" at bounding box center [241, 255] width 157 height 14
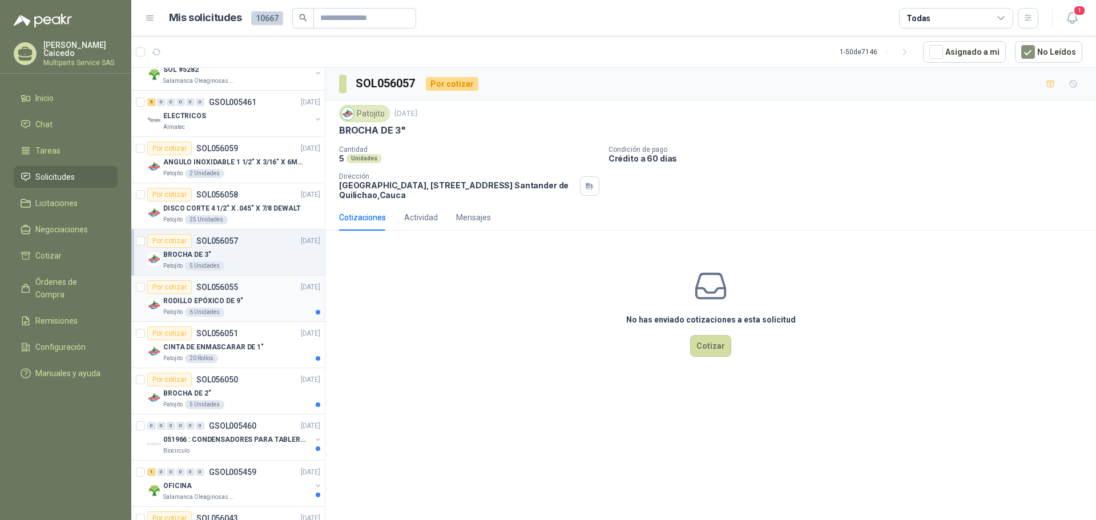
click at [270, 295] on div "RODILLO EPÓXICO DE 9"" at bounding box center [241, 301] width 157 height 14
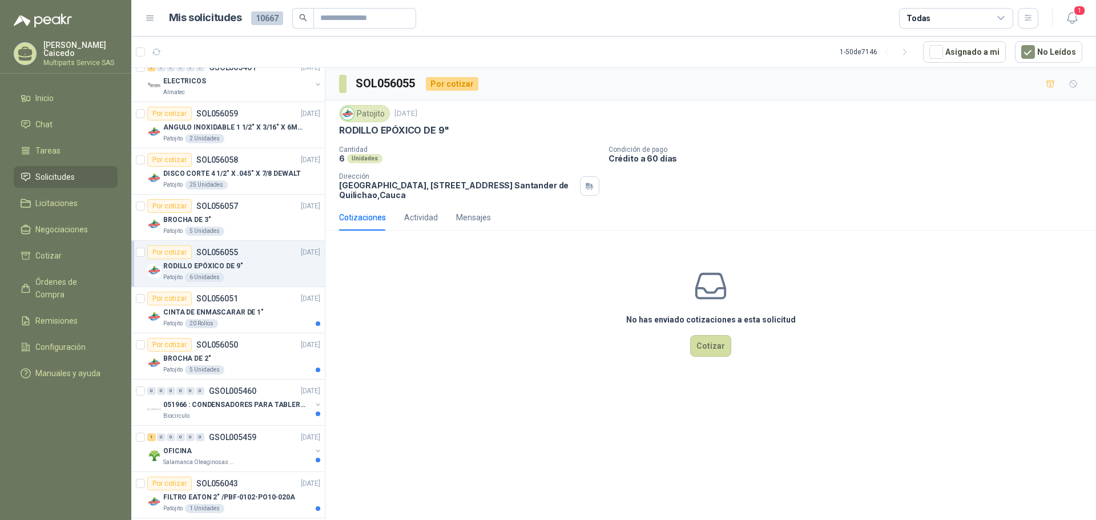
scroll to position [1881, 0]
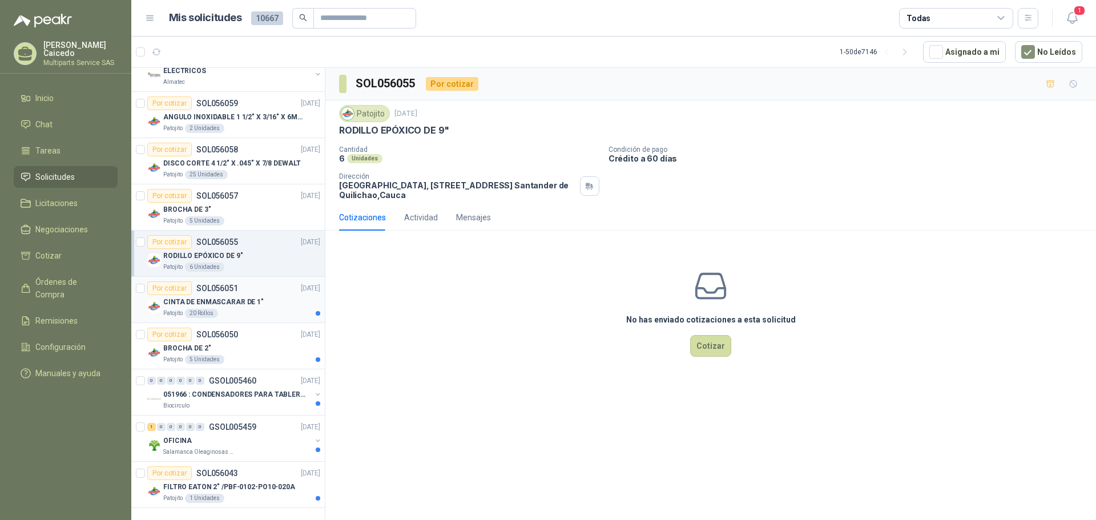
click at [270, 295] on div "CINTA DE ENMASCARAR DE 1"" at bounding box center [241, 302] width 157 height 14
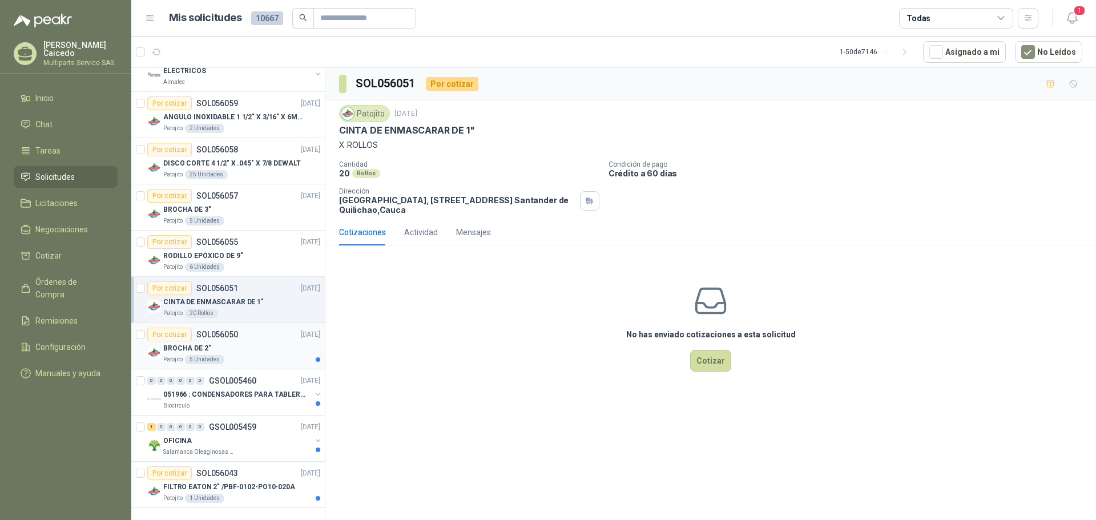
click at [262, 345] on div "BROCHA DE 2"" at bounding box center [241, 348] width 157 height 14
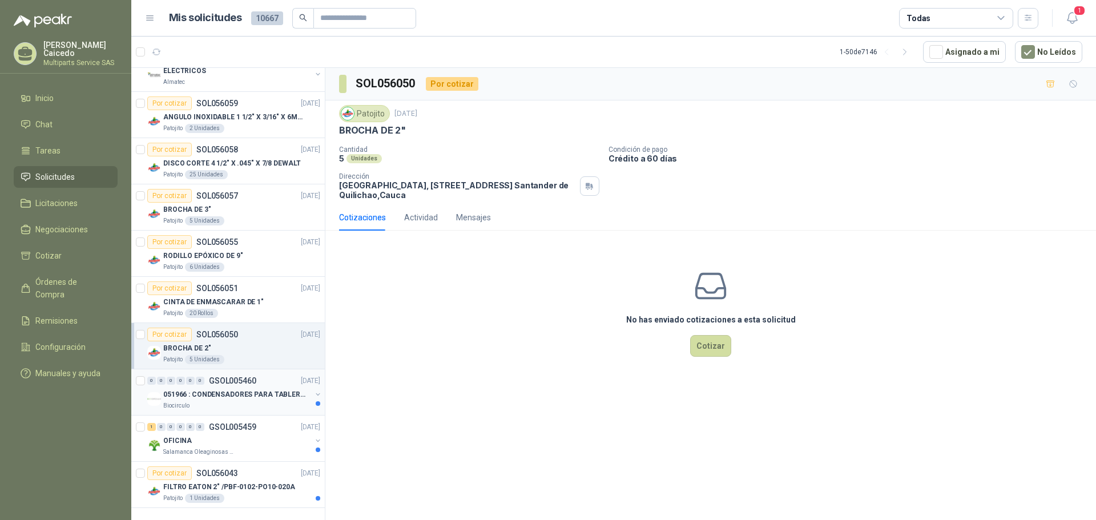
click at [275, 389] on p "051966 : CONDENSADORES PARA TABLERO PRINCIPAL L1" at bounding box center [234, 394] width 142 height 11
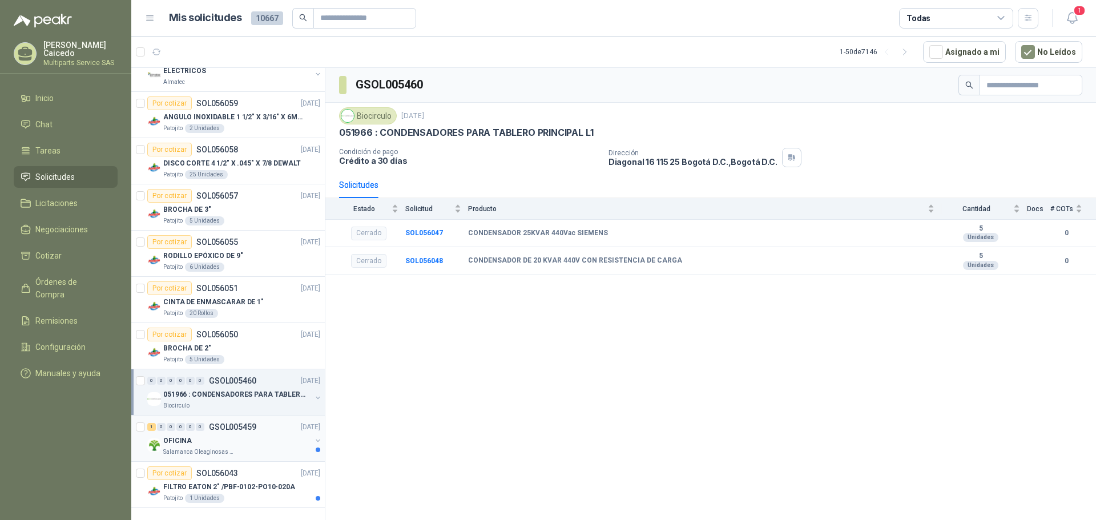
click at [276, 423] on div "1 0 0 0 0 0 GSOL005459 [DATE]" at bounding box center [234, 427] width 175 height 14
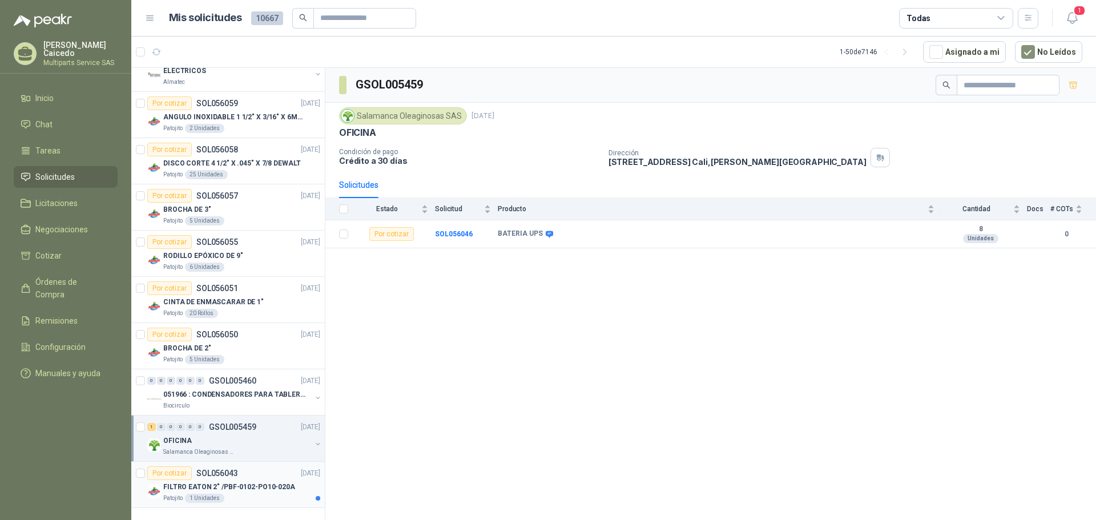
click at [272, 470] on div "Por cotizar SOL056043 [DATE]" at bounding box center [233, 473] width 173 height 14
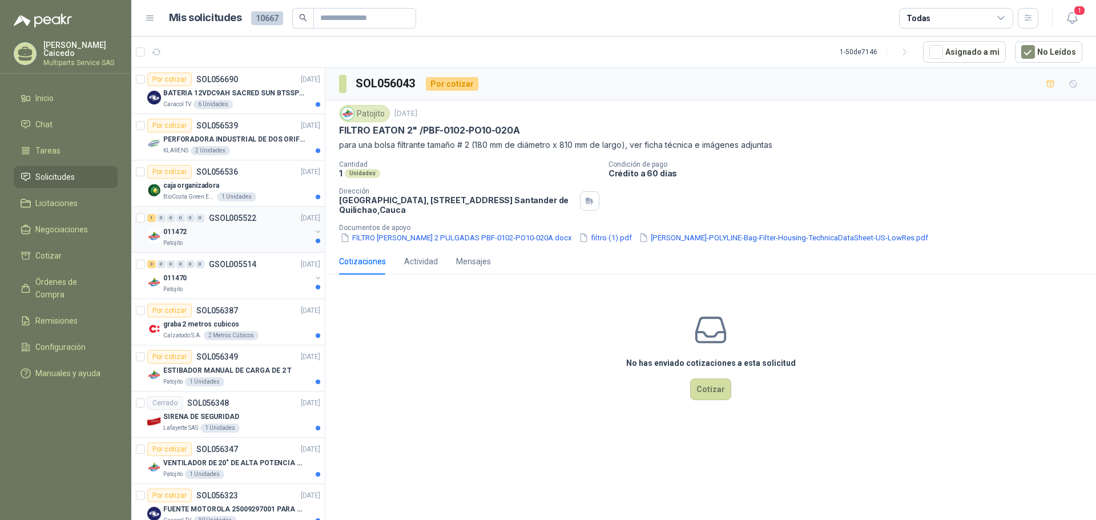
click at [263, 241] on div "Patojito" at bounding box center [237, 243] width 148 height 9
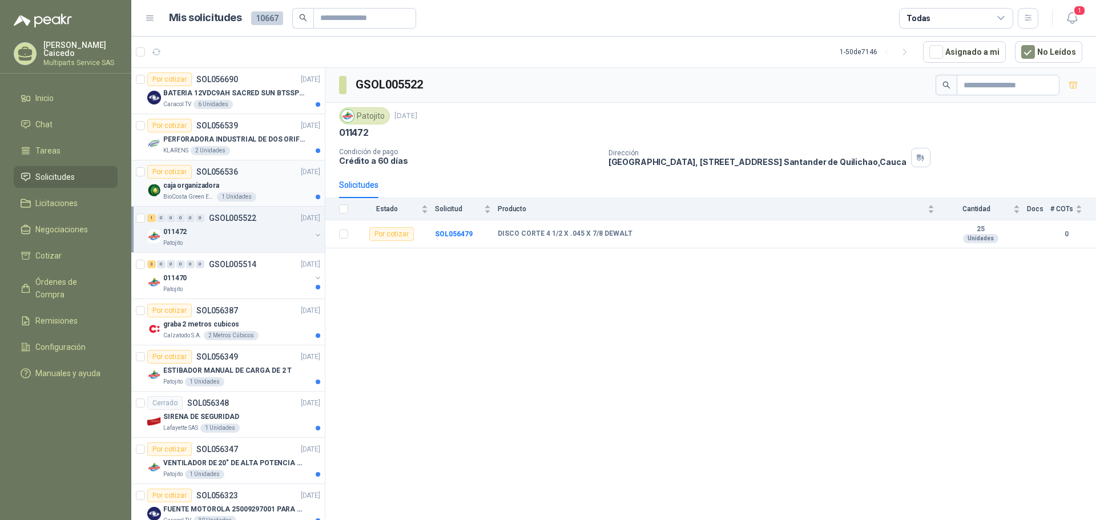
click at [260, 187] on div "caja organizadora" at bounding box center [241, 186] width 157 height 14
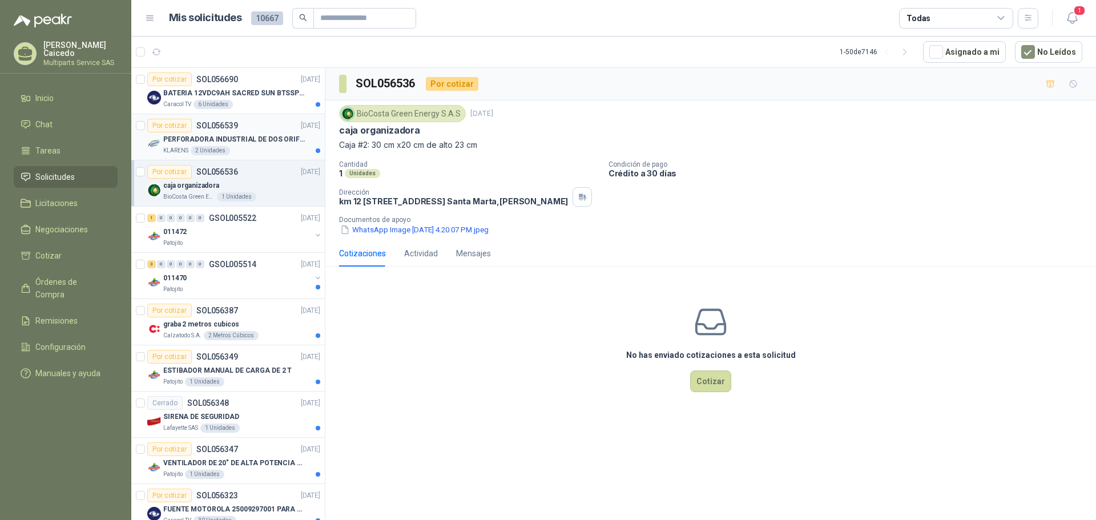
click at [267, 133] on div "PERFORADORA INDUSTRIAL DE DOS ORIFICIOS" at bounding box center [241, 139] width 157 height 14
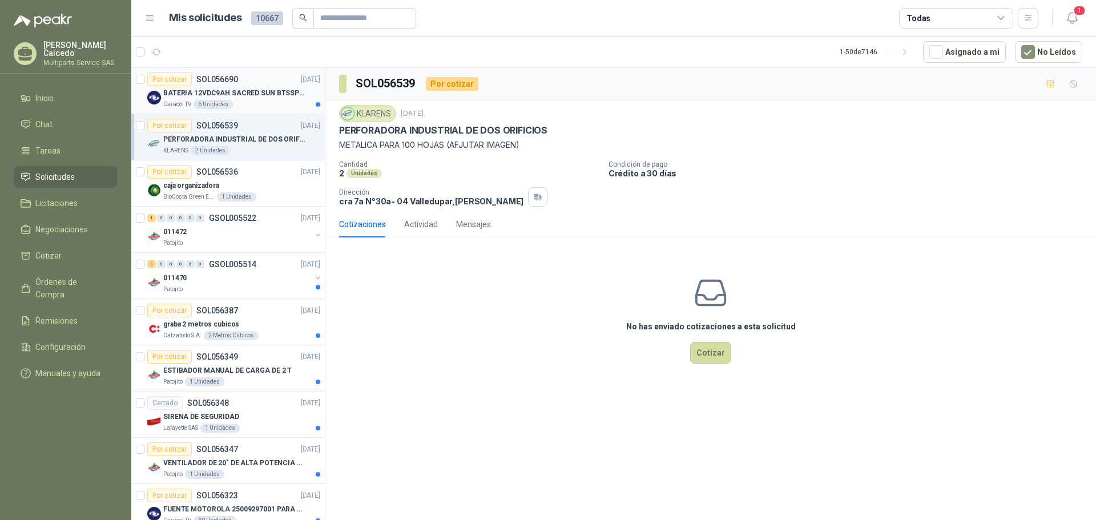
click at [263, 89] on p "BATERIA 12VDC9AH SACRED SUN BTSSP12-9HR" at bounding box center [234, 93] width 142 height 11
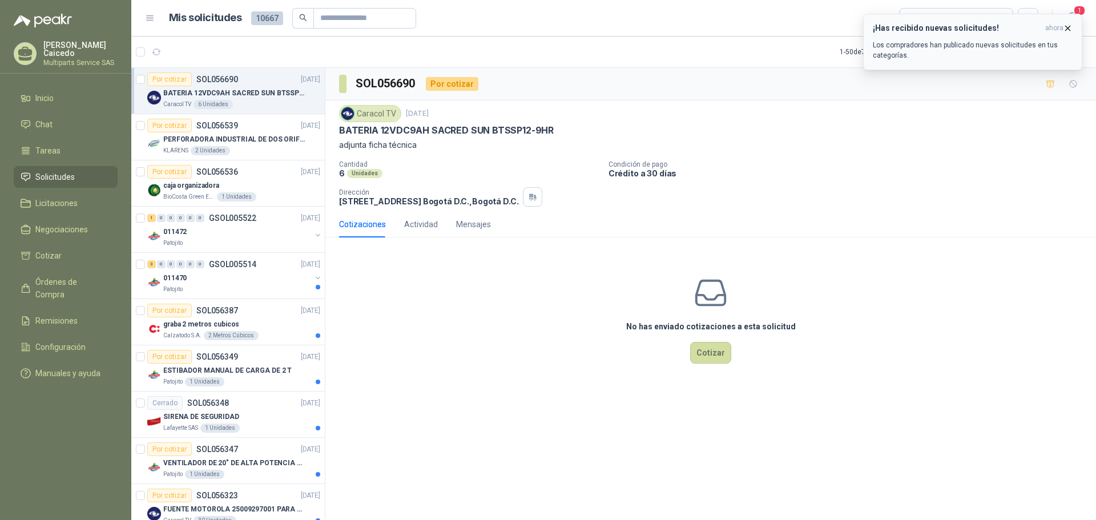
click at [966, 46] on p "Los compradores han publicado nuevas solicitudes en tus categorías." at bounding box center [973, 50] width 200 height 21
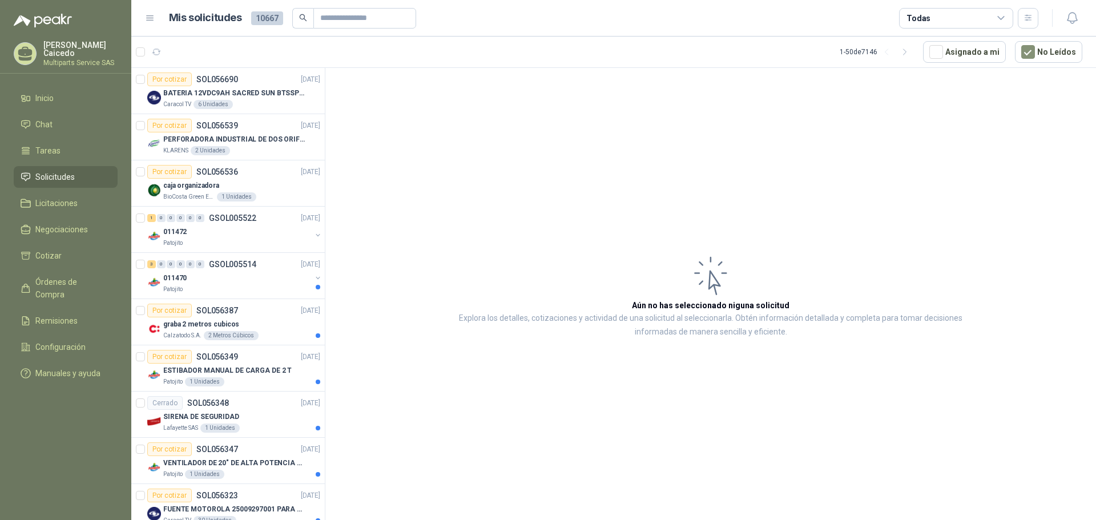
click at [57, 171] on span "Solicitudes" at bounding box center [54, 177] width 39 height 13
click at [52, 59] on p "Multiparts Service SAS" at bounding box center [80, 62] width 74 height 7
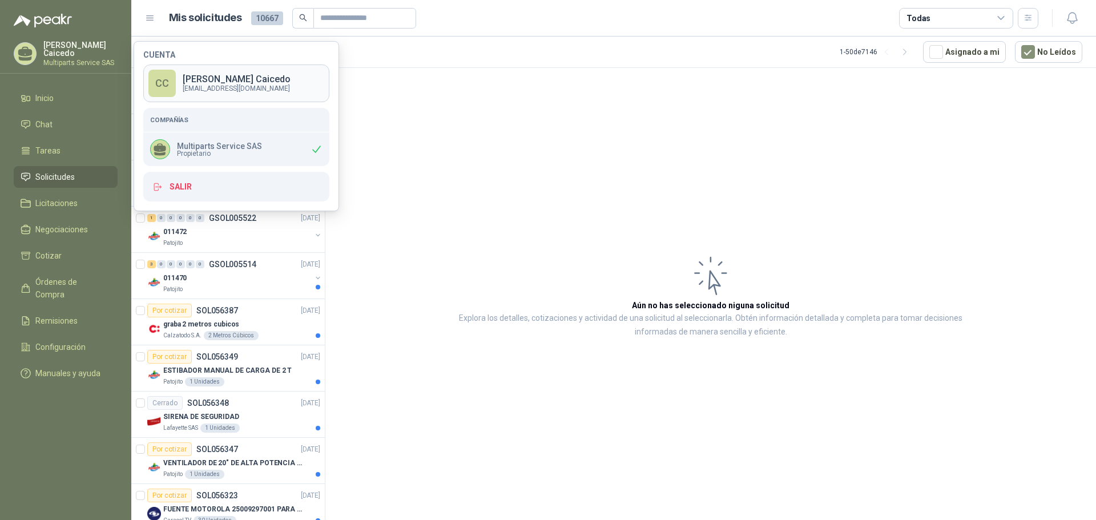
click at [262, 79] on p "[PERSON_NAME]" at bounding box center [237, 79] width 108 height 9
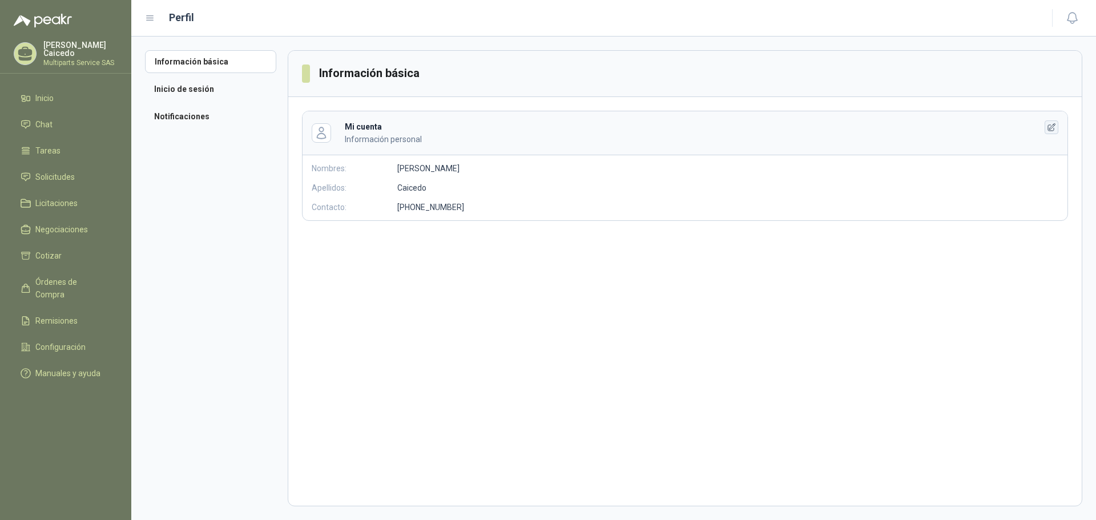
click at [1054, 124] on icon "button" at bounding box center [1051, 126] width 7 height 7
drag, startPoint x: 466, startPoint y: 169, endPoint x: 391, endPoint y: 167, distance: 75.4
click at [391, 167] on div "Nombres: ******" at bounding box center [426, 172] width 247 height 34
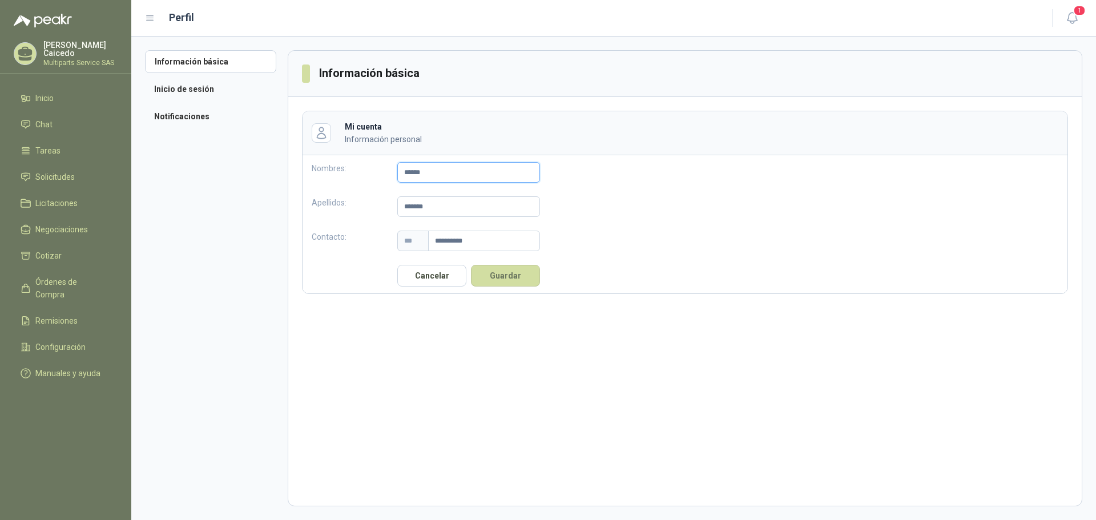
type input "**********"
click at [473, 211] on input "*******" at bounding box center [468, 206] width 143 height 21
drag, startPoint x: 438, startPoint y: 207, endPoint x: 382, endPoint y: 207, distance: 56.0
click at [382, 206] on div "Apellidos: *******" at bounding box center [426, 207] width 247 height 34
type input "*******"
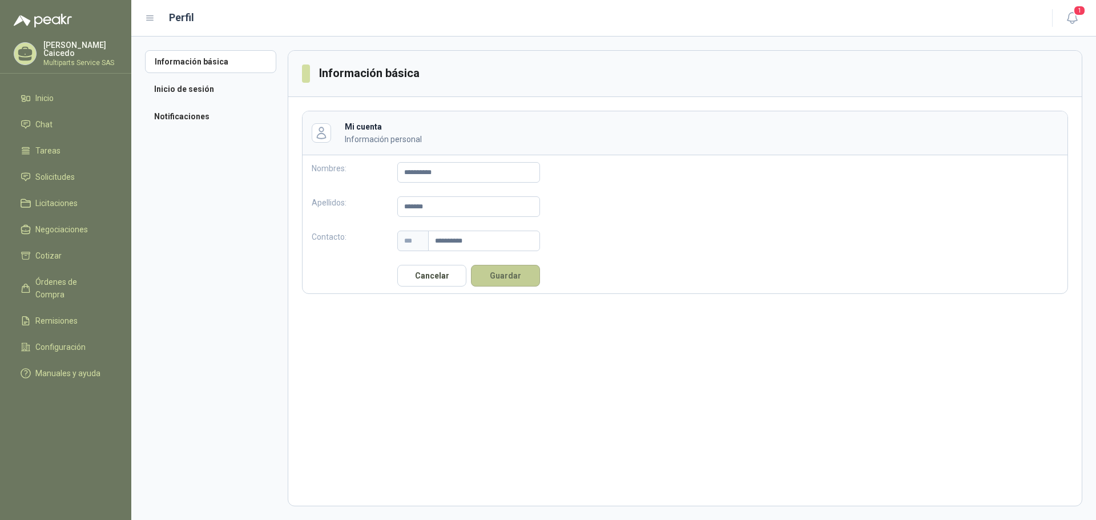
click at [497, 274] on button "Guardar" at bounding box center [505, 276] width 69 height 22
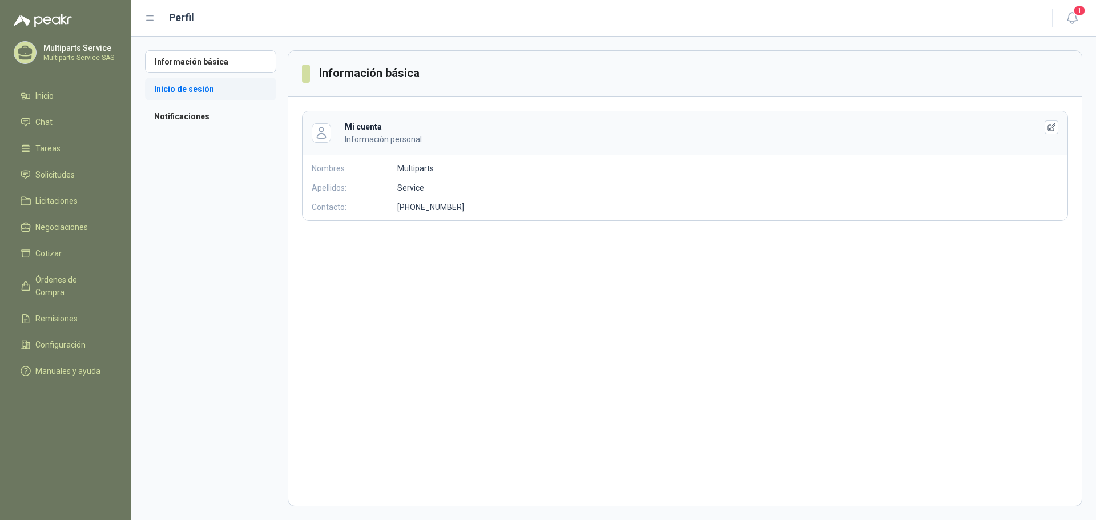
click at [218, 88] on li "Inicio de sesión" at bounding box center [210, 89] width 131 height 23
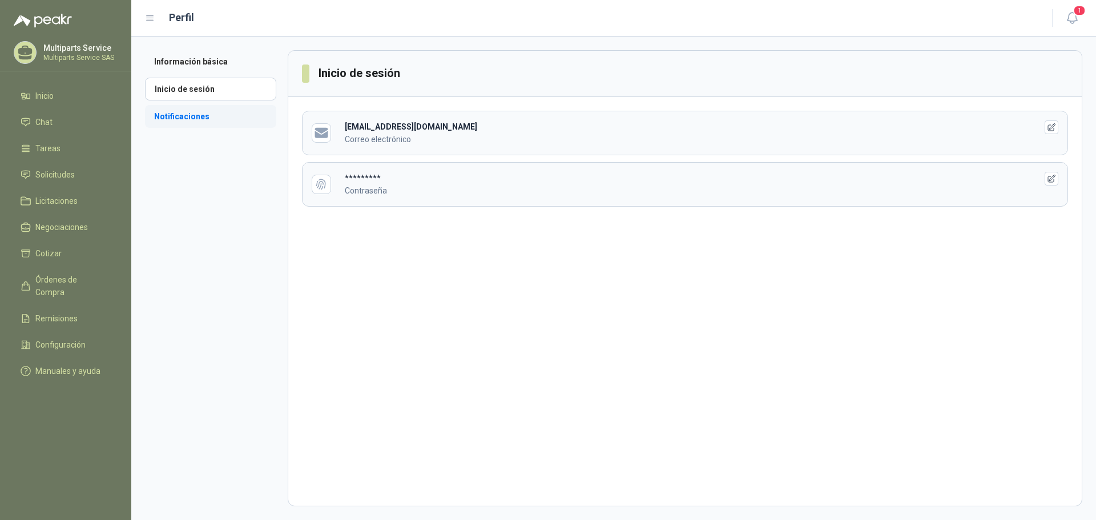
click at [201, 118] on li "Notificaciones" at bounding box center [210, 116] width 131 height 23
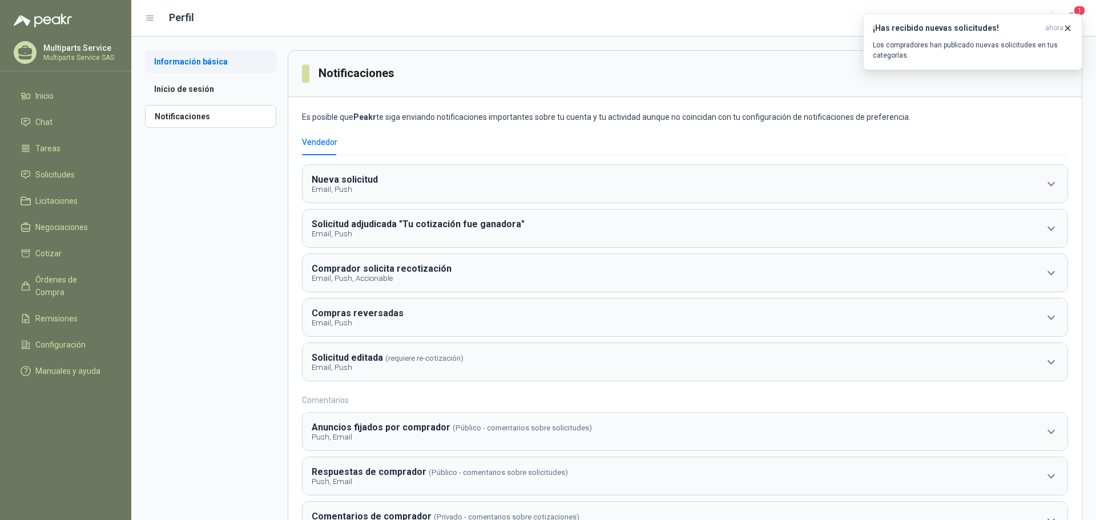
click at [214, 63] on li "Información básica" at bounding box center [210, 61] width 131 height 23
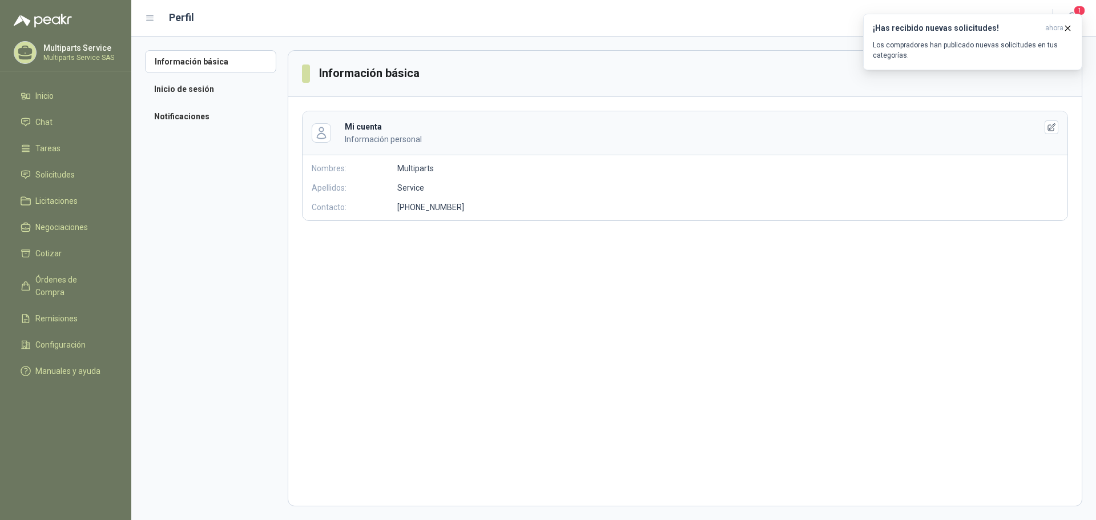
click at [150, 24] on div "Perfil" at bounding box center [592, 18] width 894 height 16
click at [150, 21] on icon at bounding box center [150, 18] width 10 height 10
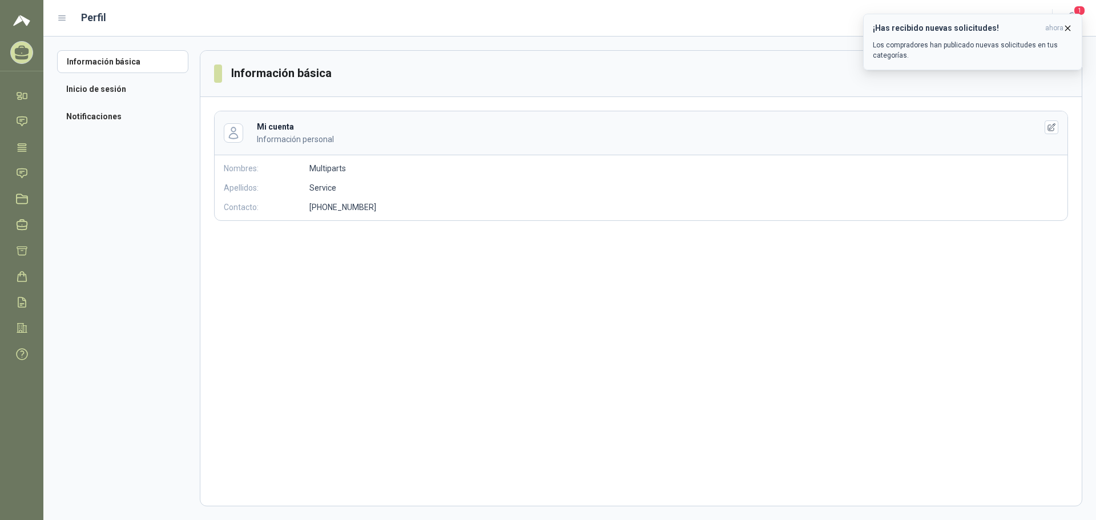
click at [974, 60] on p "Los compradores han publicado nuevas solicitudes en tus categorías." at bounding box center [973, 50] width 200 height 21
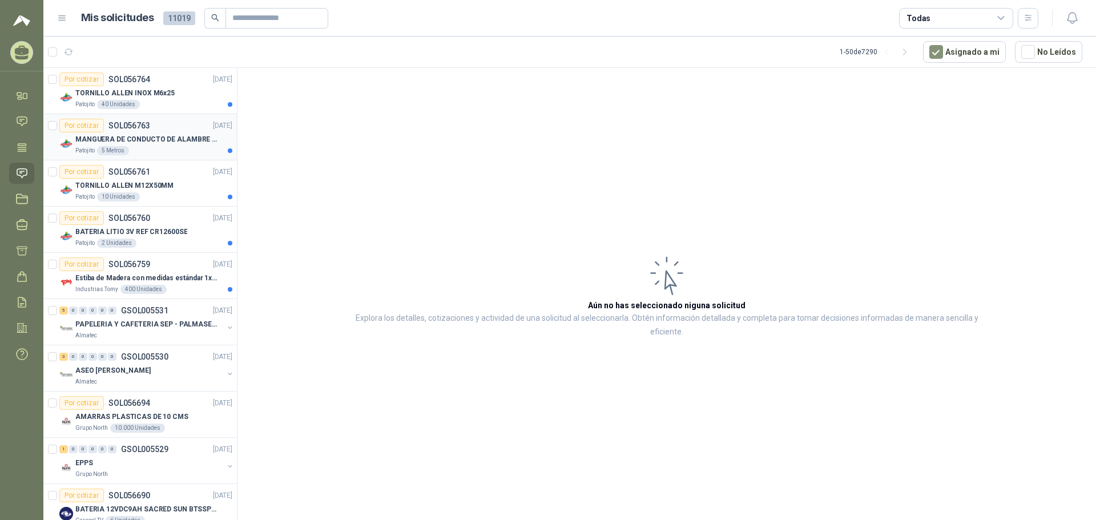
click at [160, 155] on article "Por cotizar SOL056763 [DATE] MANGUERA DE CONDUCTO DE ALAMBRE [PERSON_NAME] PU P…" at bounding box center [140, 137] width 194 height 46
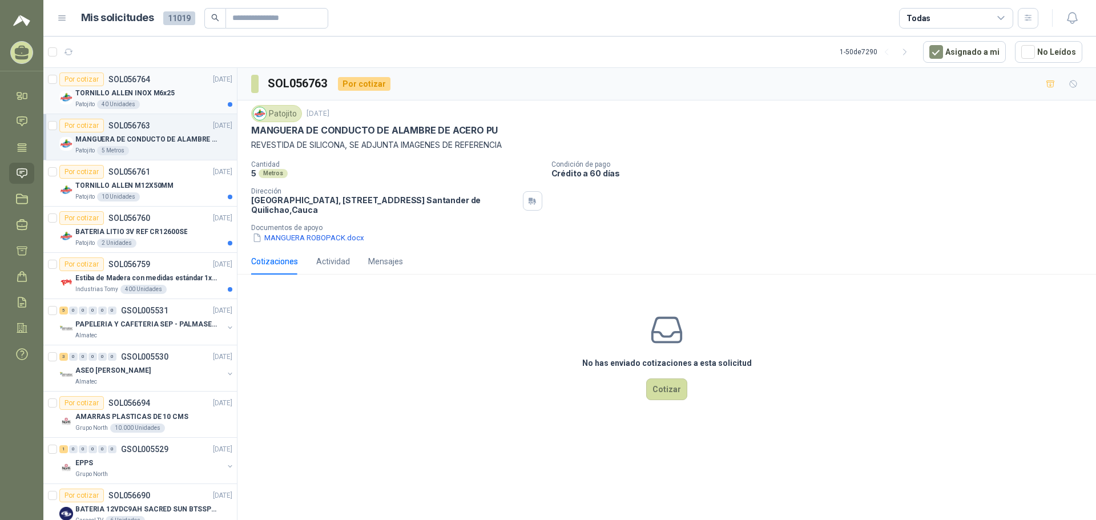
click at [179, 78] on div "Por cotizar SOL056764 [DATE]" at bounding box center [145, 80] width 173 height 14
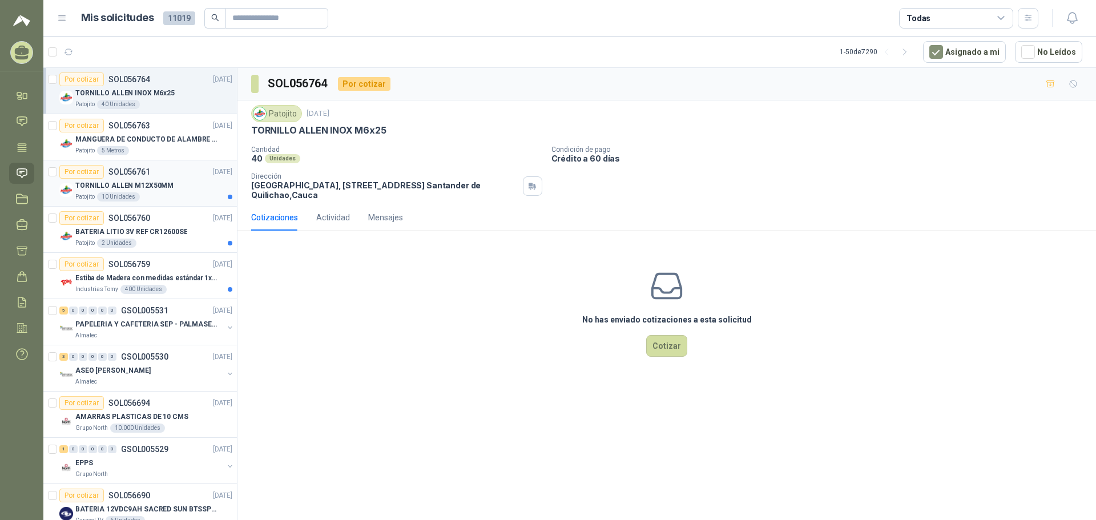
click at [180, 191] on div "TORNILLO ALLEN M12X50MM" at bounding box center [153, 186] width 157 height 14
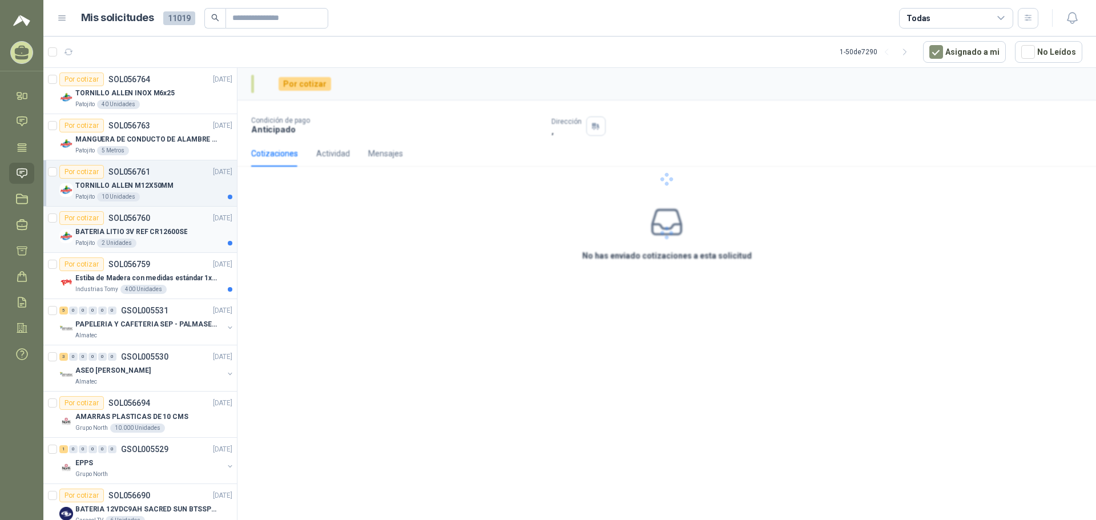
click at [183, 233] on div "BATERIA LITIO 3V REF CR12600SE" at bounding box center [153, 232] width 157 height 14
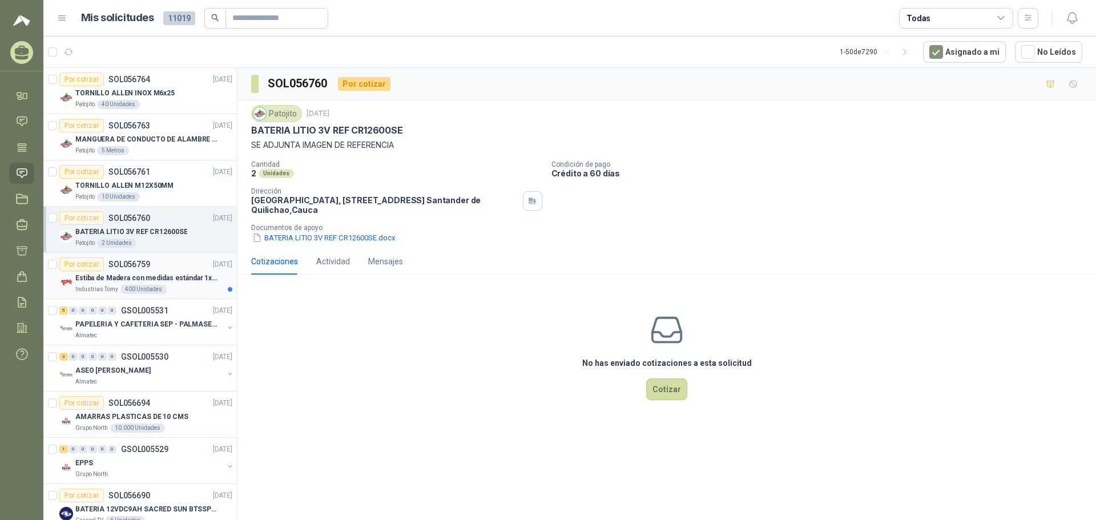
click at [174, 277] on p "Estiba de Madera con medidas estándar 1x120x15 de alto" at bounding box center [146, 278] width 142 height 11
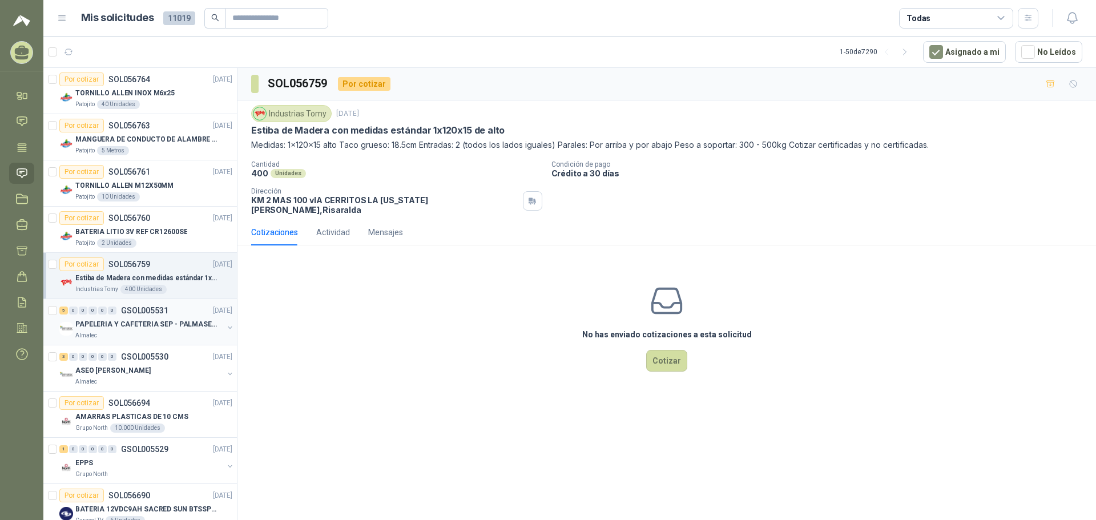
click at [171, 321] on p "PAPELERIA Y CAFETERIA SEP - PALMASECA" at bounding box center [146, 324] width 142 height 11
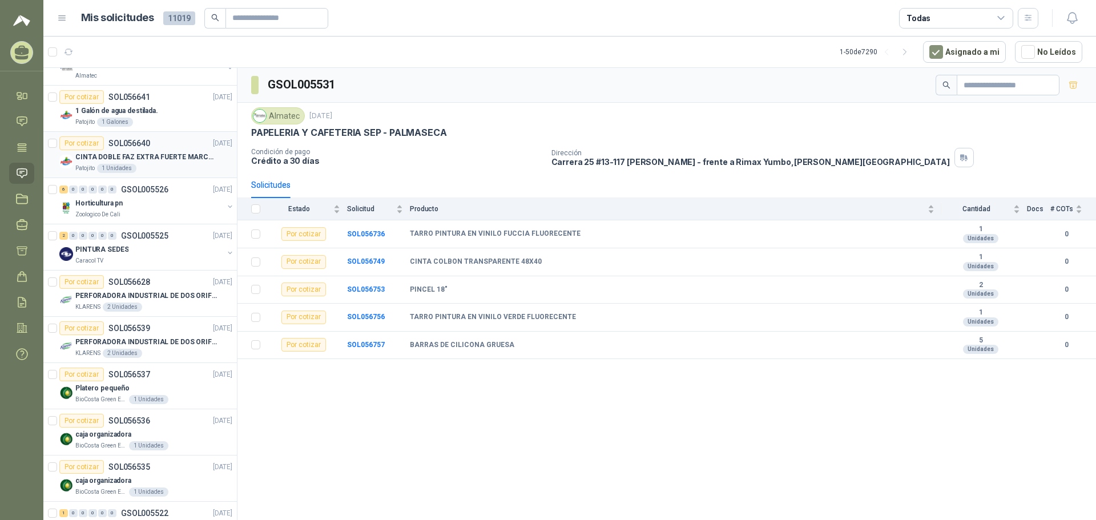
scroll to position [742, 0]
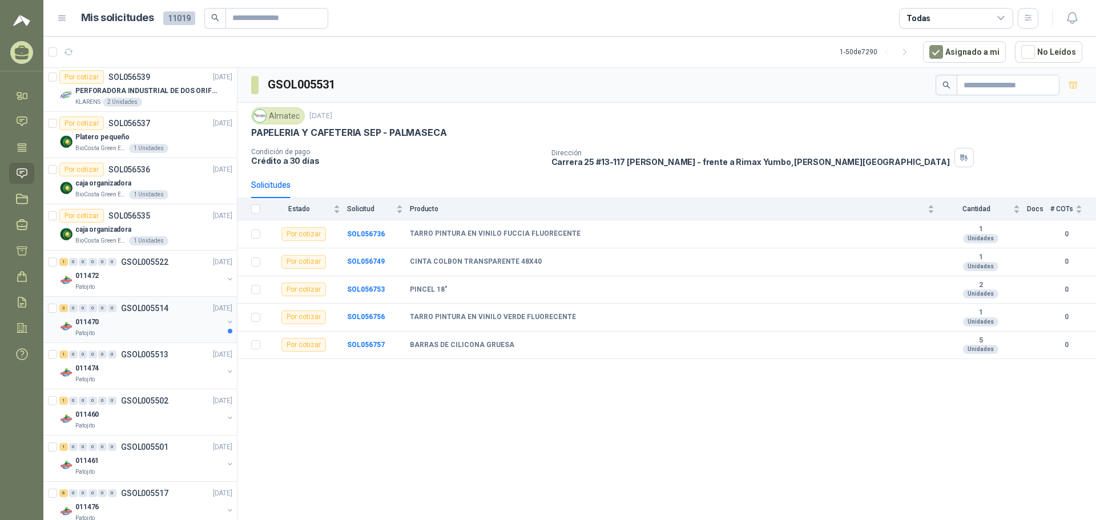
click at [174, 309] on div "3 0 0 0 0 0 GSOL005514 [DATE]" at bounding box center [146, 308] width 175 height 14
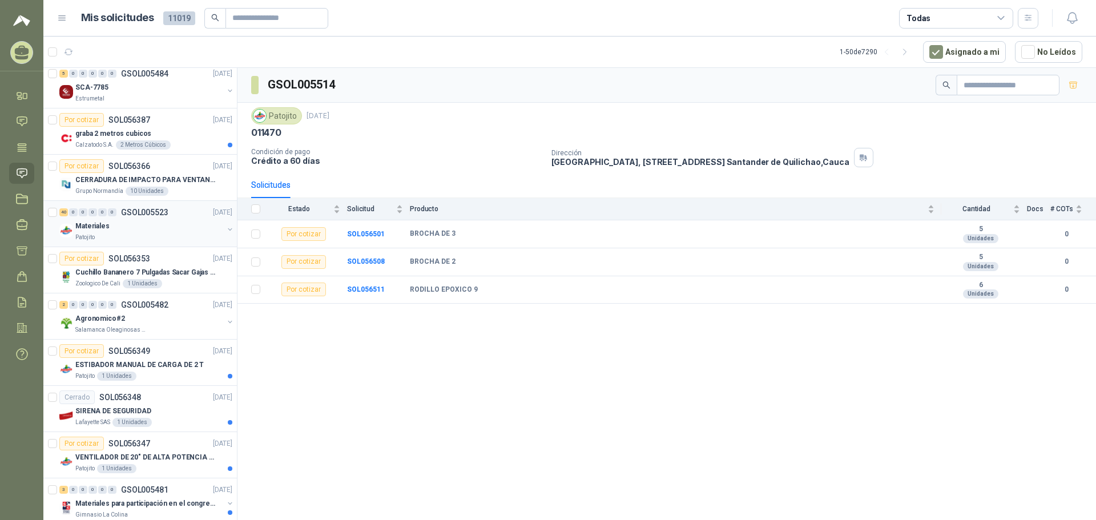
scroll to position [1881, 0]
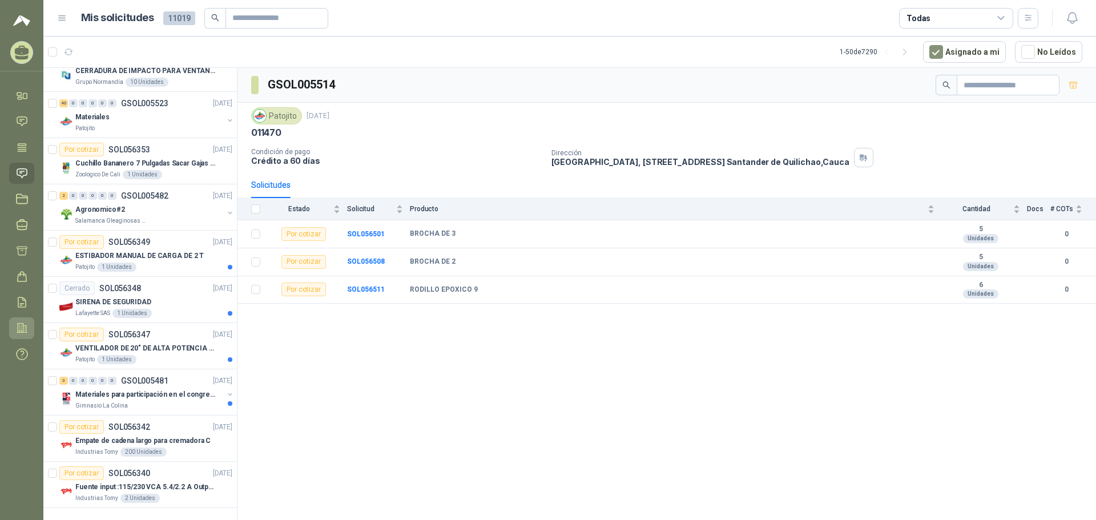
click at [13, 327] on link "Configuración" at bounding box center [21, 327] width 25 height 21
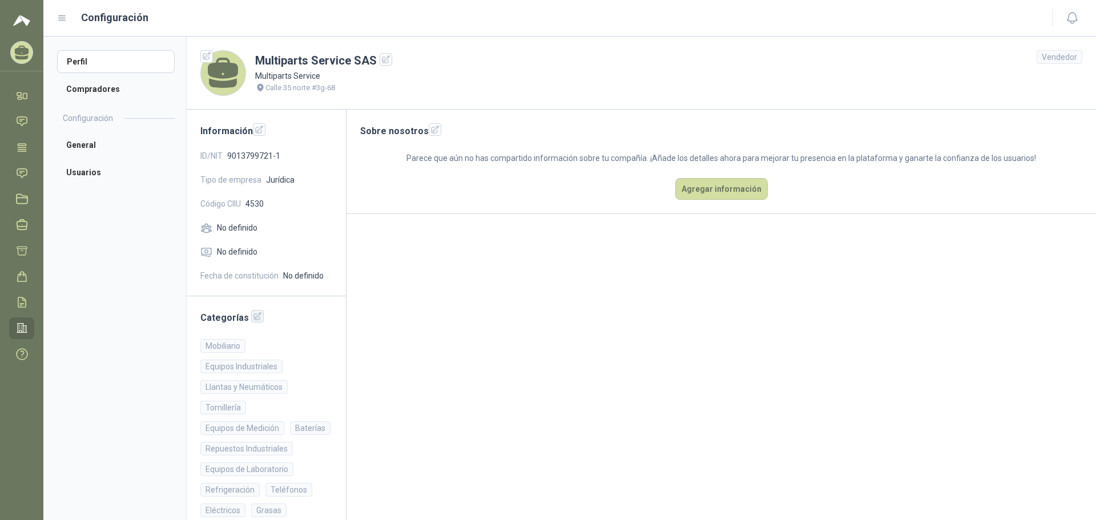
click at [256, 314] on icon "button" at bounding box center [257, 316] width 7 height 7
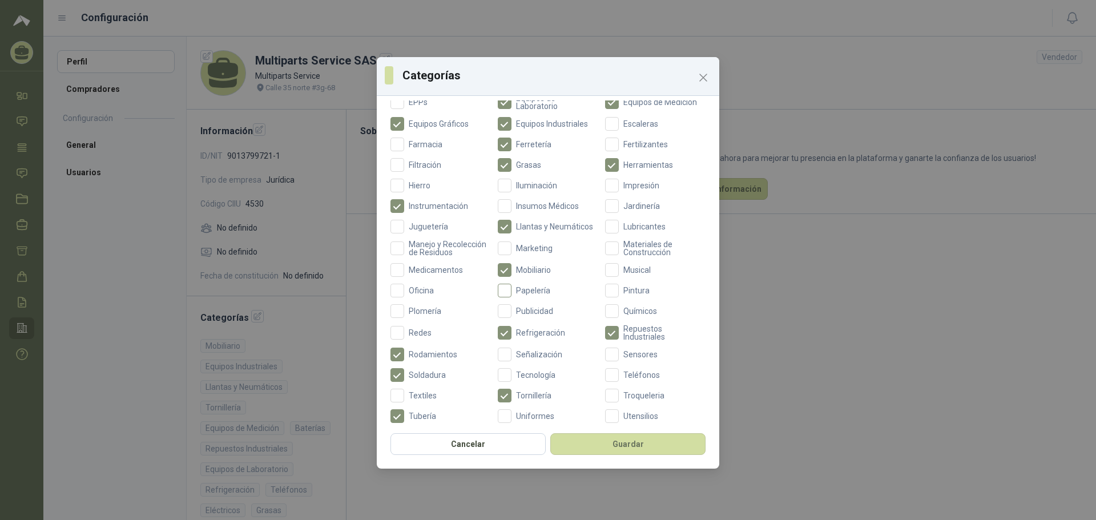
scroll to position [271, 0]
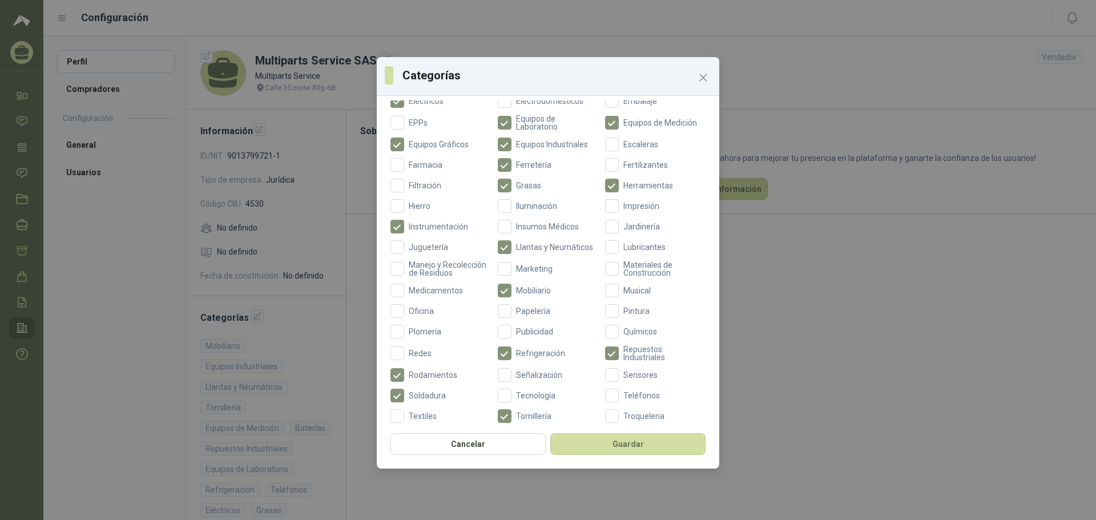
click at [493, 298] on div "Aceites Acero Agropecuario Aires Acondicionados Alambres Alarmas Alimentos Arma…" at bounding box center [548, 183] width 315 height 562
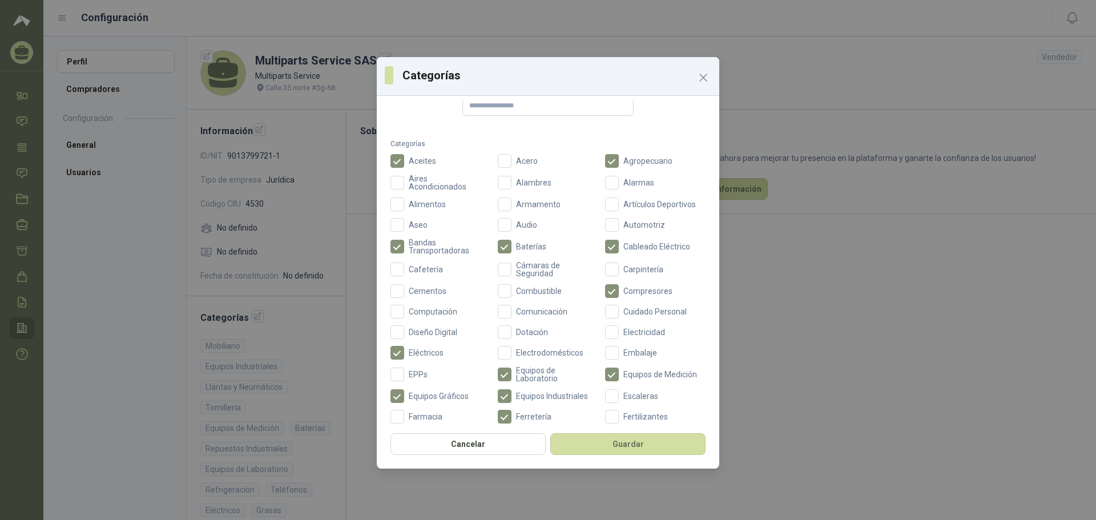
scroll to position [0, 0]
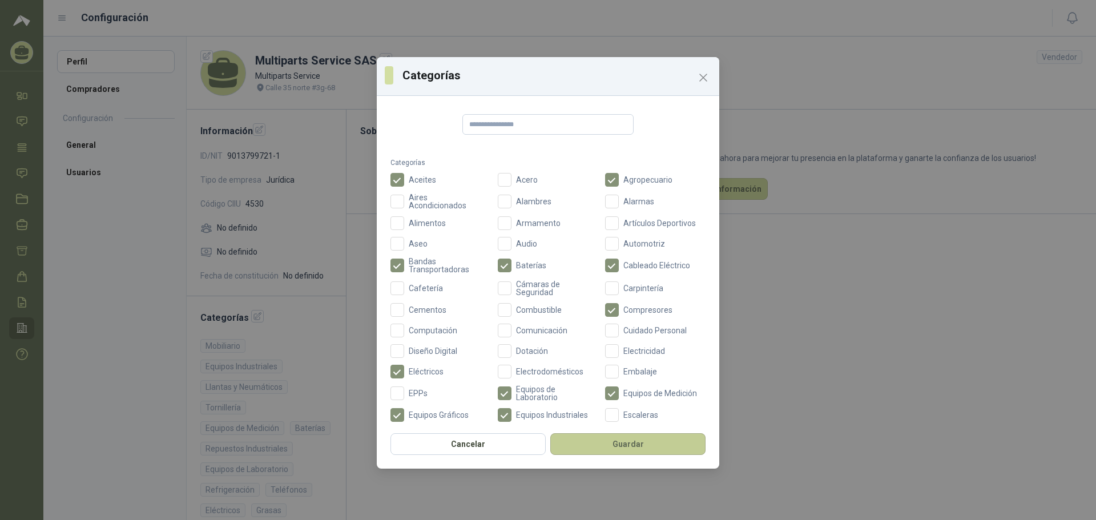
click at [650, 446] on button "Guardar" at bounding box center [627, 444] width 155 height 22
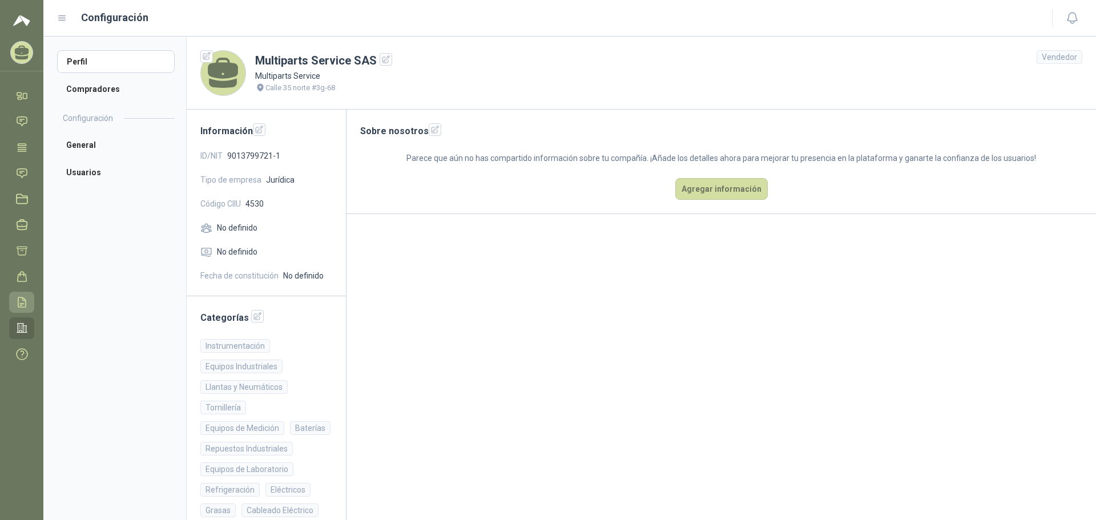
click at [19, 303] on icon at bounding box center [22, 302] width 12 height 12
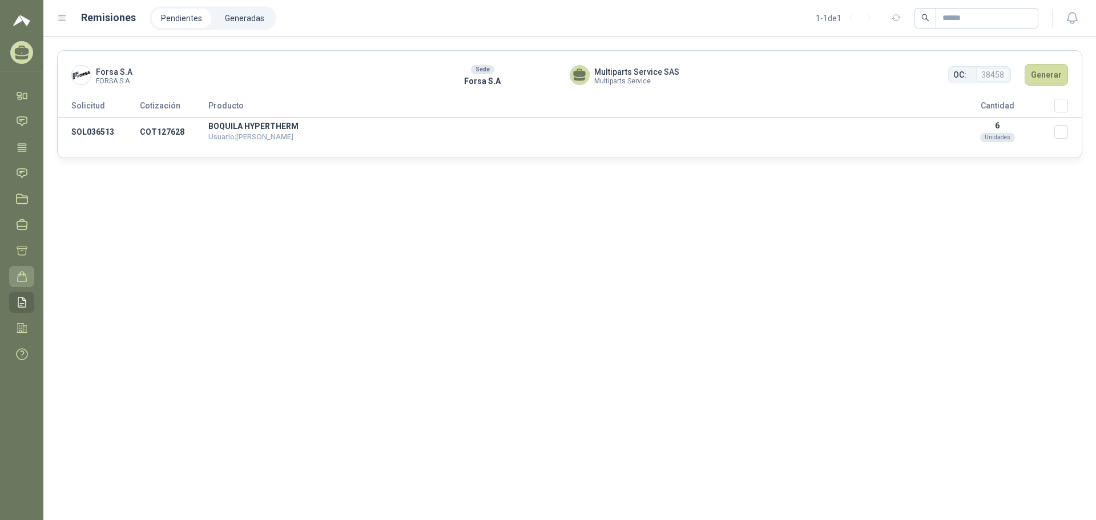
click at [25, 272] on icon at bounding box center [22, 277] width 12 height 12
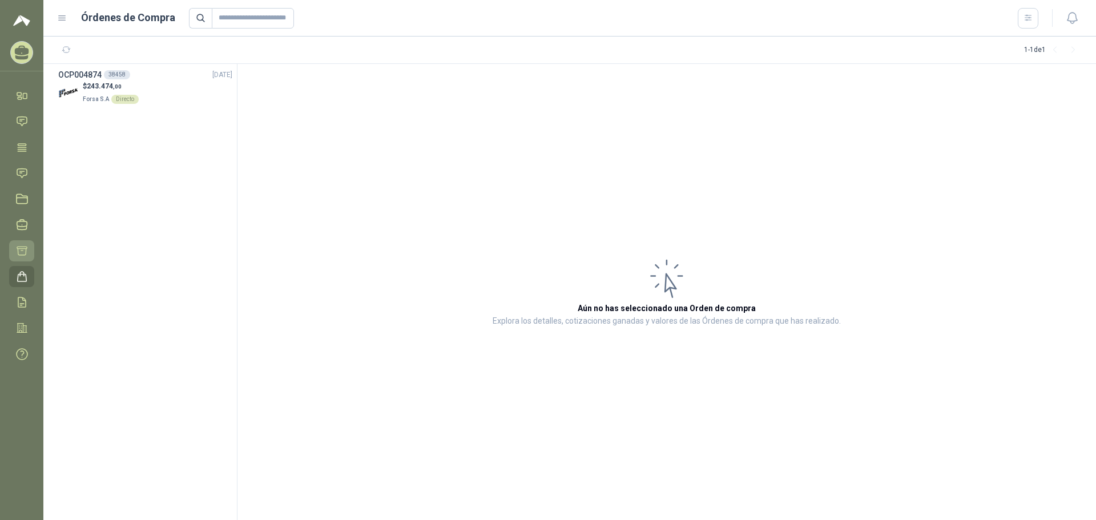
click at [23, 249] on icon at bounding box center [22, 251] width 12 height 12
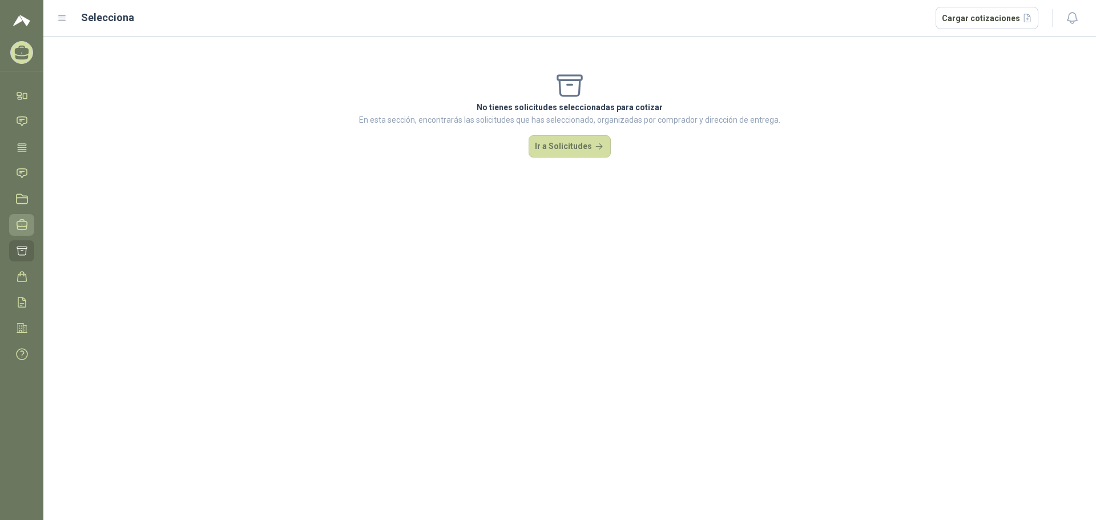
click at [18, 225] on icon at bounding box center [22, 225] width 12 height 12
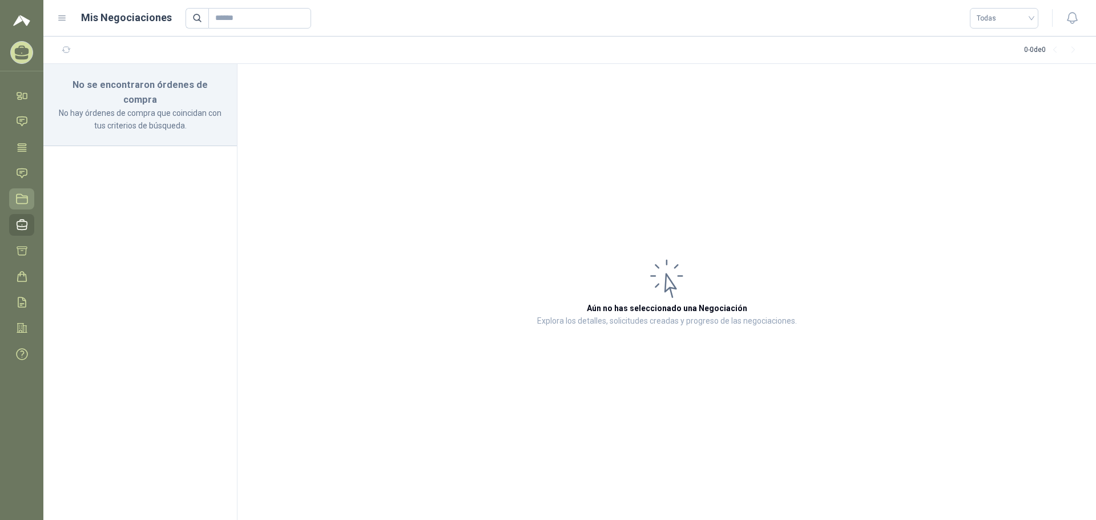
click at [28, 194] on icon at bounding box center [22, 199] width 12 height 12
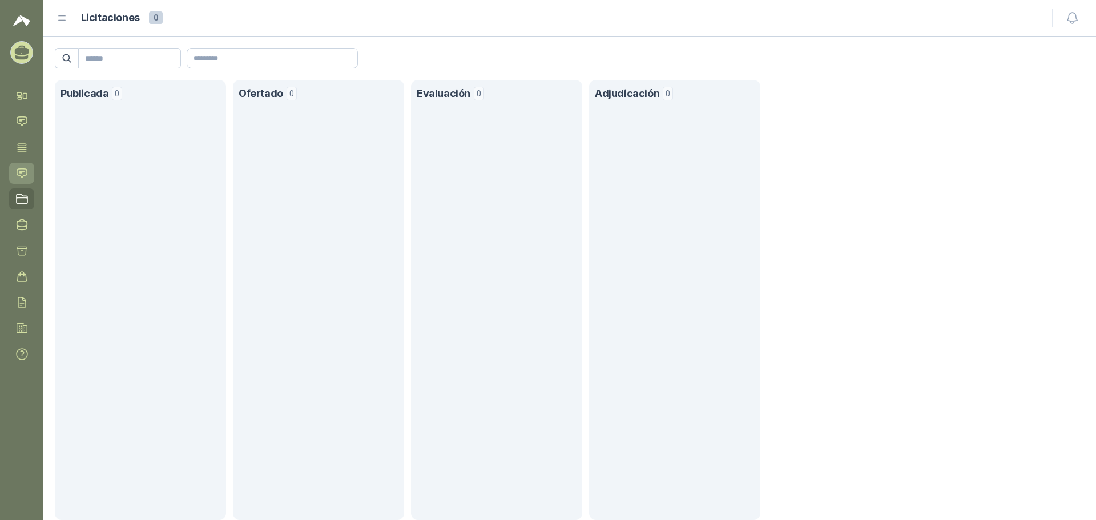
click at [18, 175] on icon at bounding box center [22, 172] width 10 height 9
